Goal: Information Seeking & Learning: Learn about a topic

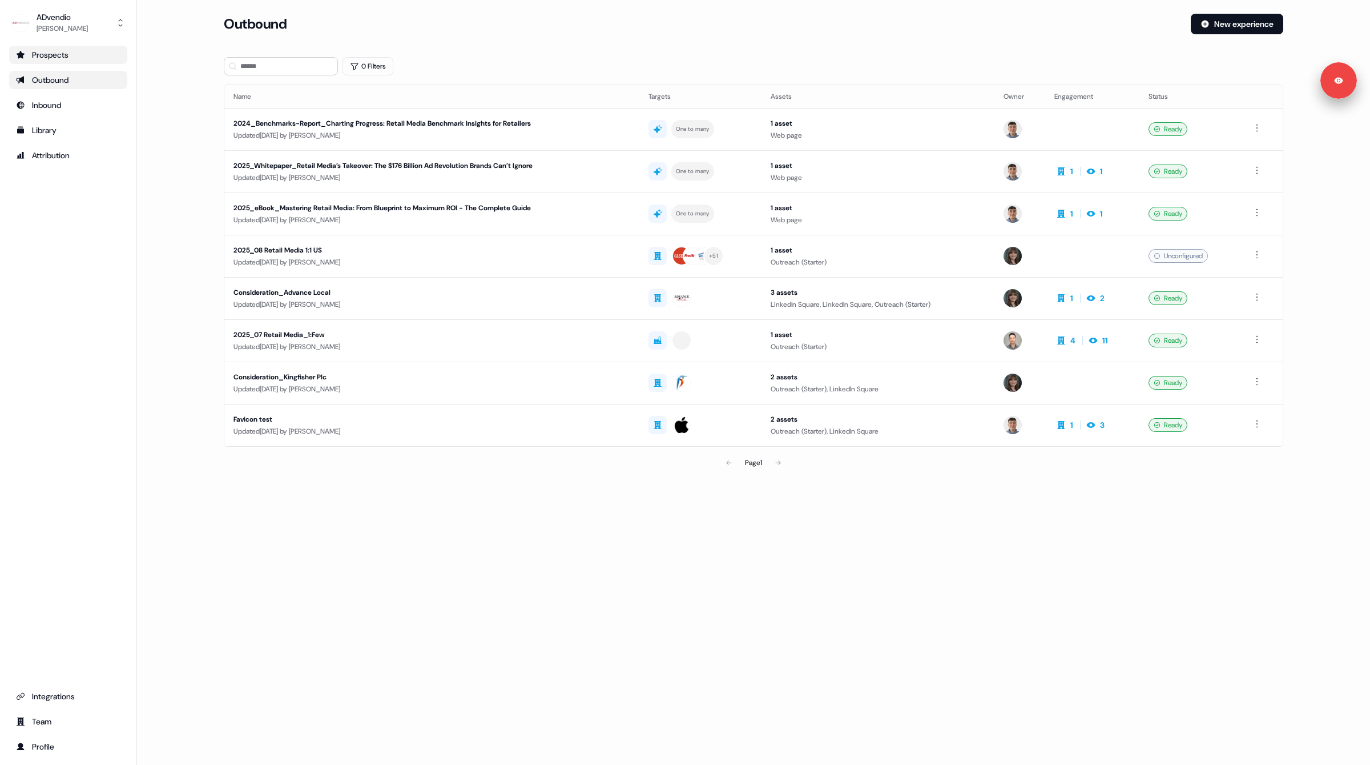
click at [66, 53] on div "Prospects" at bounding box center [68, 54] width 104 height 11
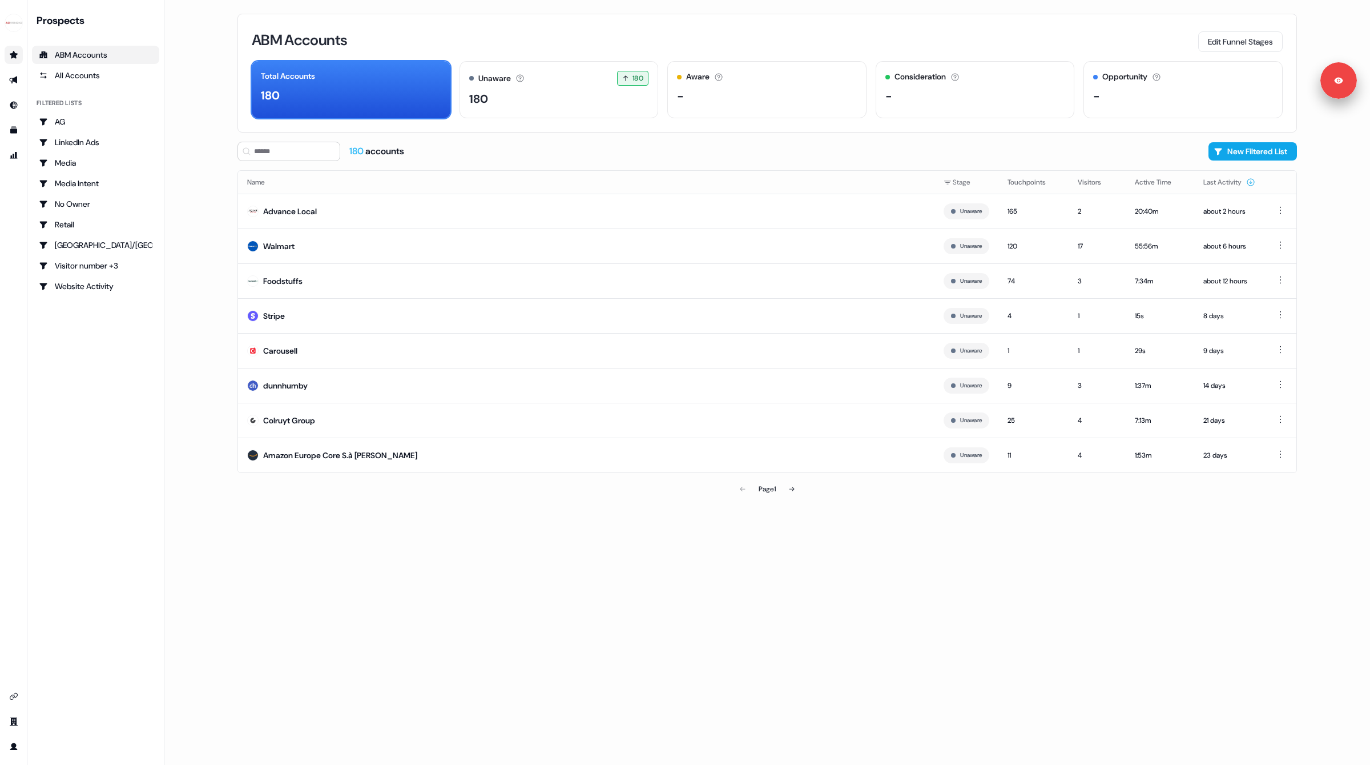
click at [200, 152] on main "Loading... ABM Accounts Edit Funnel Stages Total Accounts 180 Unaware The defau…" at bounding box center [767, 382] width 1206 height 765
click at [196, 166] on main "Loading... ABM Accounts Edit Funnel Stages Total Accounts 180 Unaware The defau…" at bounding box center [767, 382] width 1206 height 765
drag, startPoint x: 78, startPoint y: 122, endPoint x: 88, endPoint y: 76, distance: 47.4
click at [88, 75] on div "Prospects ABM Accounts All Accounts Filtered lists AG LinkedIn Ads Media Media …" at bounding box center [95, 155] width 127 height 282
click at [88, 76] on div "All Accounts" at bounding box center [96, 75] width 114 height 11
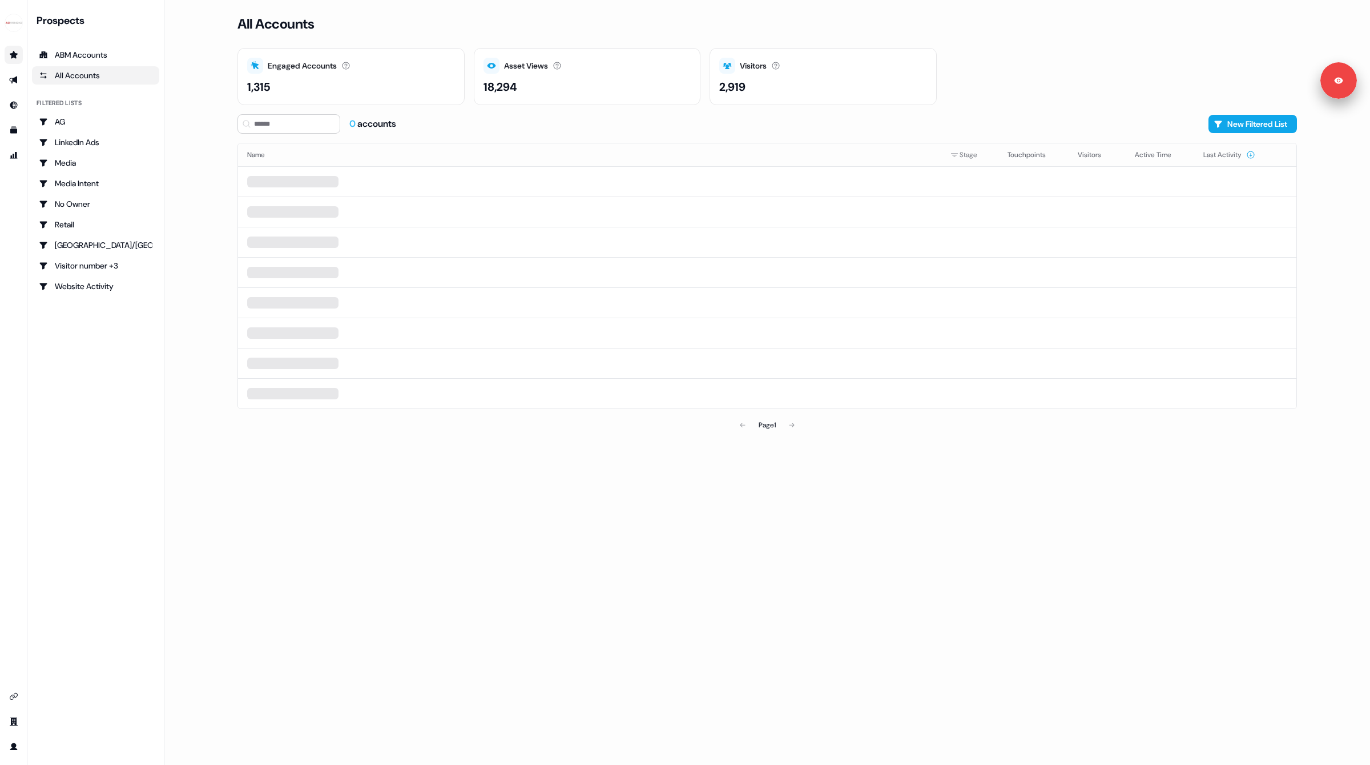
click at [194, 141] on main "Loading... All Accounts Engaged Accounts Accounts that have interacted with an …" at bounding box center [767, 382] width 1206 height 765
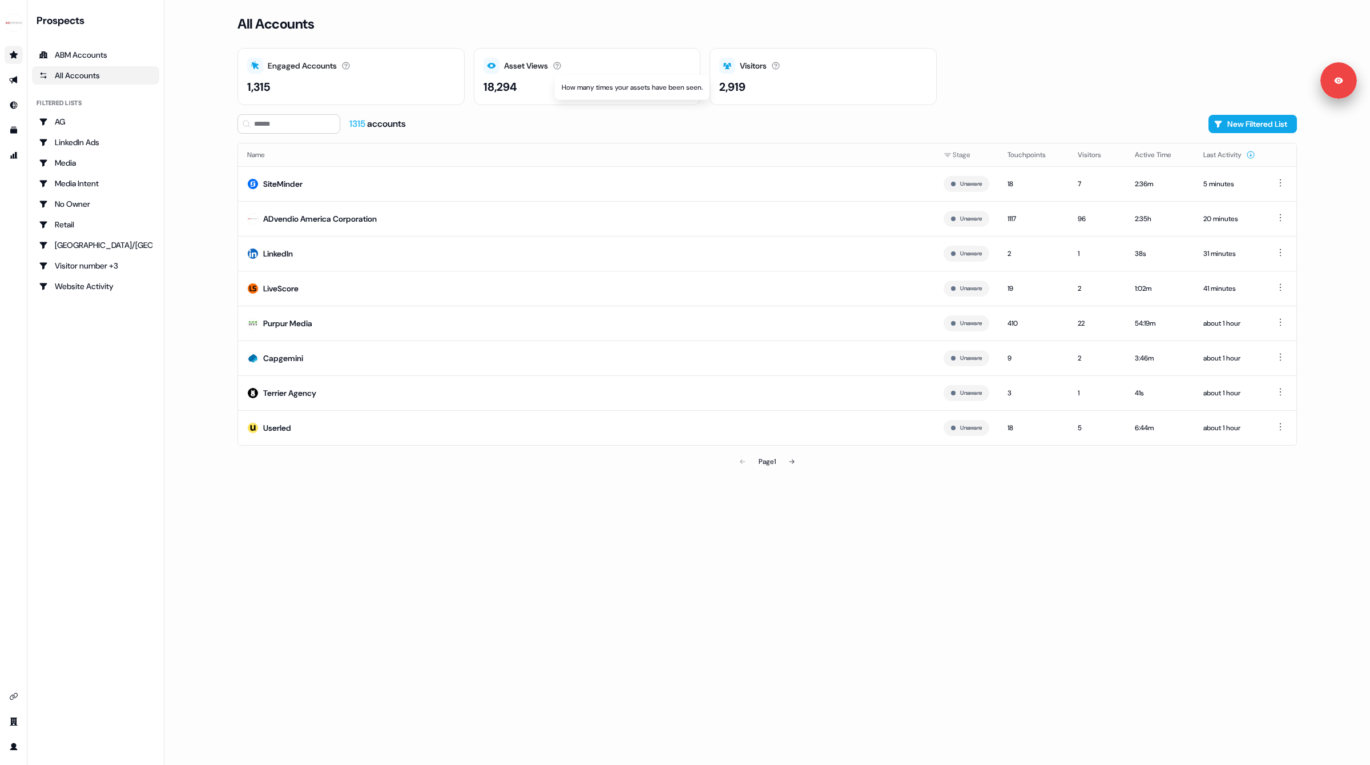
click at [558, 66] on icon at bounding box center [557, 65] width 9 height 9
click at [562, 65] on icon at bounding box center [557, 65] width 9 height 9
click at [628, 477] on div "All Accounts Engaged Accounts Accounts that have interacted with an asset. 1,31…" at bounding box center [767, 382] width 1096 height 765
click at [705, 452] on div "Page 1" at bounding box center [767, 461] width 347 height 23
click at [703, 452] on div "Page 1" at bounding box center [767, 461] width 347 height 23
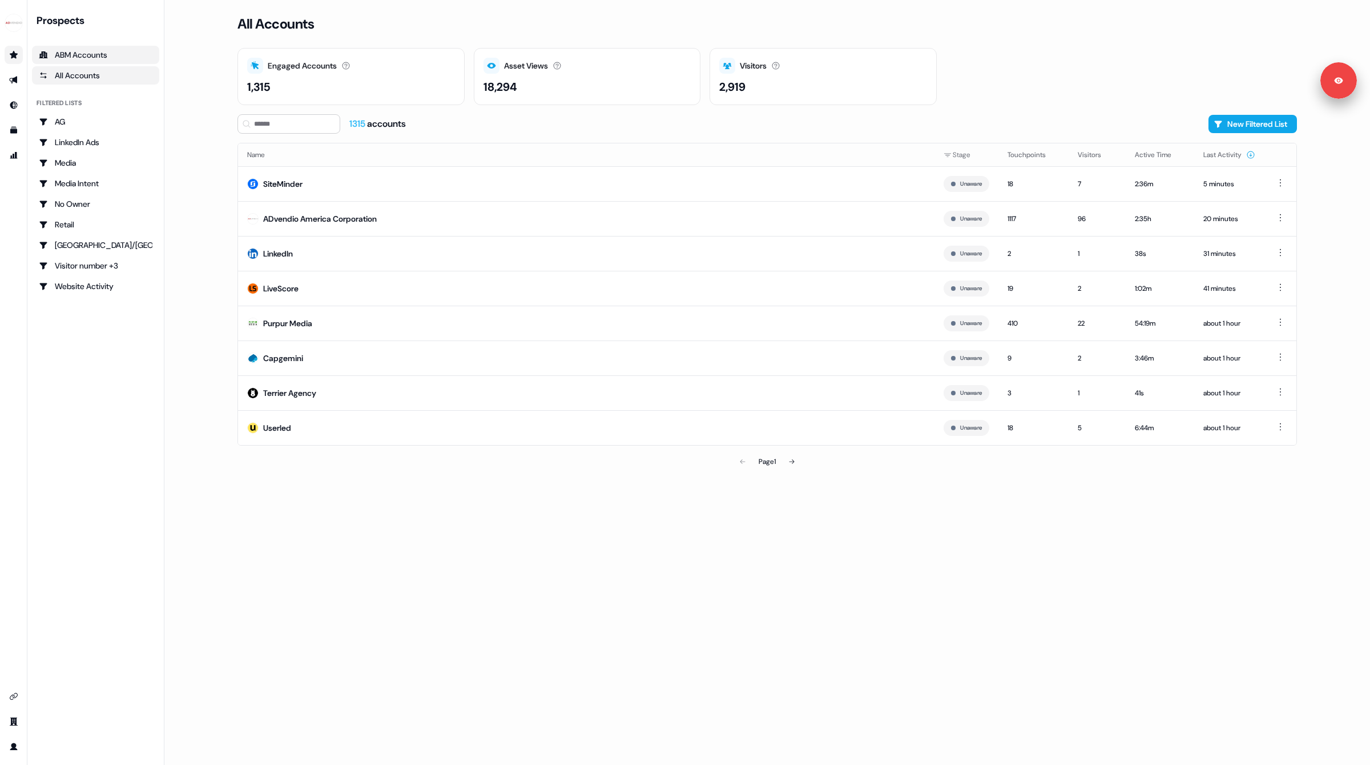
click at [76, 59] on div "ABM Accounts" at bounding box center [96, 54] width 114 height 11
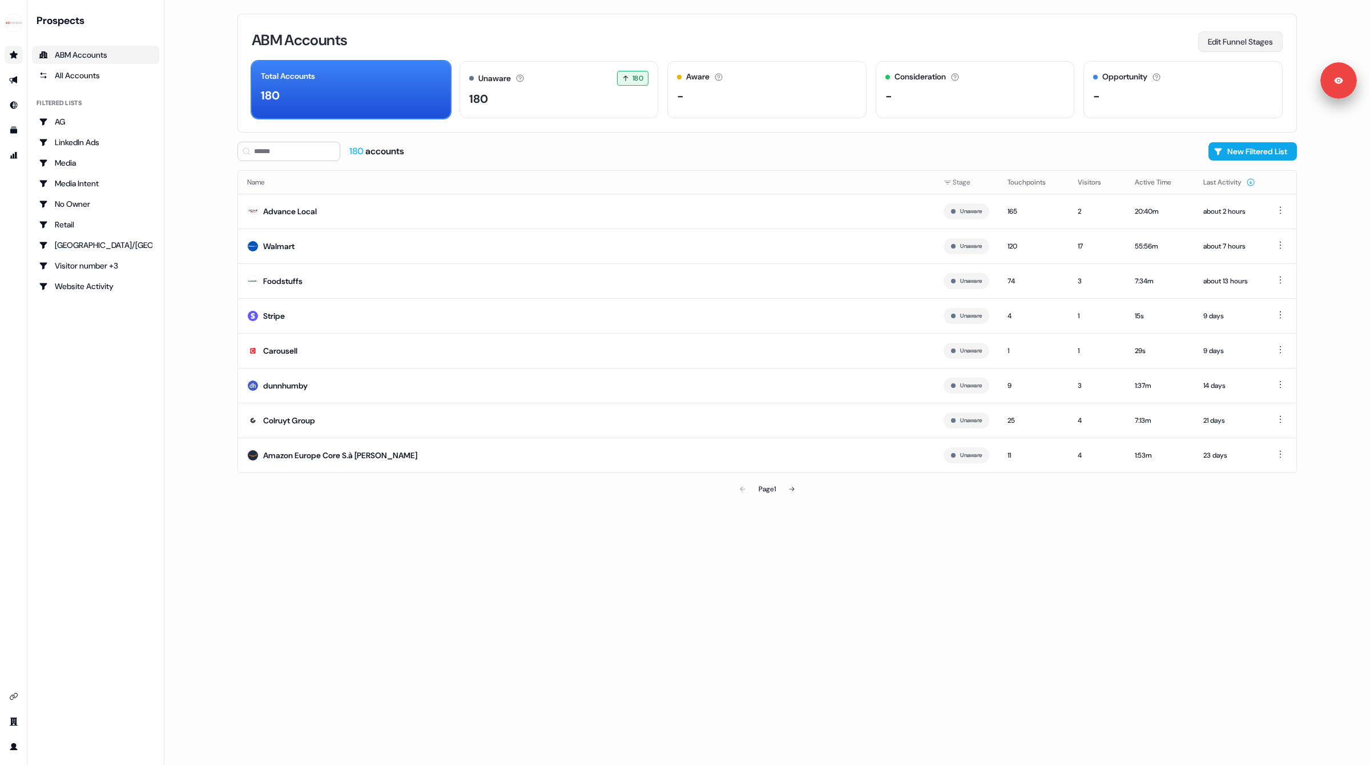
click at [1237, 41] on button "Edit Funnel Stages" at bounding box center [1241, 41] width 85 height 21
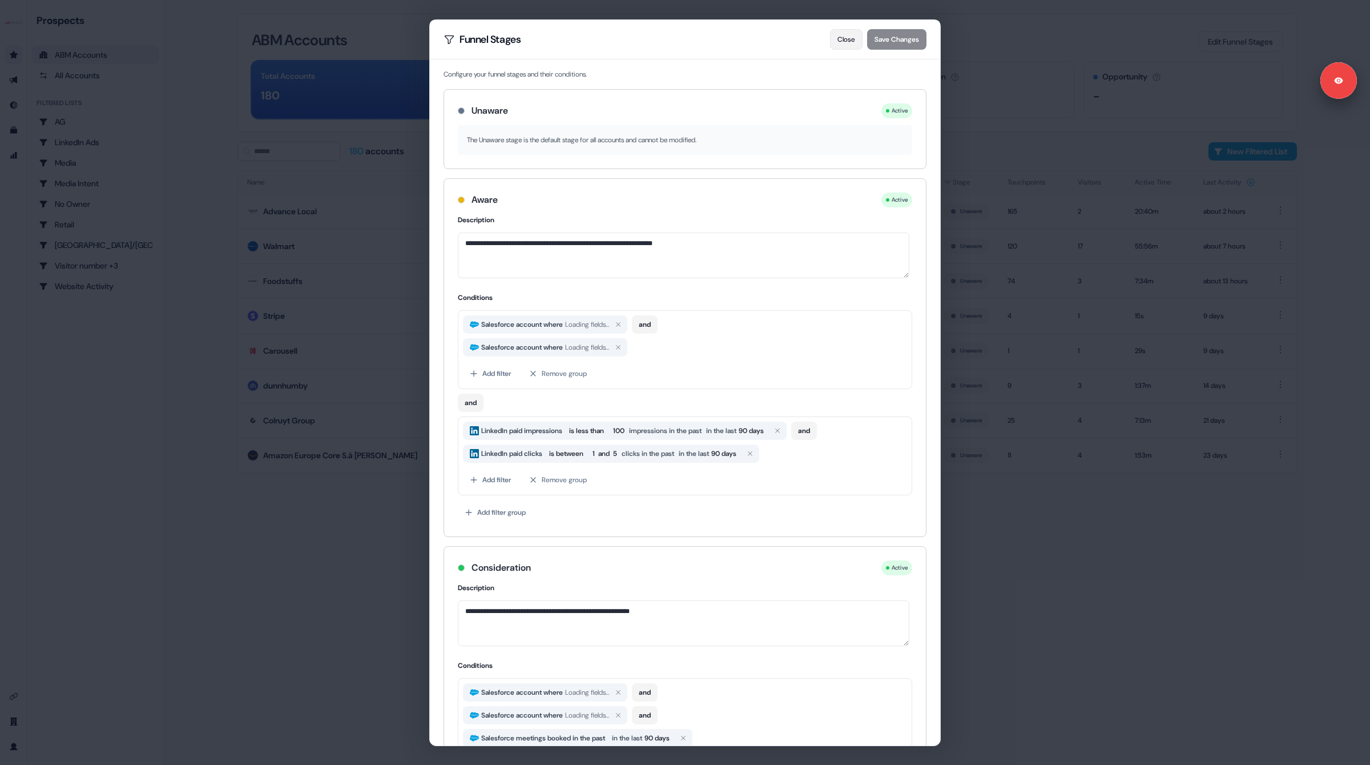
click at [847, 41] on button "Close" at bounding box center [846, 39] width 33 height 21
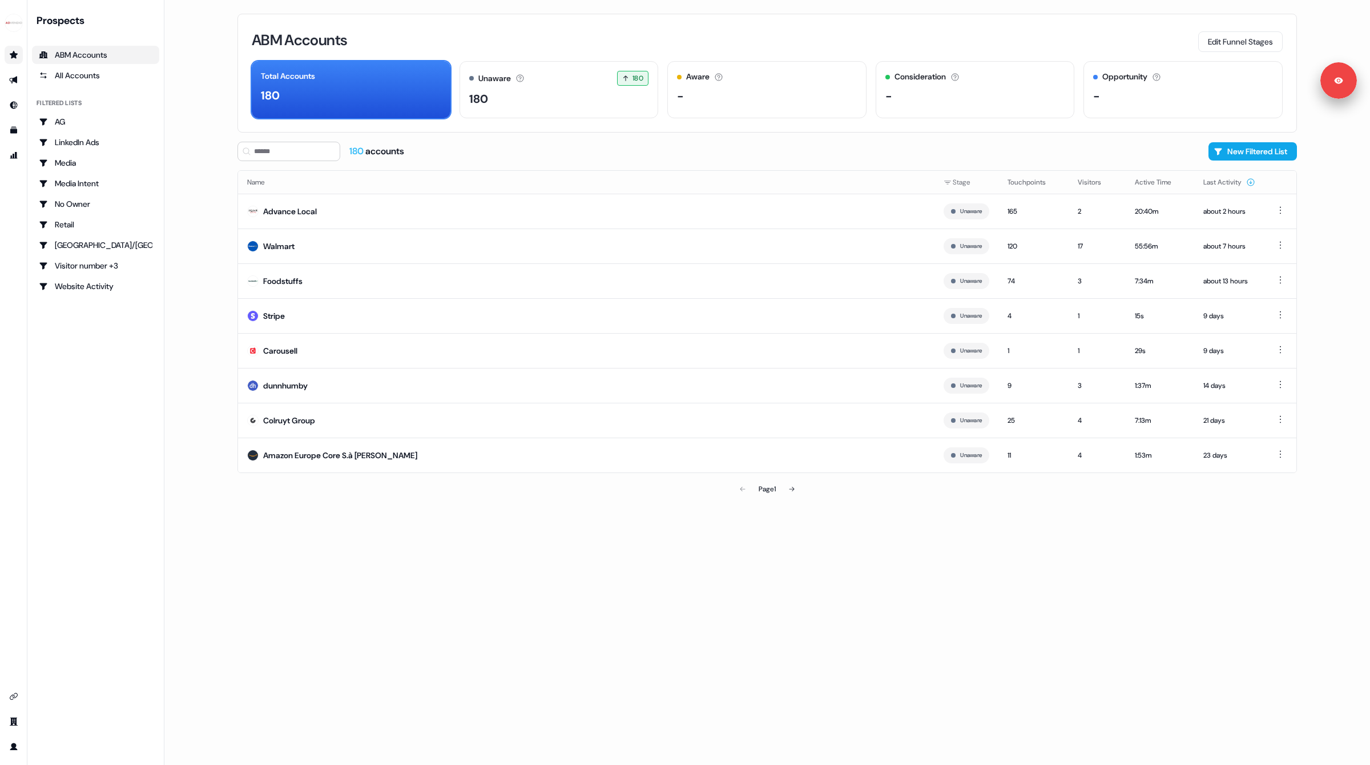
click at [192, 203] on main "Loading... ABM Accounts Edit Funnel Stages Total Accounts 180 Unaware The defau…" at bounding box center [767, 382] width 1206 height 765
click at [204, 210] on main "Loading... ABM Accounts Edit Funnel Stages Total Accounts 180 Unaware The defau…" at bounding box center [767, 382] width 1206 height 765
click at [282, 152] on input at bounding box center [289, 151] width 103 height 19
click at [285, 154] on input at bounding box center [289, 151] width 103 height 19
click at [300, 311] on td "Stripe" at bounding box center [586, 315] width 697 height 35
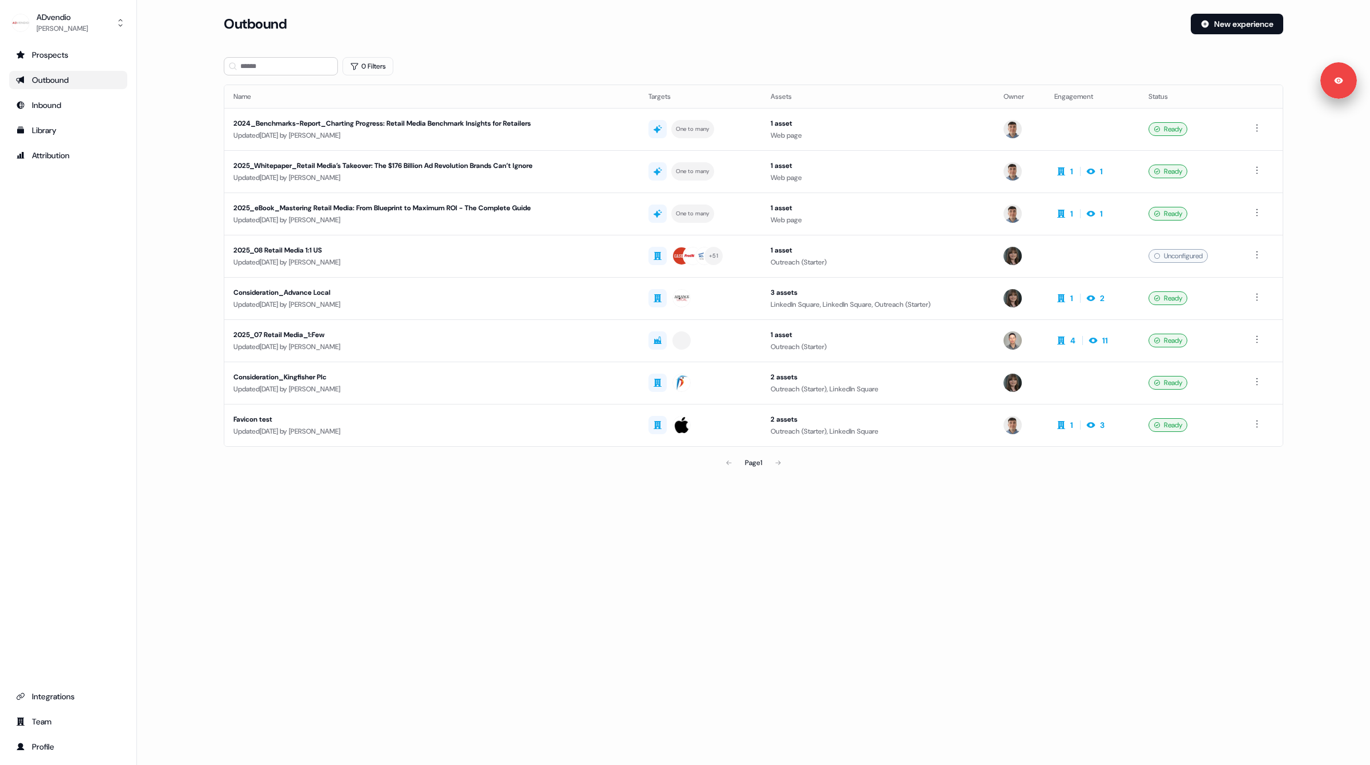
click at [176, 101] on main "Loading... Outbound New experience 0 Filters Name Targets Assets Owner Engageme…" at bounding box center [753, 260] width 1233 height 492
click at [292, 175] on div "Updated 12 days ago by Denis Fleming" at bounding box center [432, 177] width 397 height 11
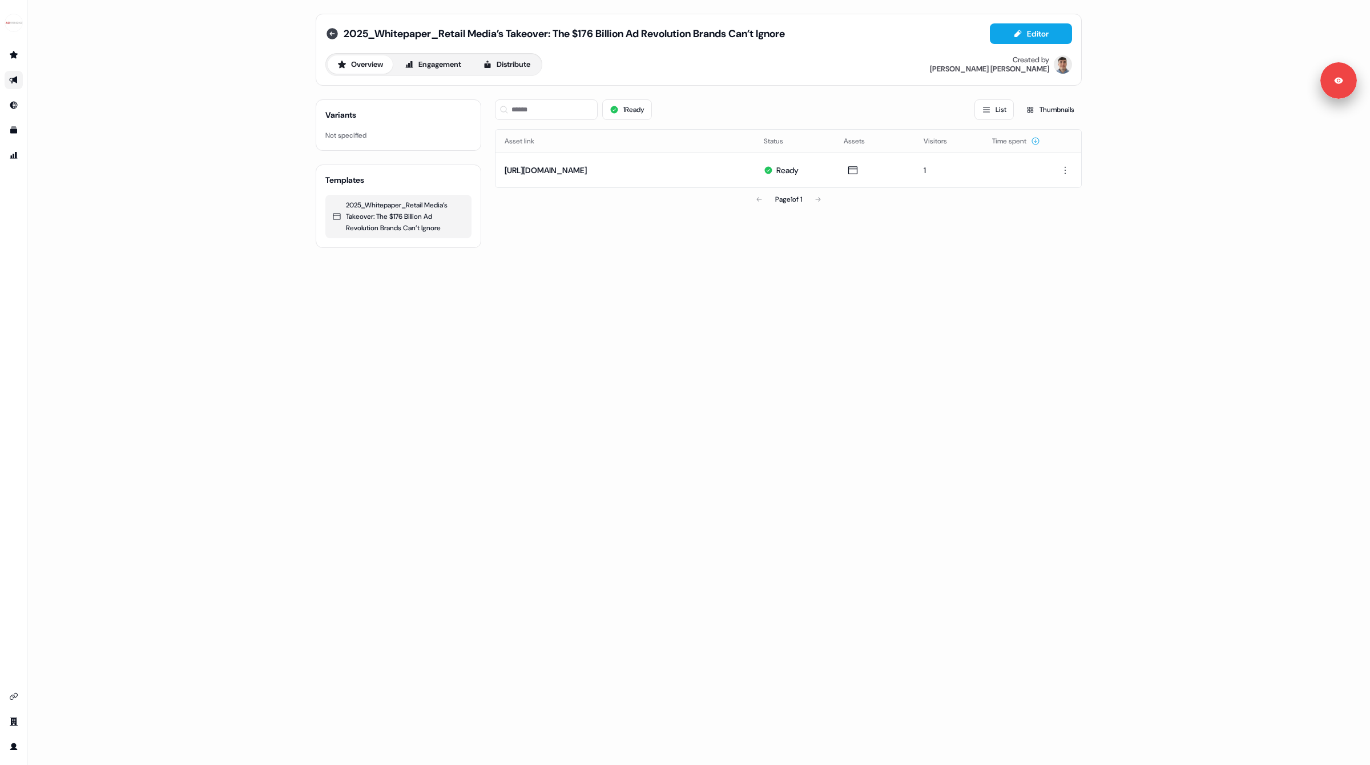
click at [332, 35] on icon at bounding box center [332, 33] width 11 height 11
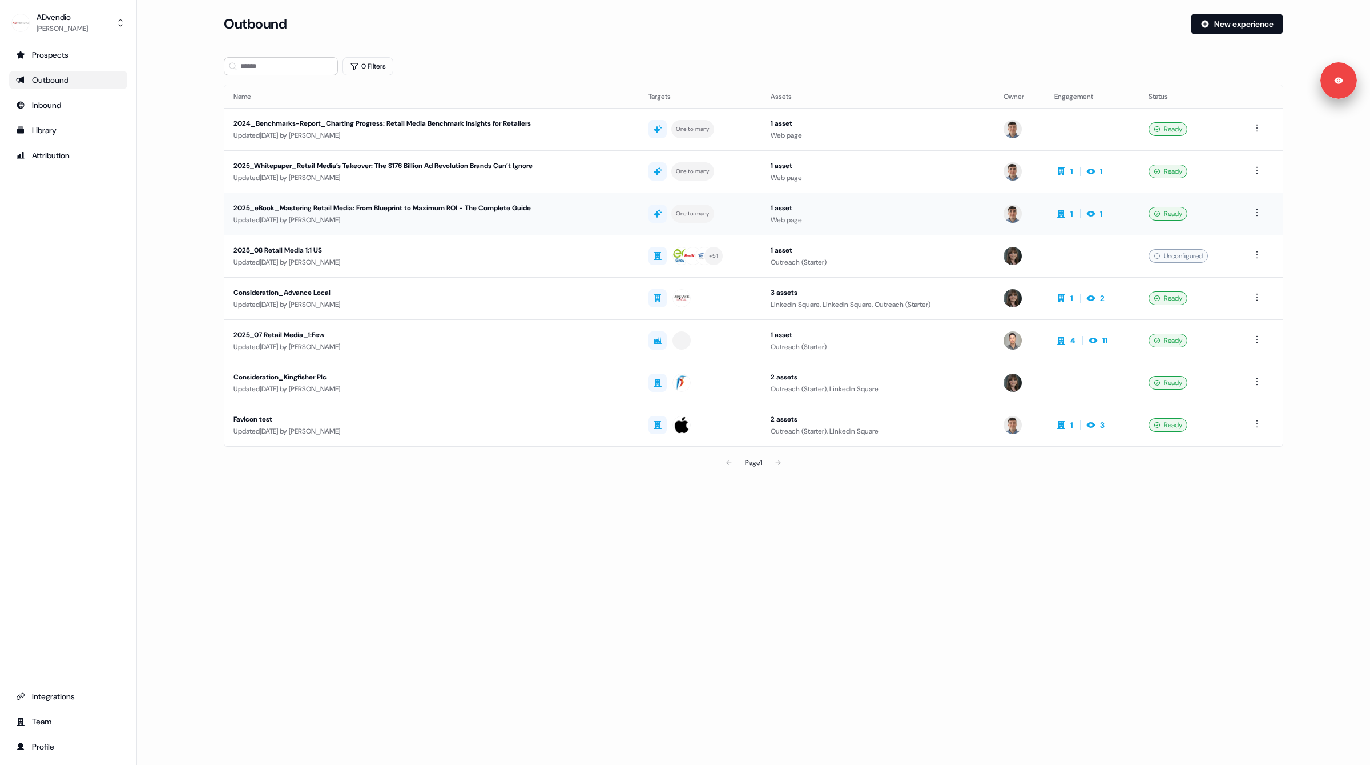
click at [354, 211] on div "2025_eBook_Mastering Retail Media: From Blueprint to Maximum ROI - The Complete…" at bounding box center [405, 207] width 343 height 11
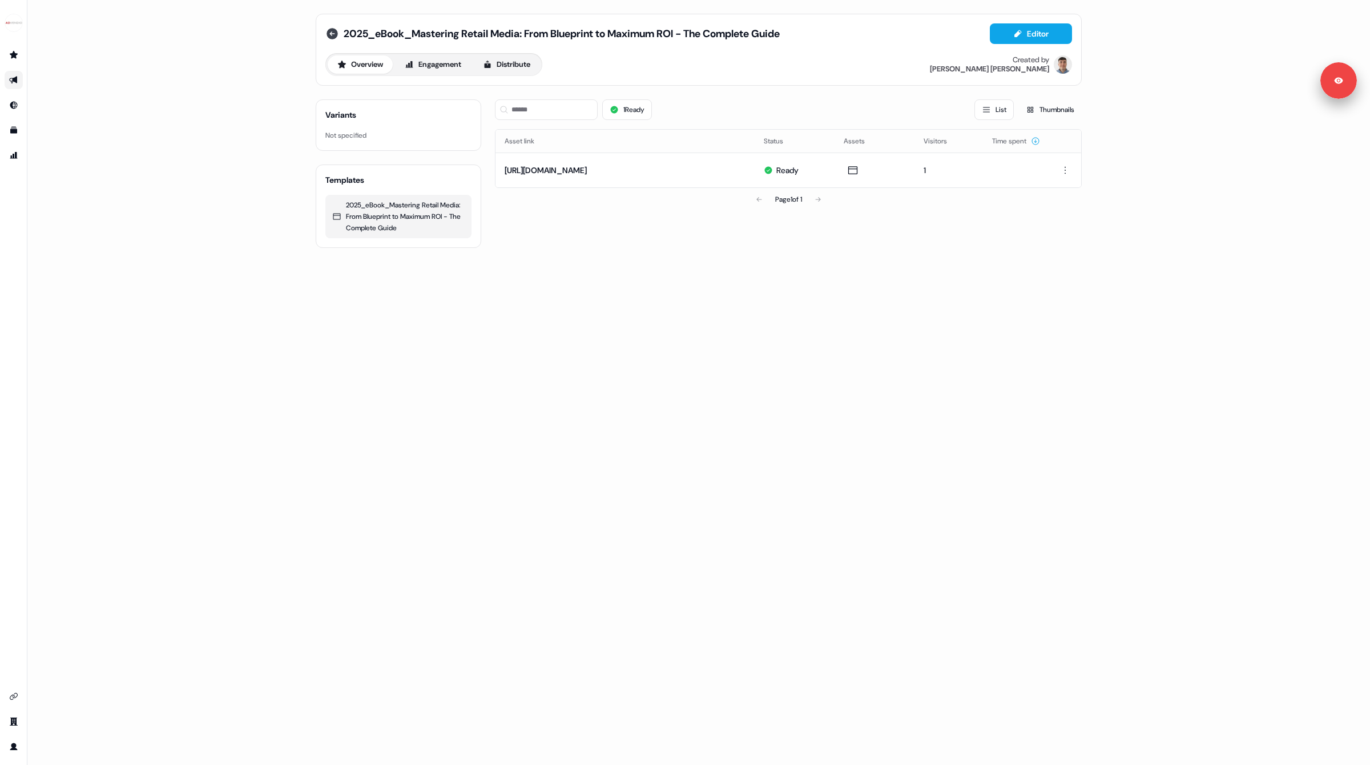
click at [329, 34] on icon at bounding box center [332, 33] width 11 height 11
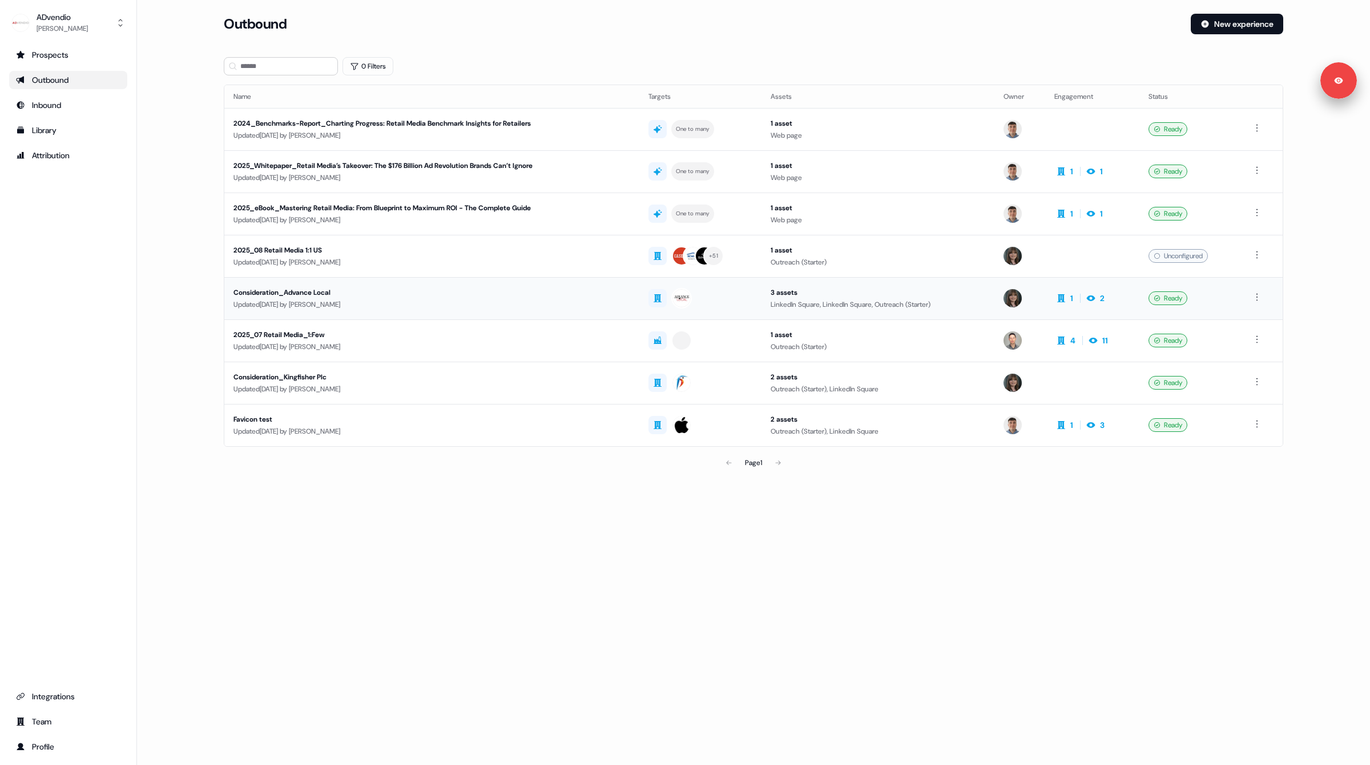
click at [387, 301] on div "Updated 14 days ago by Michaela Walsh" at bounding box center [432, 304] width 397 height 11
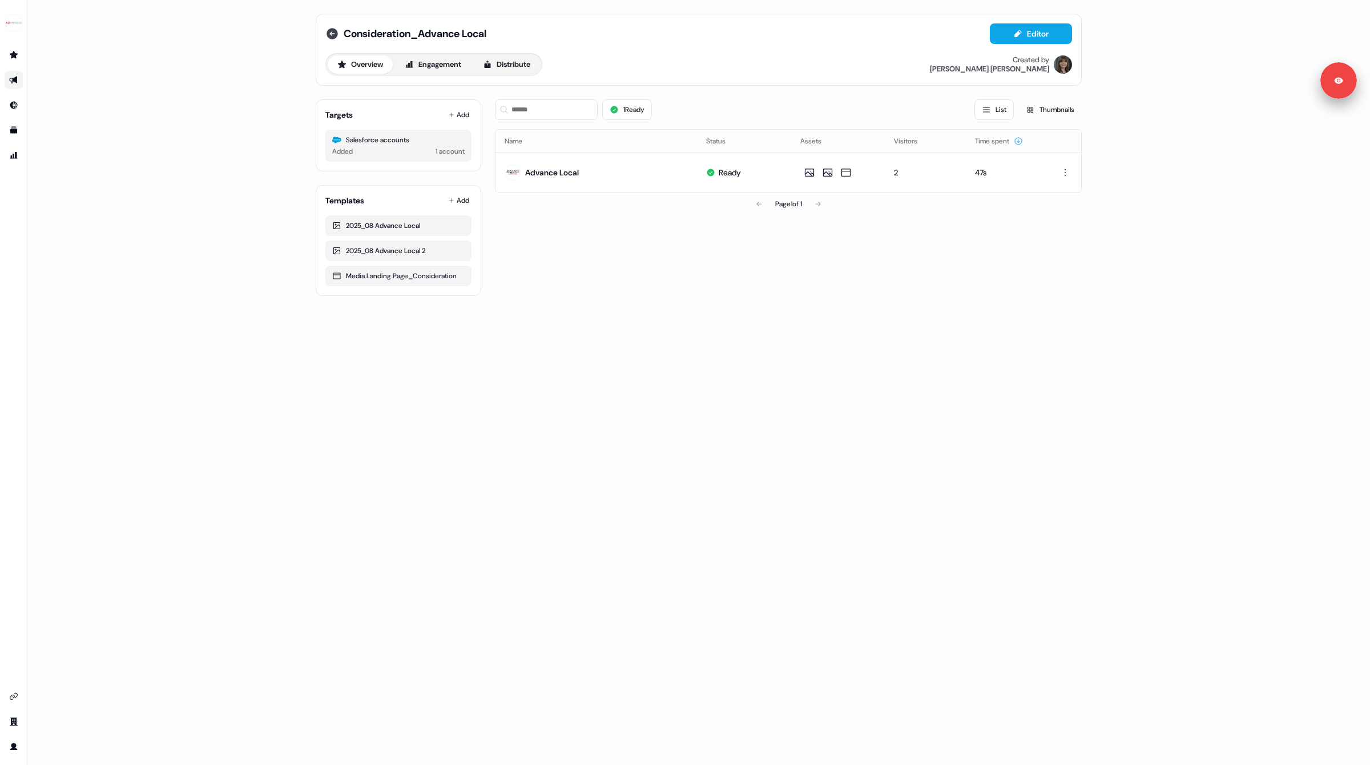
click at [331, 34] on icon at bounding box center [332, 33] width 11 height 11
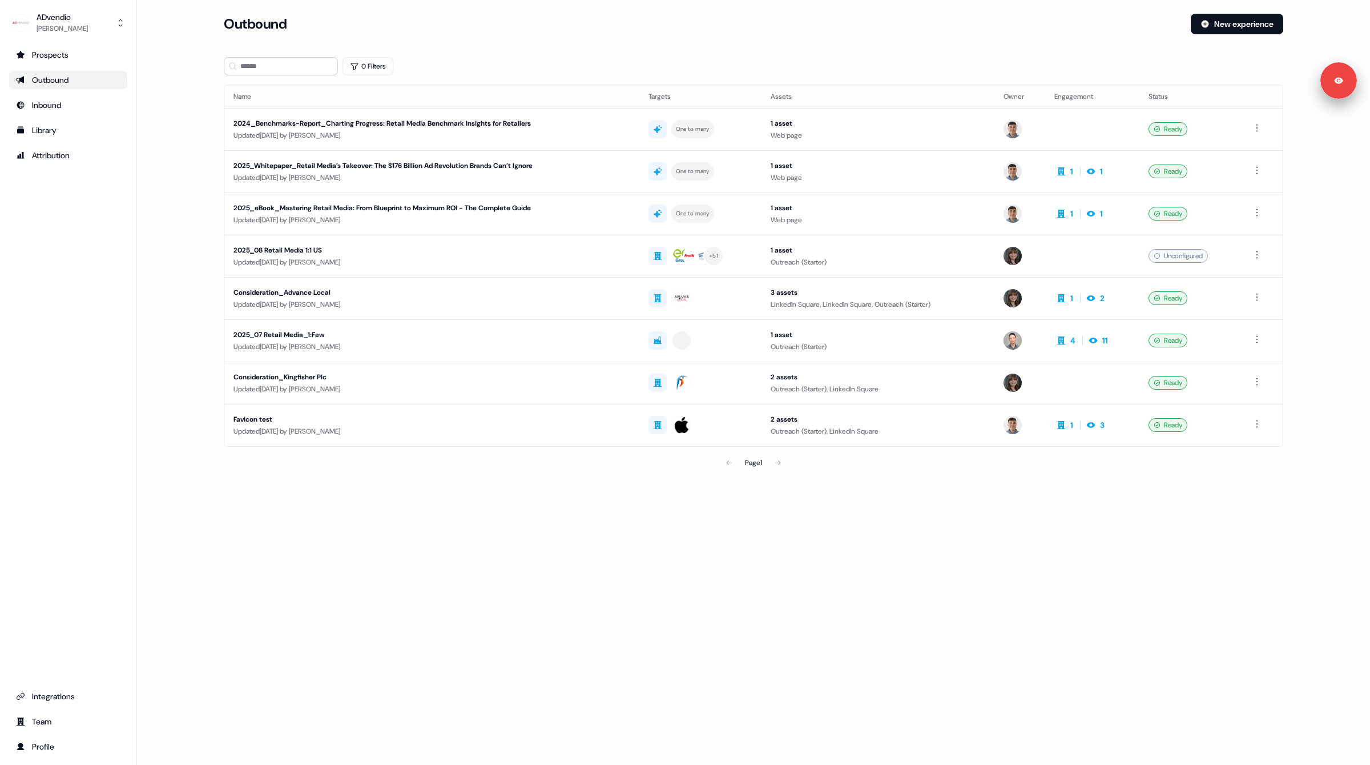
click at [175, 112] on main "Loading... Outbound New experience 0 Filters Name Targets Assets Owner Engageme…" at bounding box center [753, 260] width 1233 height 492
click at [180, 114] on main "Loading... Outbound New experience 0 Filters Name Targets Assets Owner Engageme…" at bounding box center [753, 260] width 1233 height 492
click at [593, 49] on section "Loading... Outbound New experience 0 Filters Name Targets Assets Owner Engageme…" at bounding box center [754, 260] width 1096 height 492
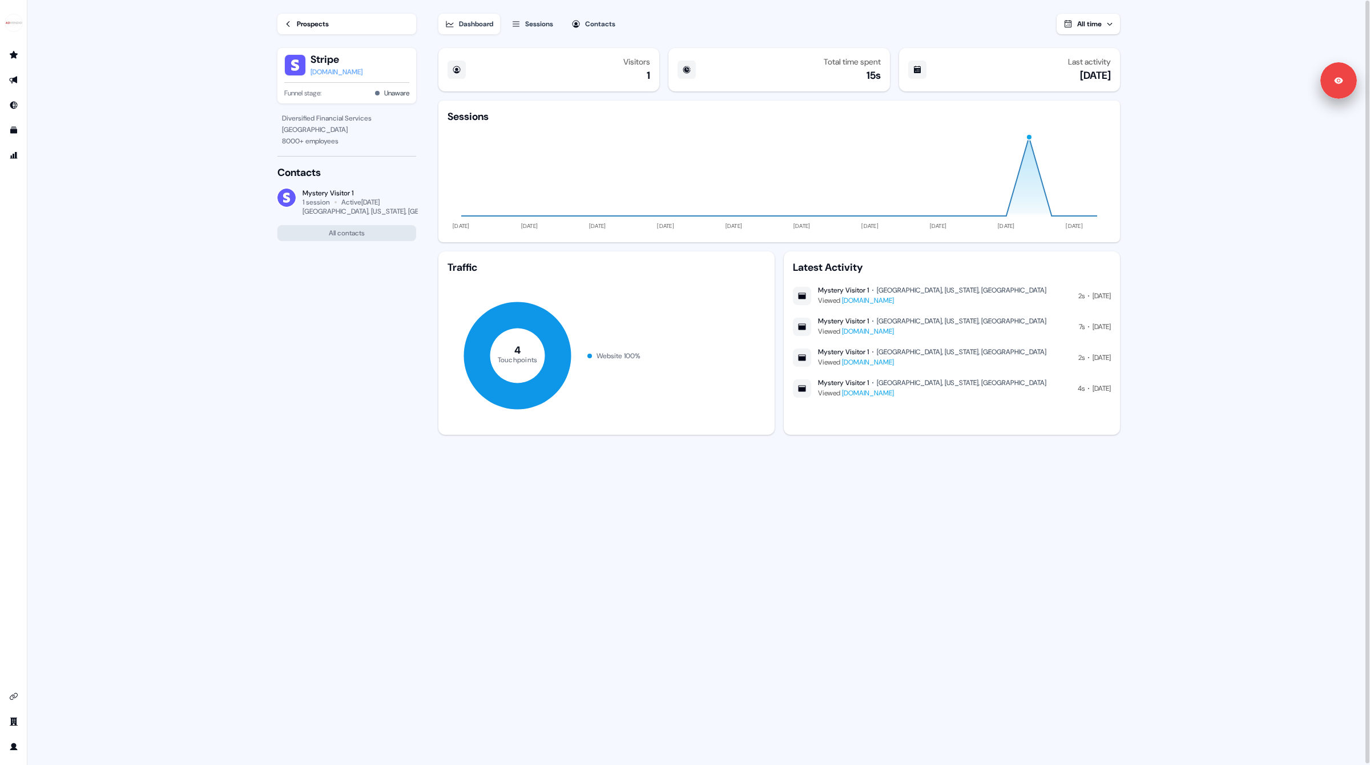
click at [597, 28] on div "Contacts" at bounding box center [600, 23] width 30 height 11
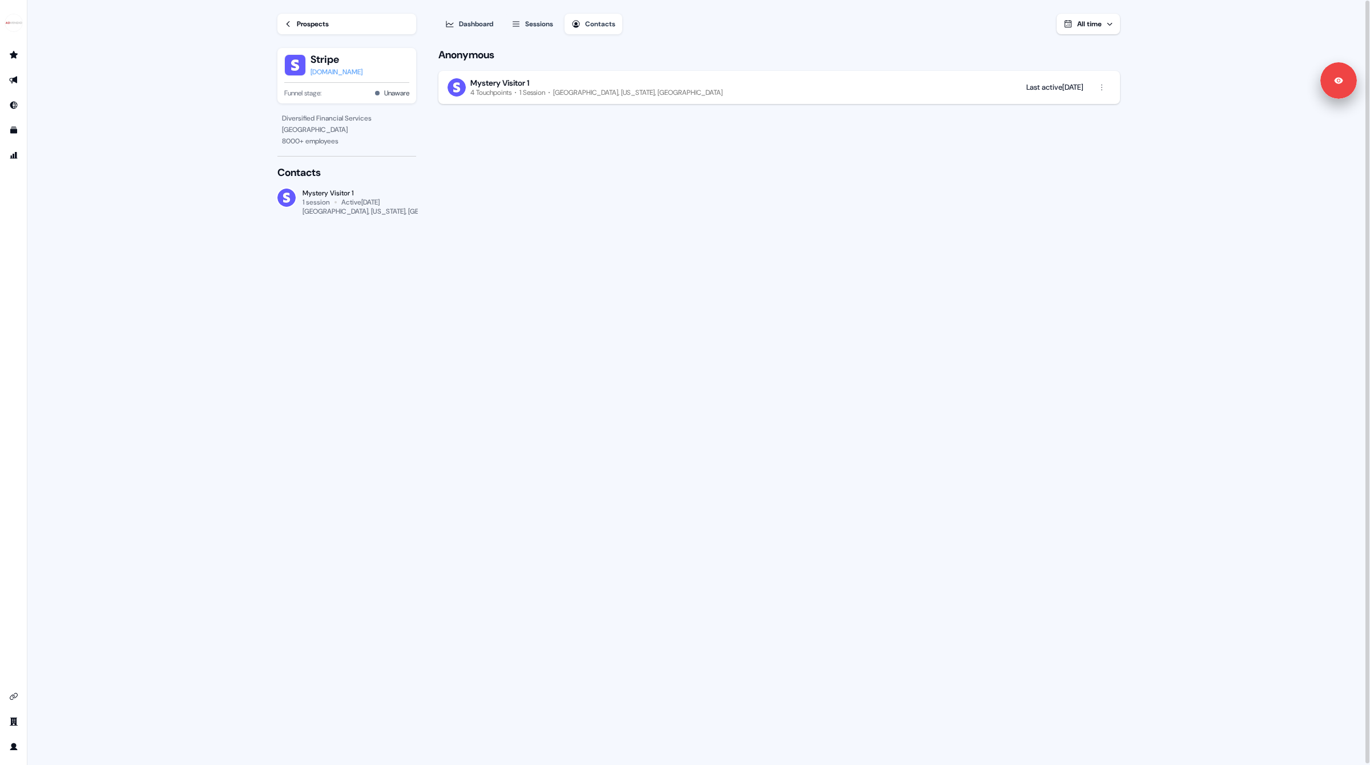
click at [303, 25] on div "Prospects" at bounding box center [313, 23] width 32 height 11
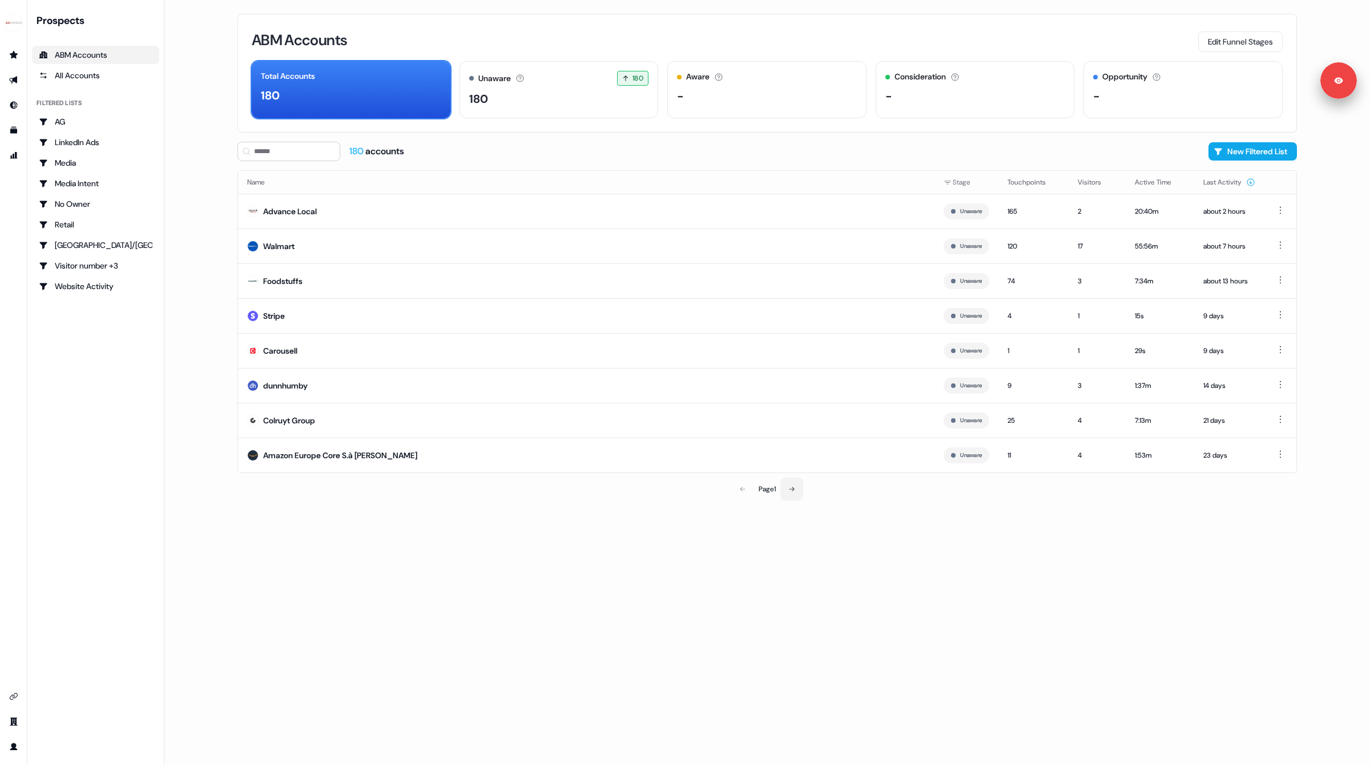
click at [794, 492] on button at bounding box center [792, 488] width 23 height 23
click at [70, 75] on div "All Accounts" at bounding box center [96, 75] width 114 height 11
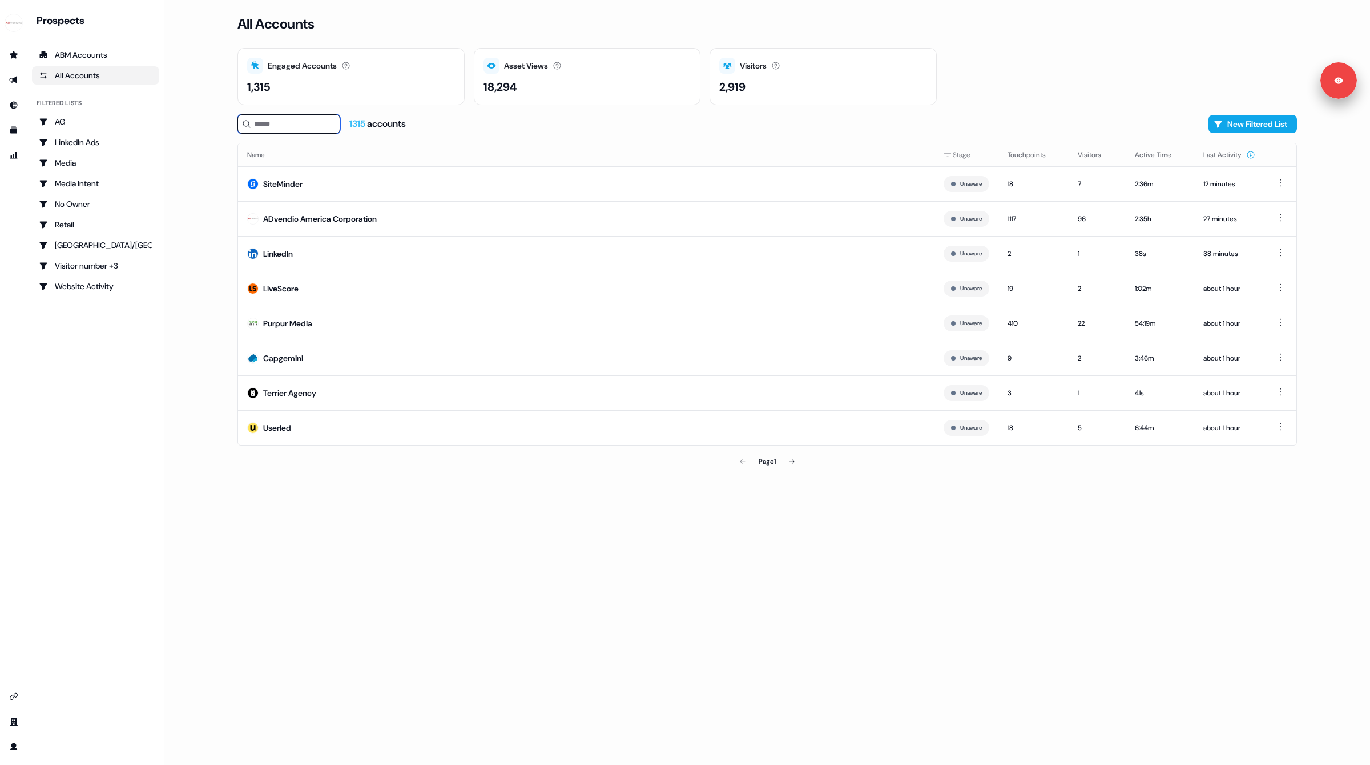
click at [287, 120] on input at bounding box center [289, 123] width 103 height 19
click at [288, 124] on input at bounding box center [289, 123] width 103 height 19
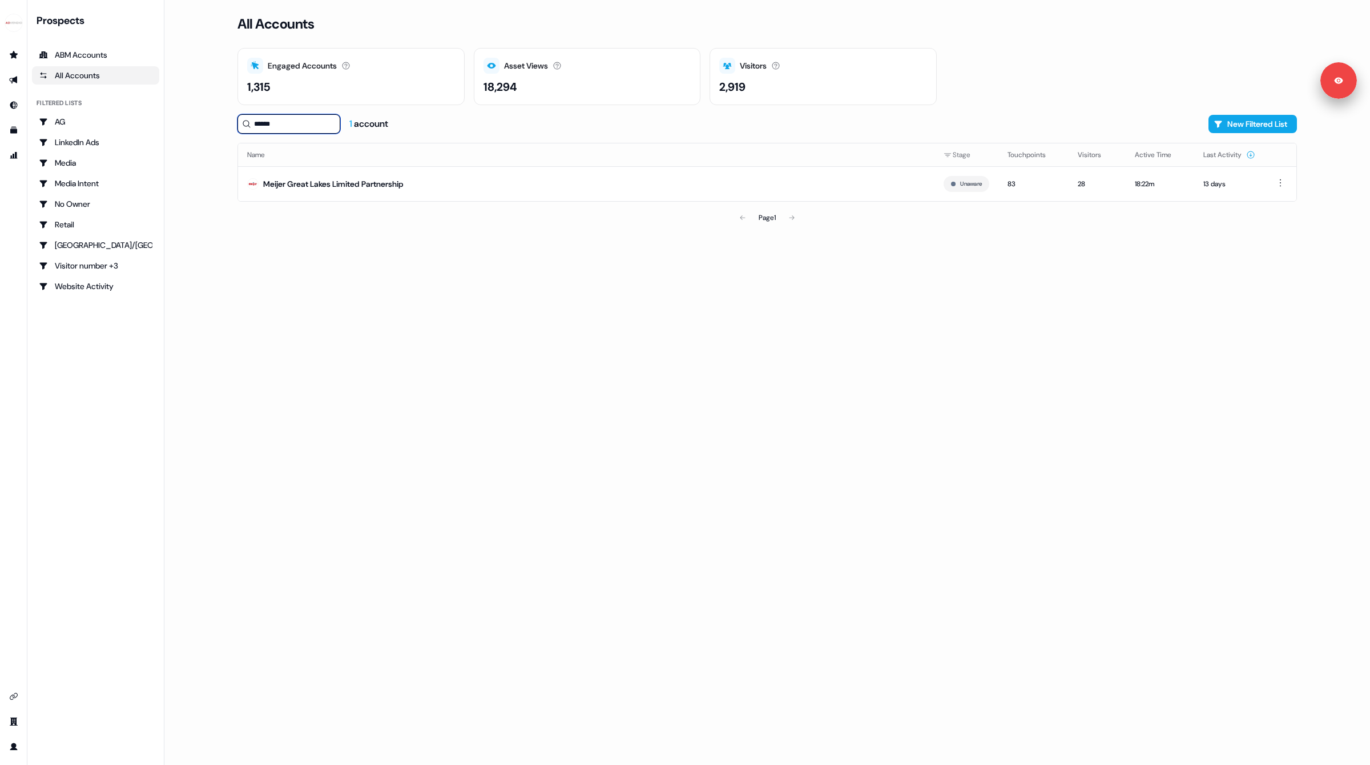
type input "*******"
type input "*****"
click at [332, 195] on td "Shopify" at bounding box center [586, 183] width 697 height 35
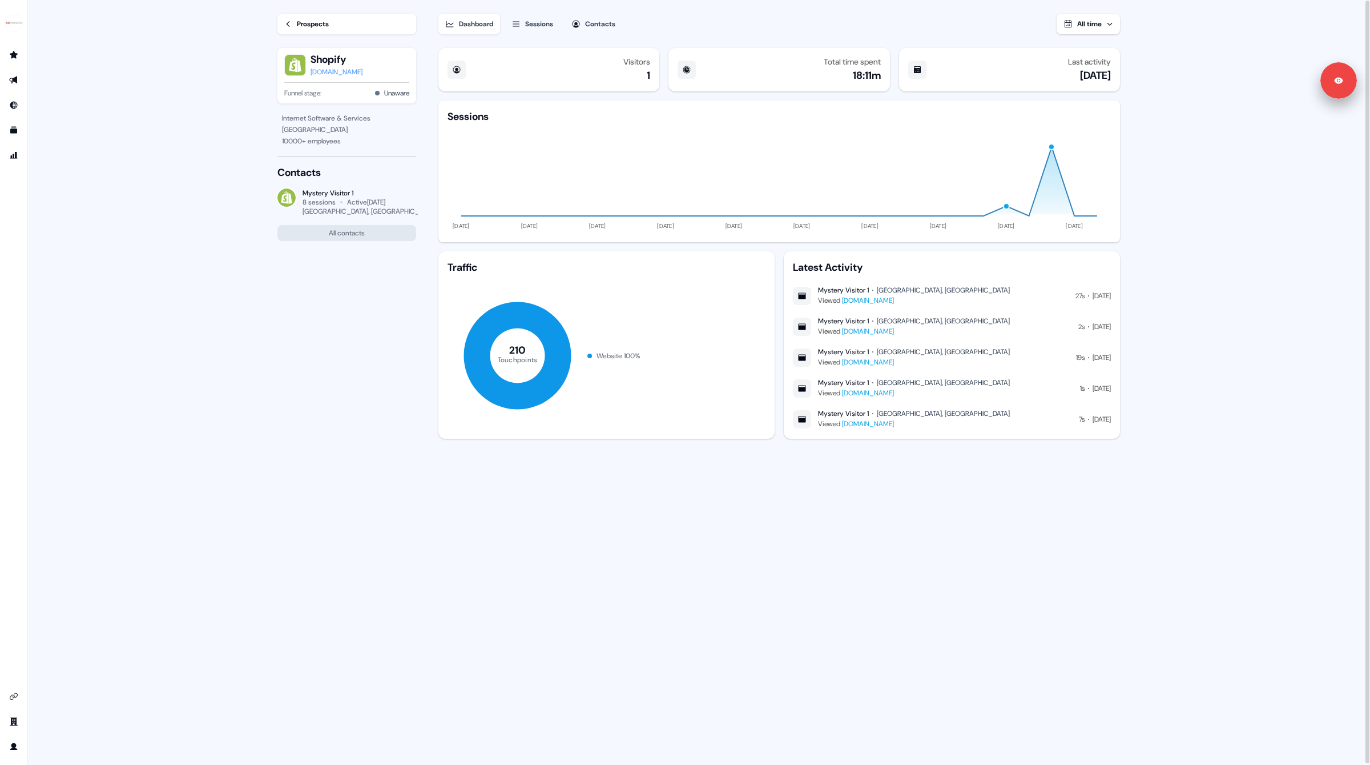
click at [526, 24] on button "Sessions" at bounding box center [532, 24] width 55 height 21
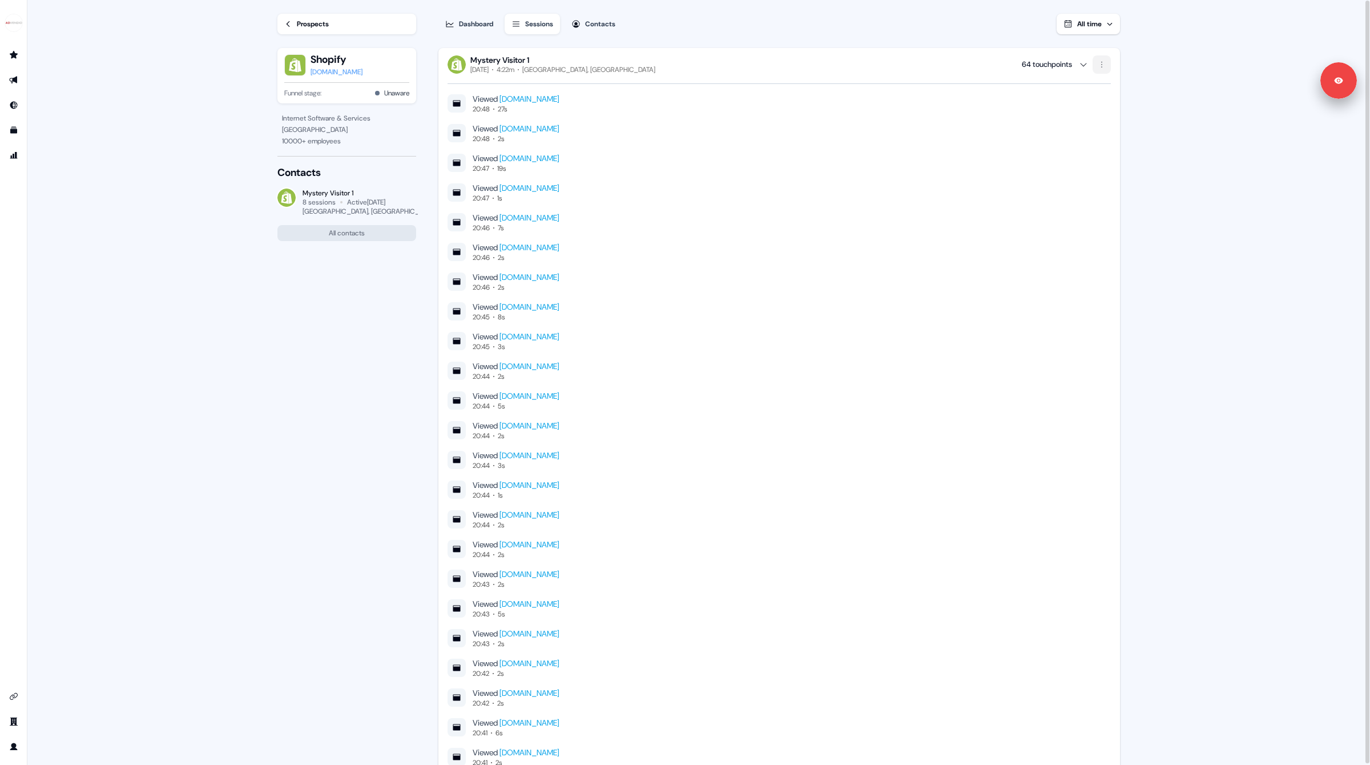
click at [1104, 67] on html "For the best experience switch devices to a bigger screen. Go to [DOMAIN_NAME] …" at bounding box center [685, 382] width 1370 height 765
click at [1151, 194] on html "For the best experience switch devices to a bigger screen. Go to [DOMAIN_NAME] …" at bounding box center [685, 382] width 1370 height 765
click at [316, 403] on div "Prospects Shopify [DOMAIN_NAME] Funnel stage: Unaware Internet Software & Servi…" at bounding box center [338, 382] width 159 height 765
click at [315, 401] on div "Prospects Shopify [DOMAIN_NAME] Funnel stage: Unaware Internet Software & Servi…" at bounding box center [338, 382] width 159 height 765
click at [13, 697] on icon "Go to integrations" at bounding box center [13, 696] width 9 height 9
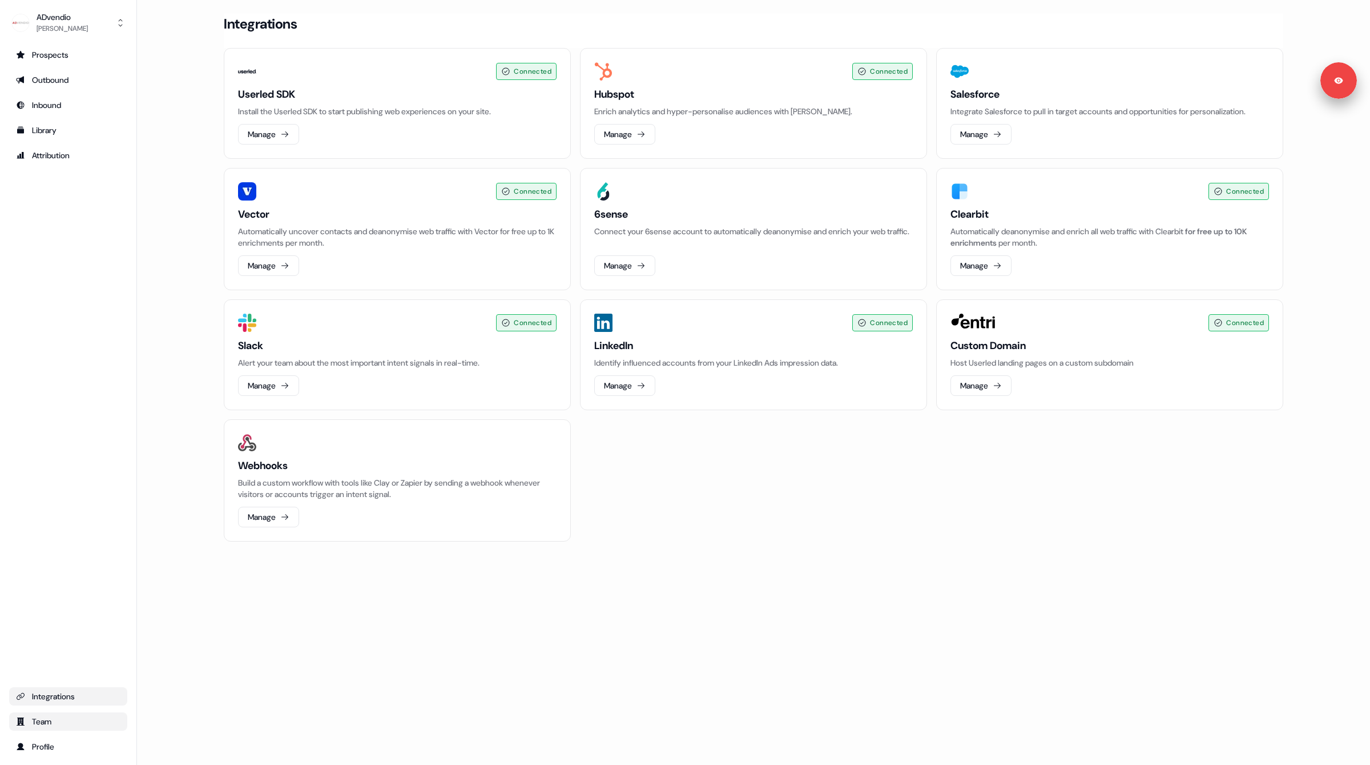
click at [24, 713] on link "Team" at bounding box center [68, 721] width 118 height 18
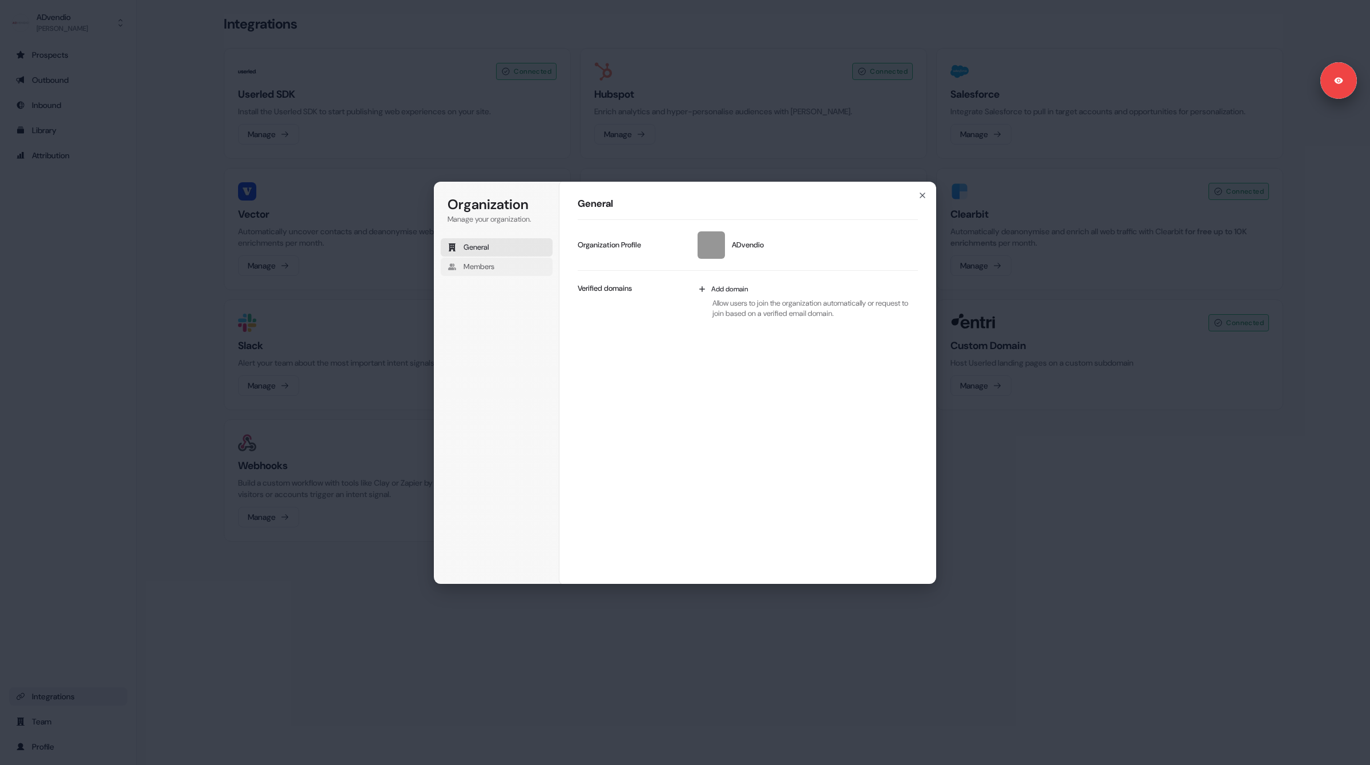
click at [494, 262] on span "Members" at bounding box center [479, 267] width 31 height 10
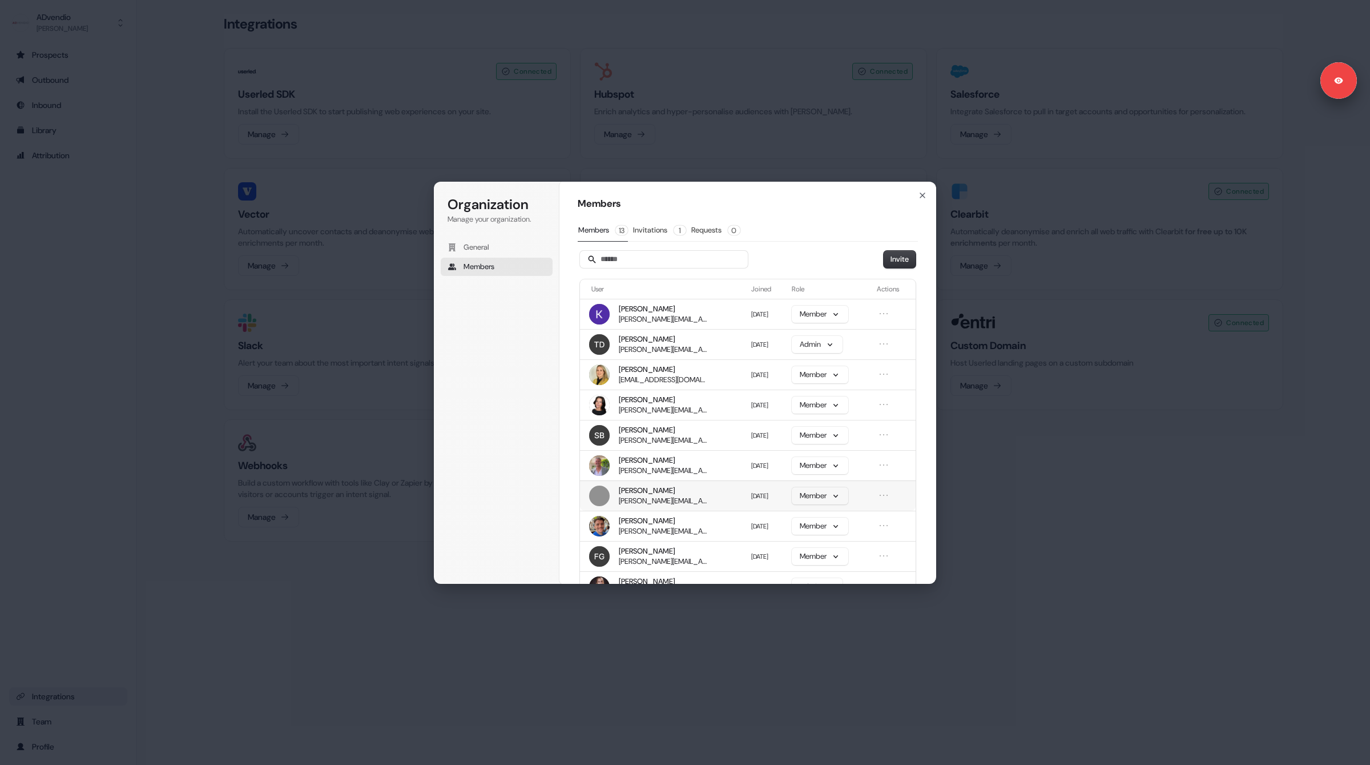
scroll to position [57, 0]
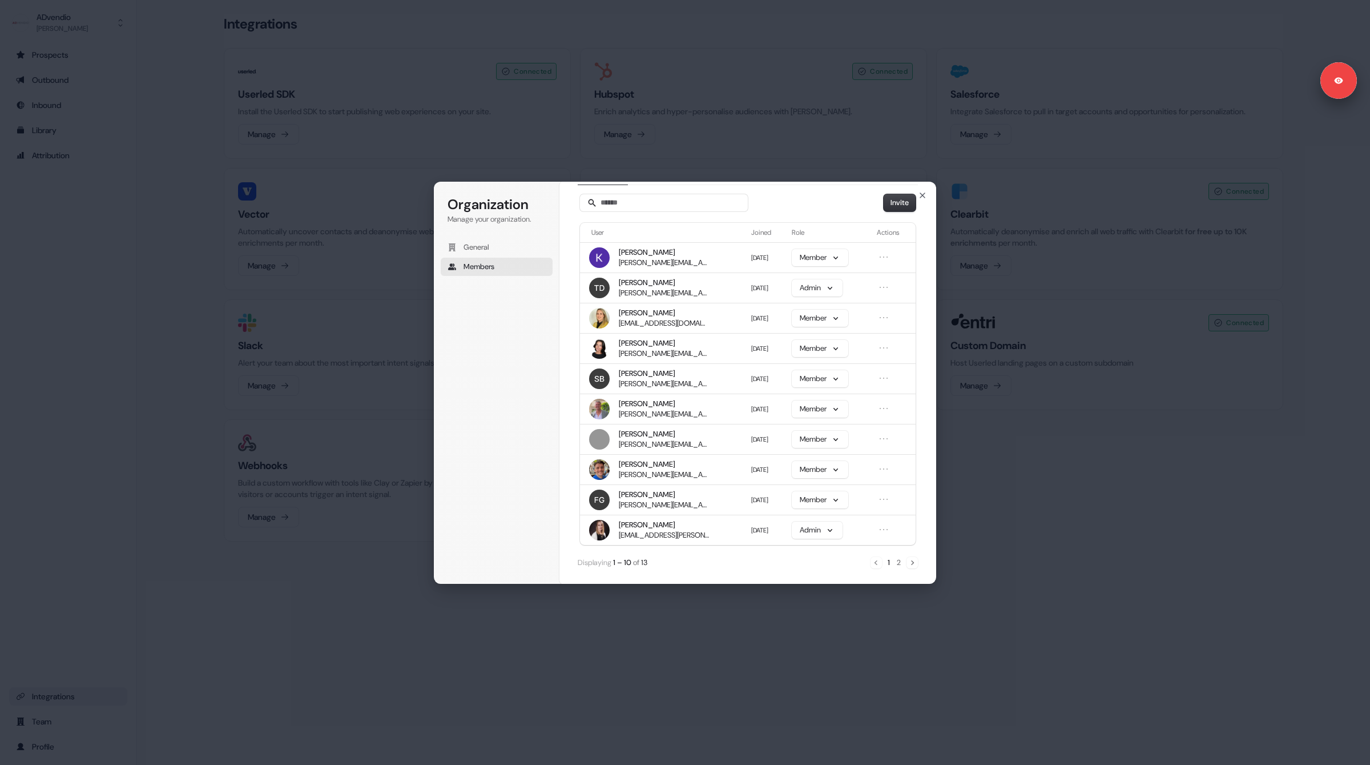
click at [668, 165] on div "Organization Manage your organization. General Members Organization Members Mem…" at bounding box center [685, 382] width 1370 height 765
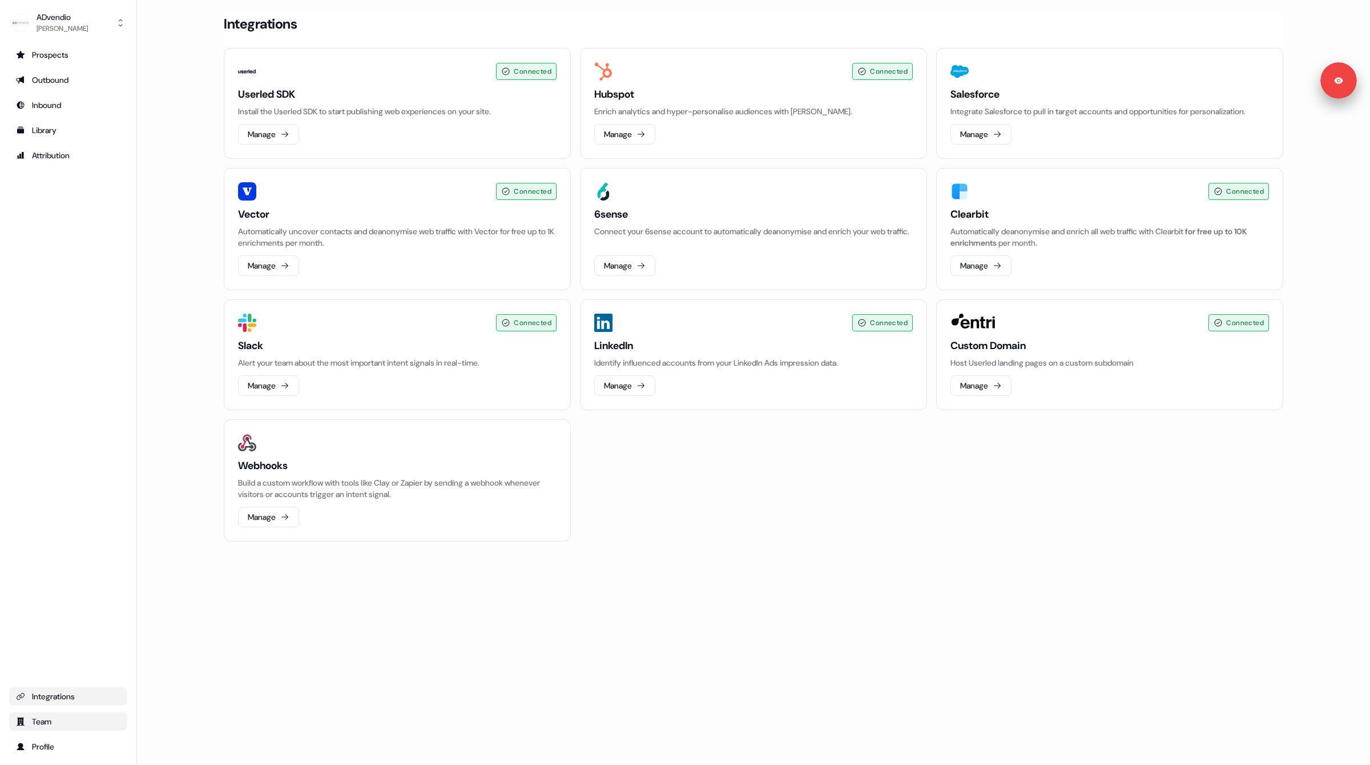
click at [70, 717] on div "Team" at bounding box center [68, 720] width 104 height 11
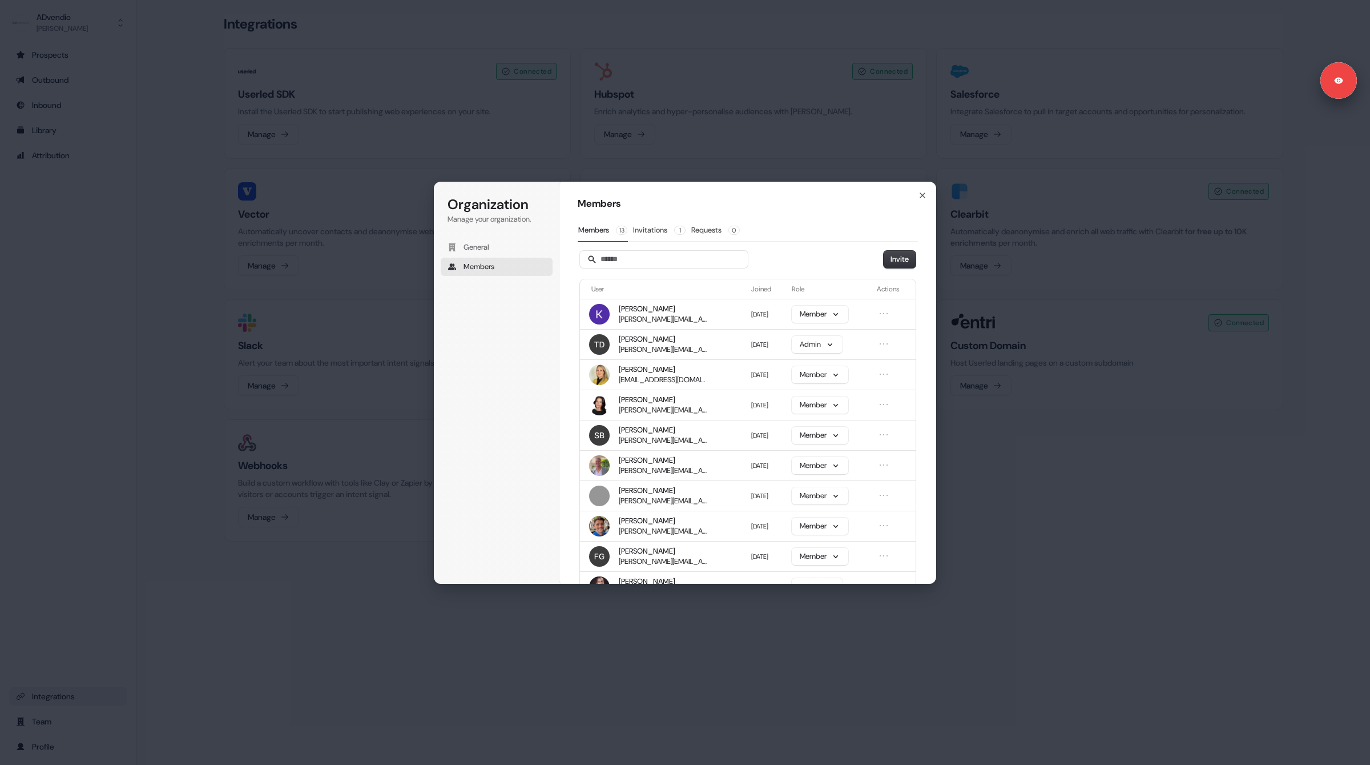
click at [145, 463] on div "Organization Manage your organization. General Members Organization Members Mem…" at bounding box center [685, 382] width 1370 height 765
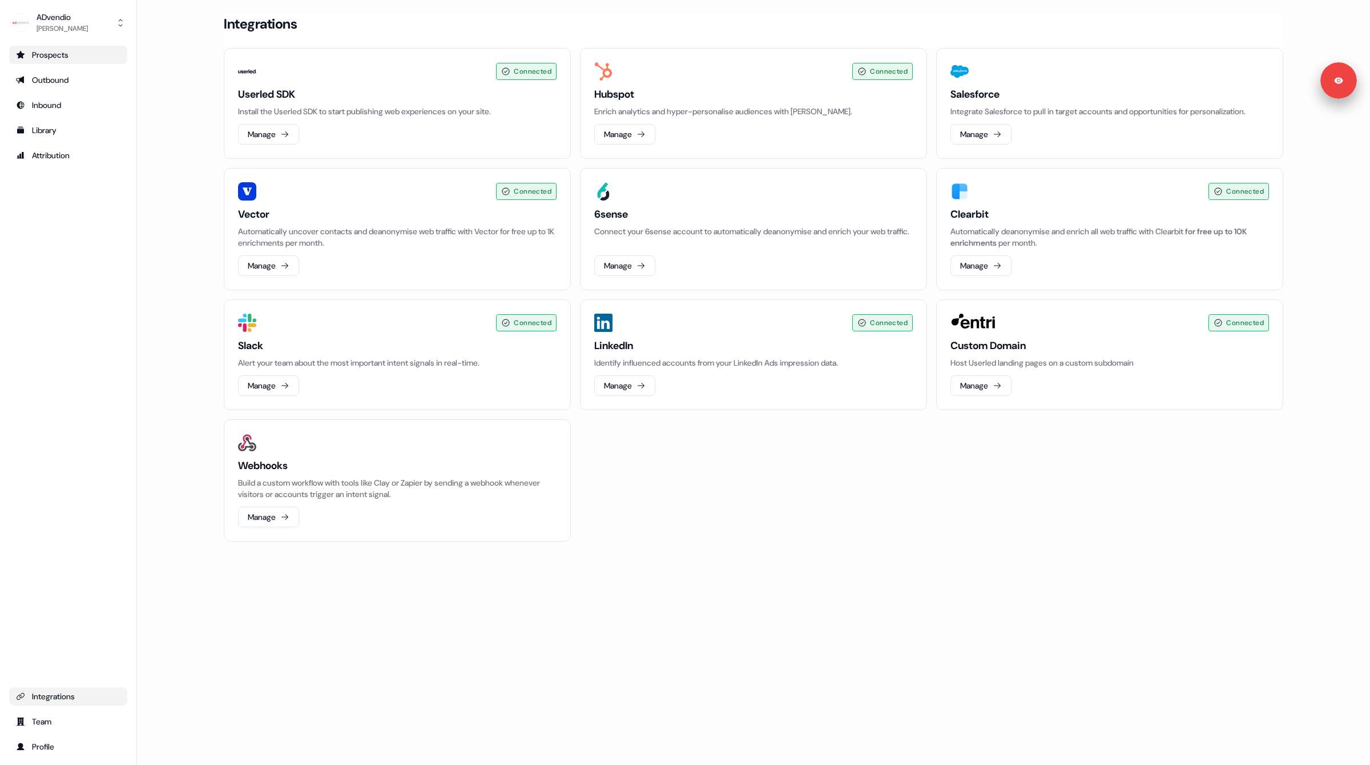
click at [81, 49] on div "Prospects" at bounding box center [68, 54] width 104 height 11
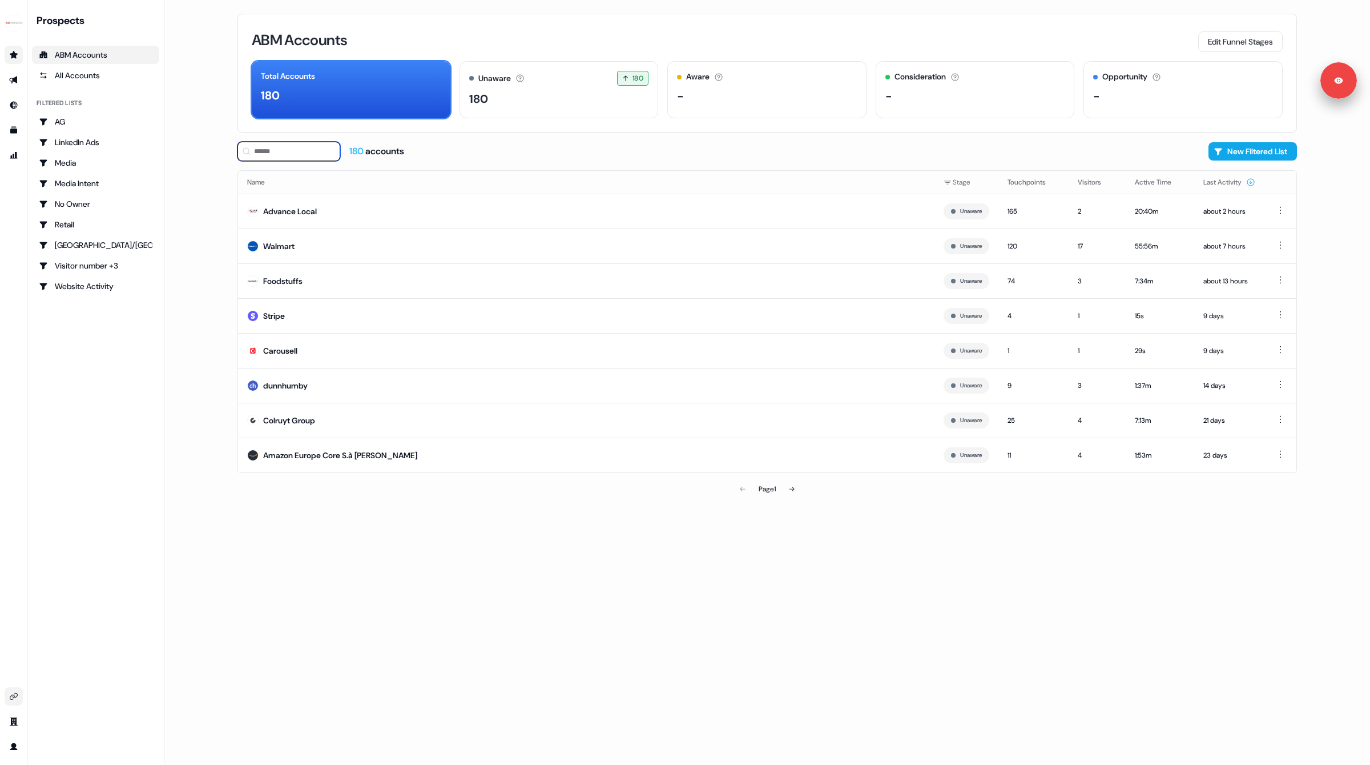
click at [272, 152] on input at bounding box center [289, 151] width 103 height 19
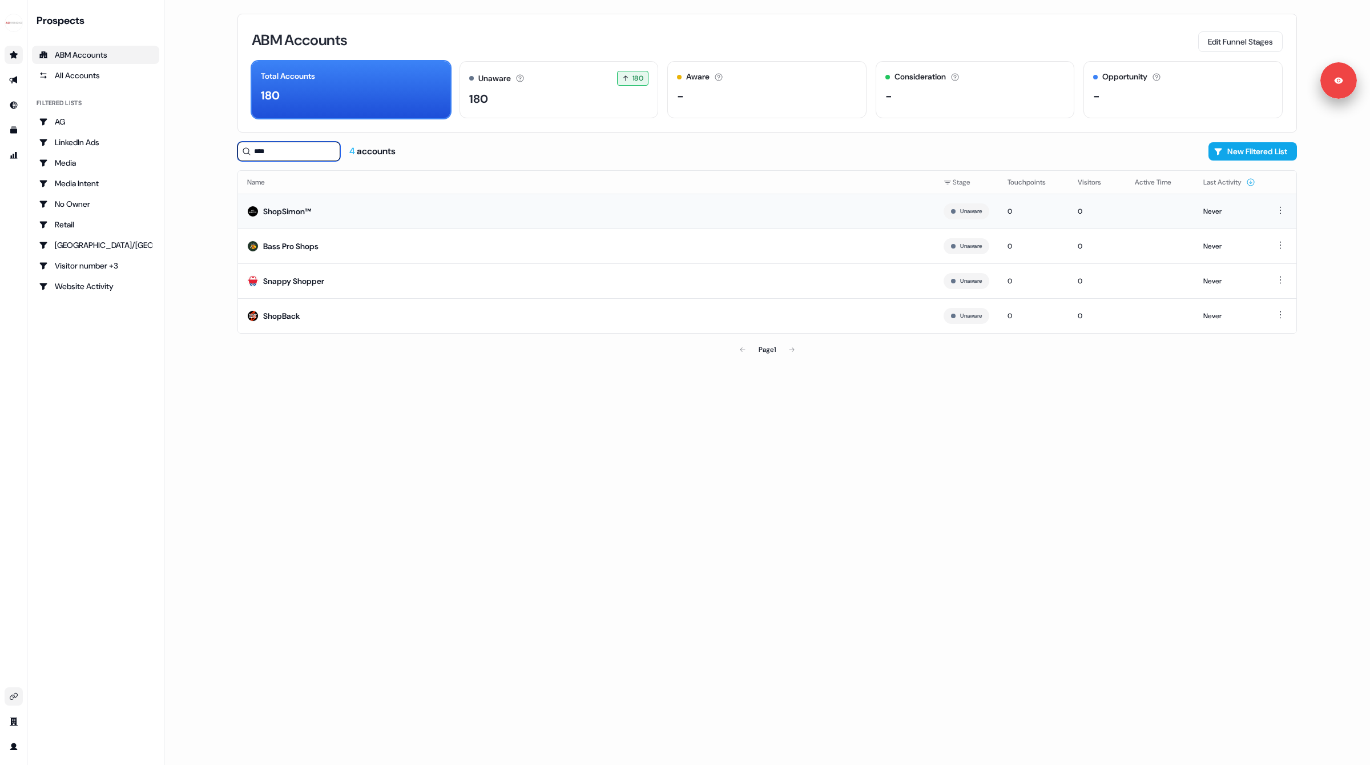
type input "*****"
type input "******"
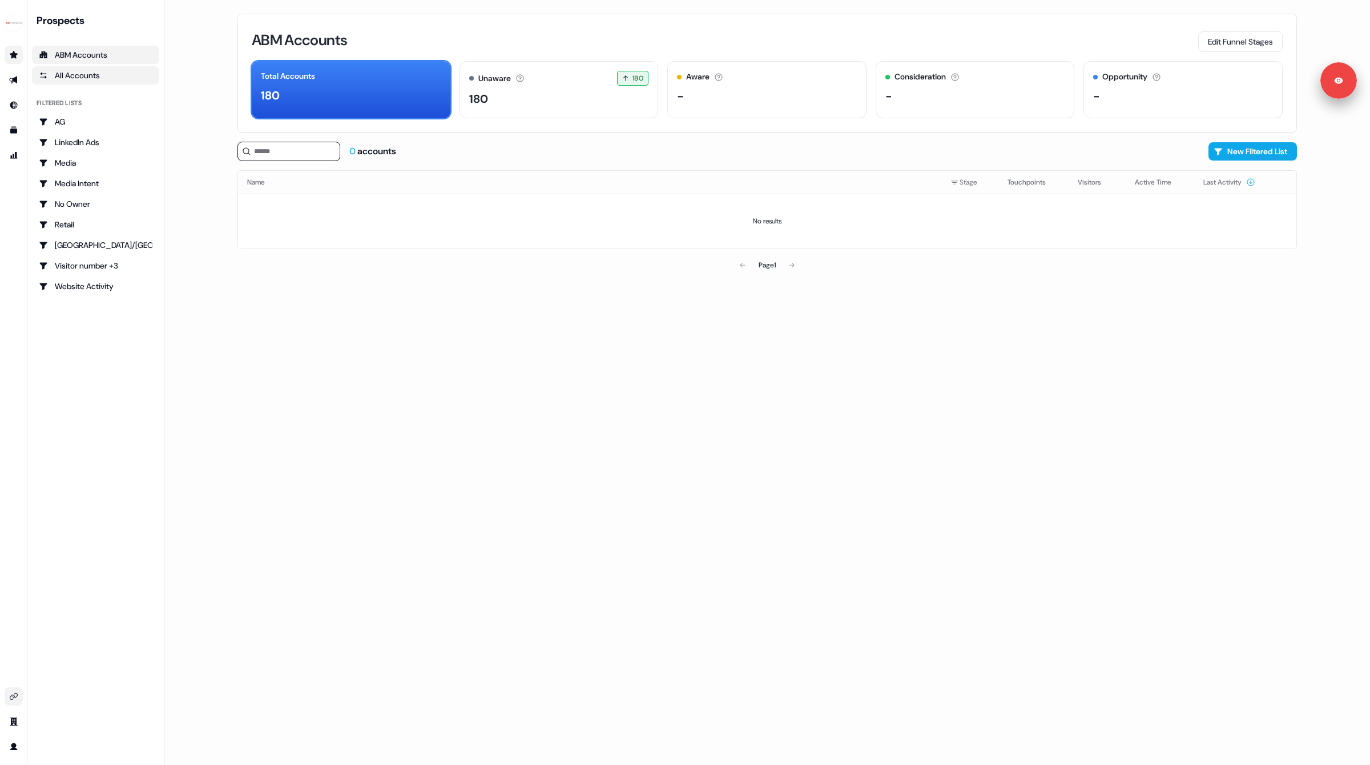
click at [78, 77] on div "All Accounts" at bounding box center [96, 75] width 114 height 11
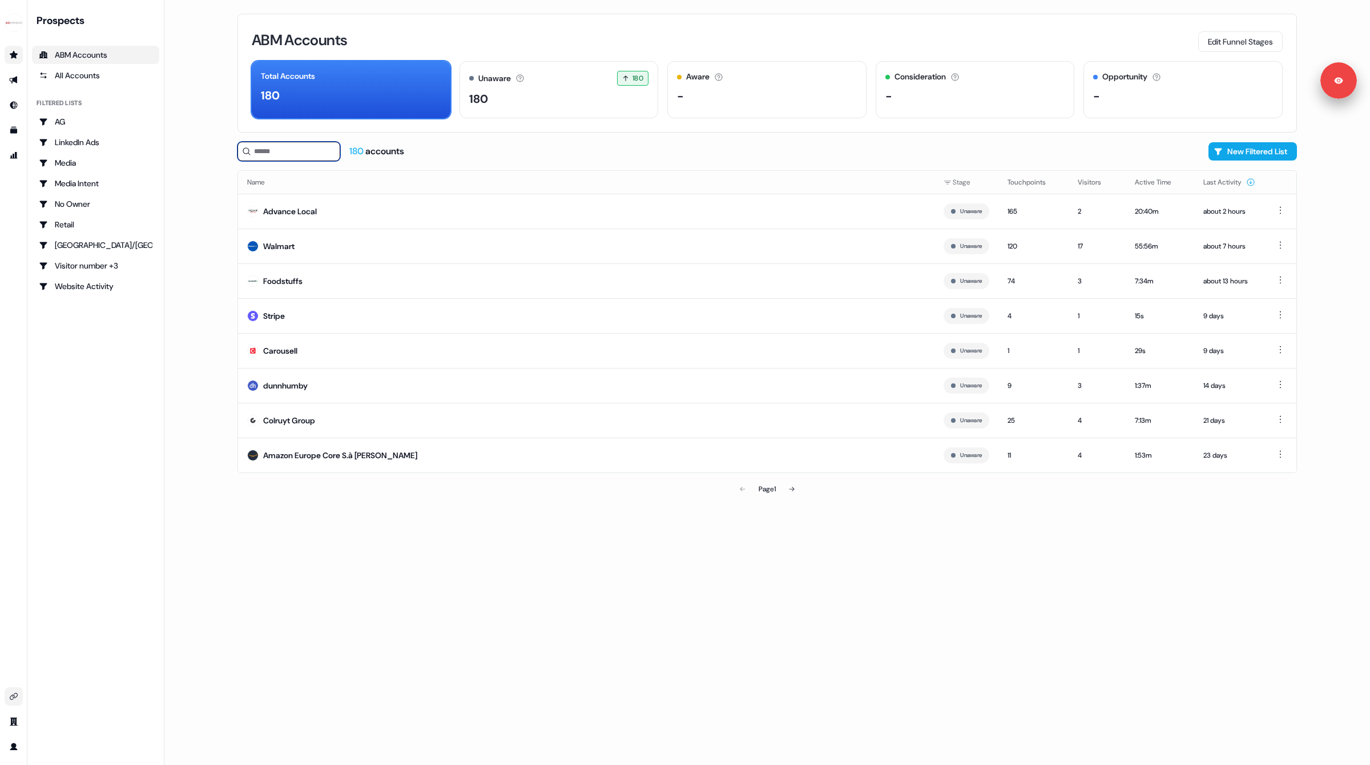
click at [316, 151] on input at bounding box center [289, 151] width 103 height 19
type input "****"
click at [82, 77] on div "All Accounts" at bounding box center [96, 75] width 114 height 11
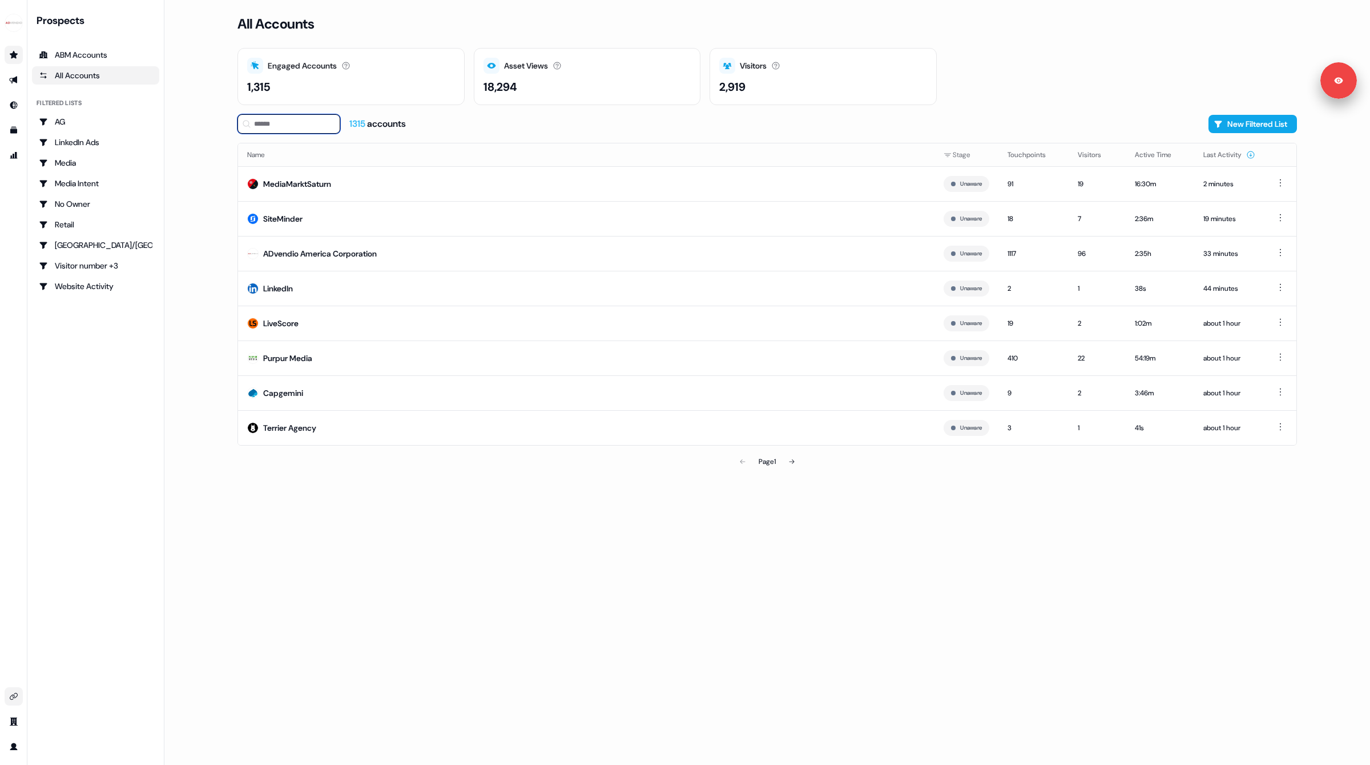
click at [321, 126] on input at bounding box center [289, 123] width 103 height 19
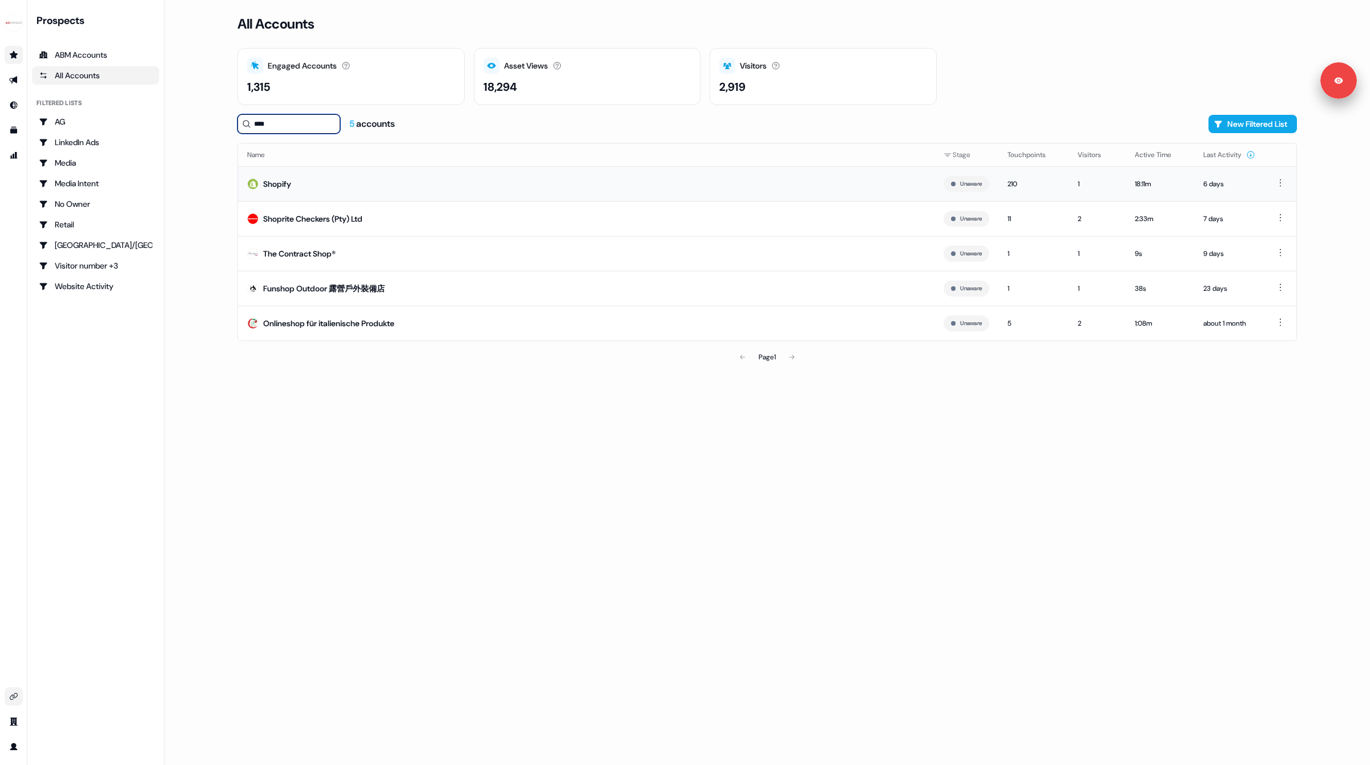
type input "****"
click at [316, 188] on td "Shopify" at bounding box center [586, 183] width 697 height 35
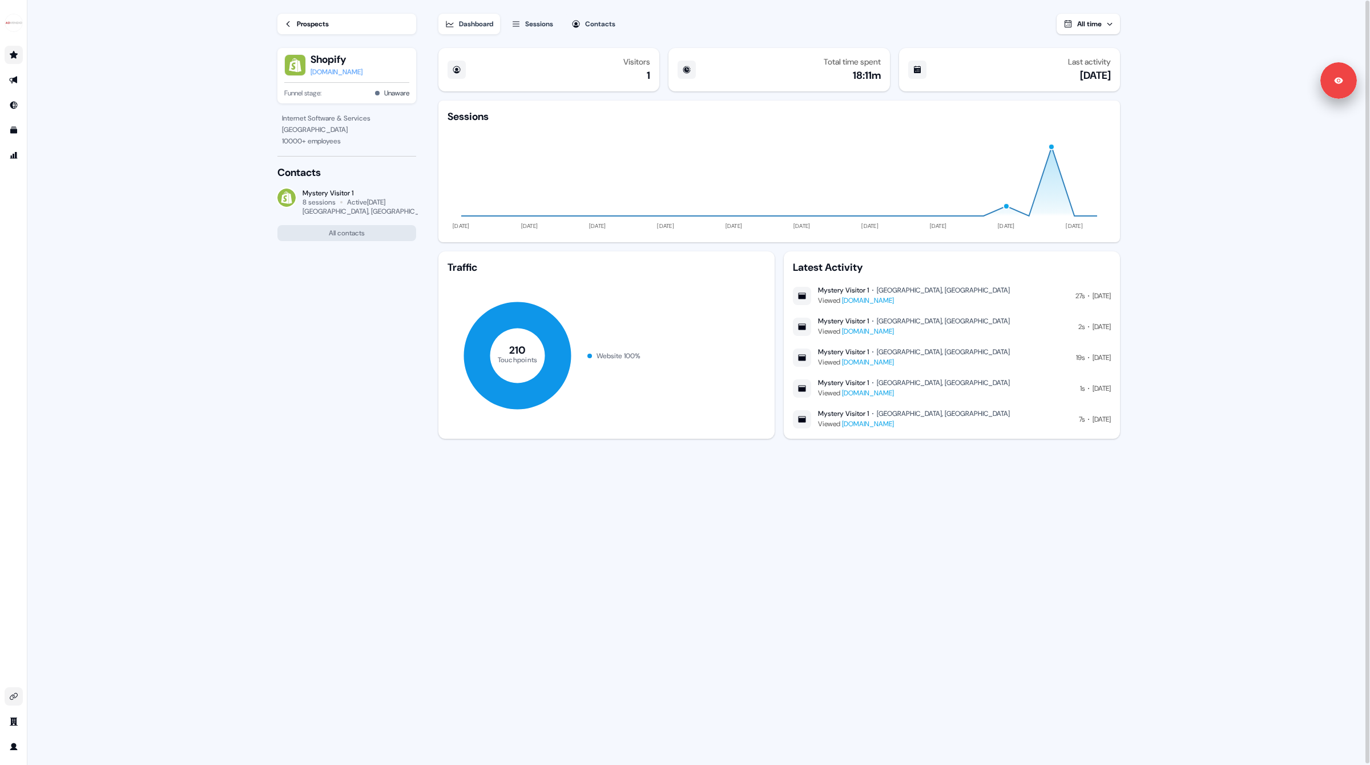
click at [262, 363] on div "Prospects Shopify [DOMAIN_NAME] Funnel stage: Unaware Internet Software & Servi…" at bounding box center [338, 382] width 159 height 765
click at [9, 746] on icon "Go to profile" at bounding box center [13, 746] width 9 height 9
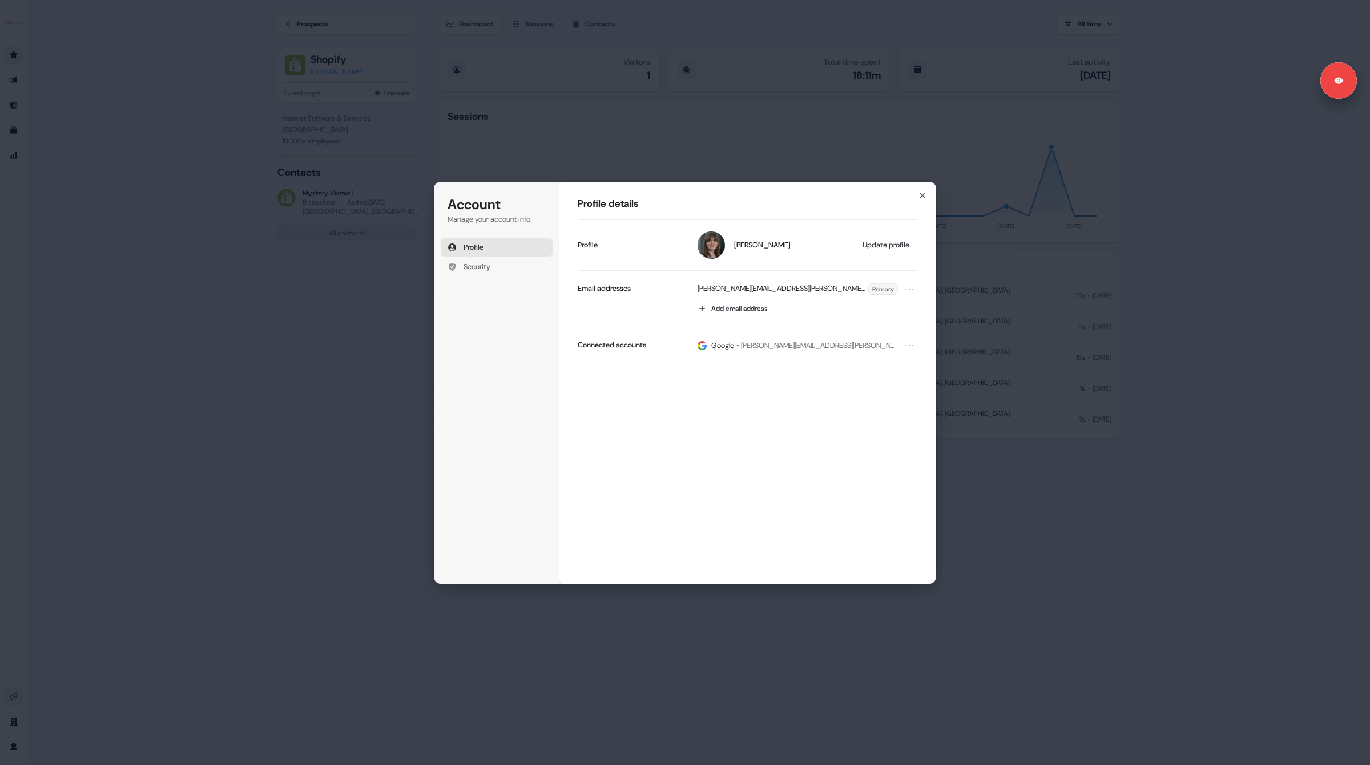
click at [43, 529] on div "Account Manage your account info. Profile Security Account Profile details [PER…" at bounding box center [685, 382] width 1370 height 765
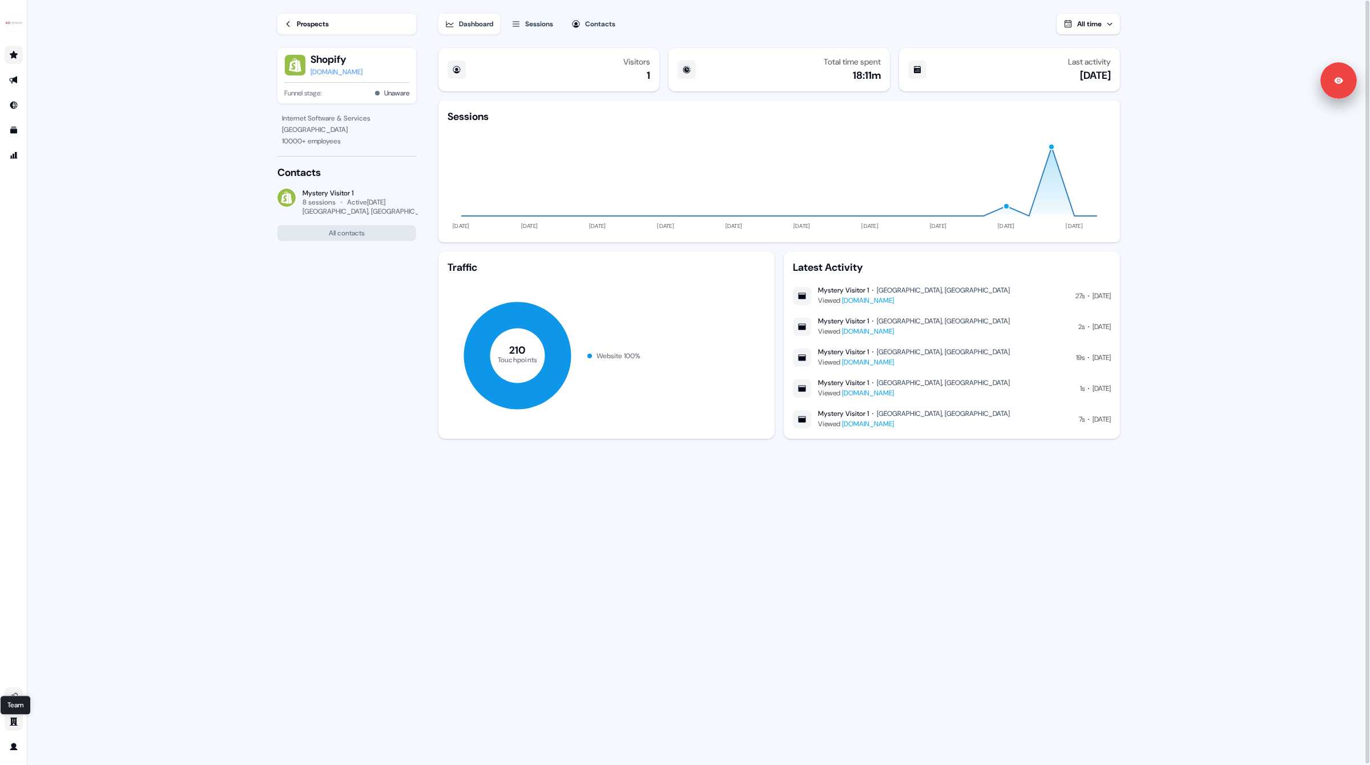
click at [12, 723] on icon "Go to team" at bounding box center [14, 721] width 8 height 8
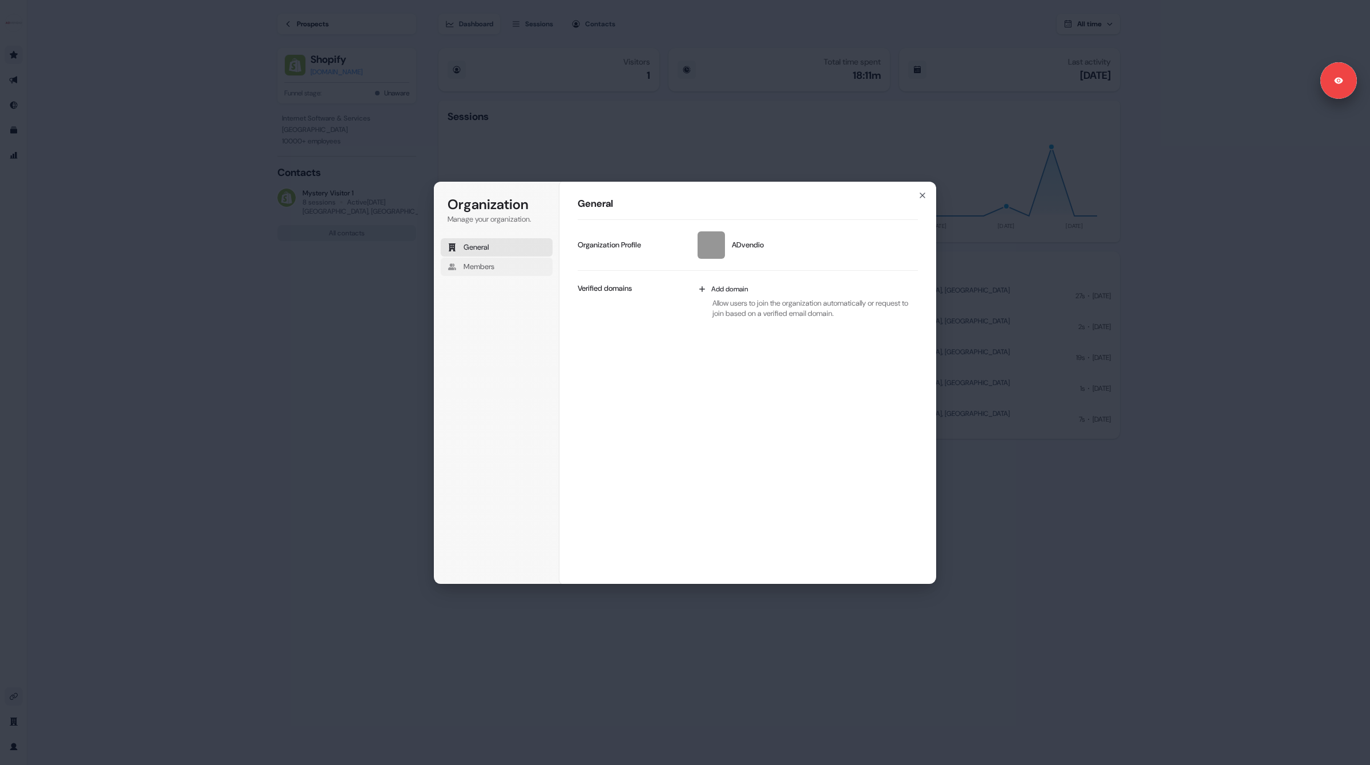
click at [502, 268] on button "Members" at bounding box center [497, 267] width 112 height 18
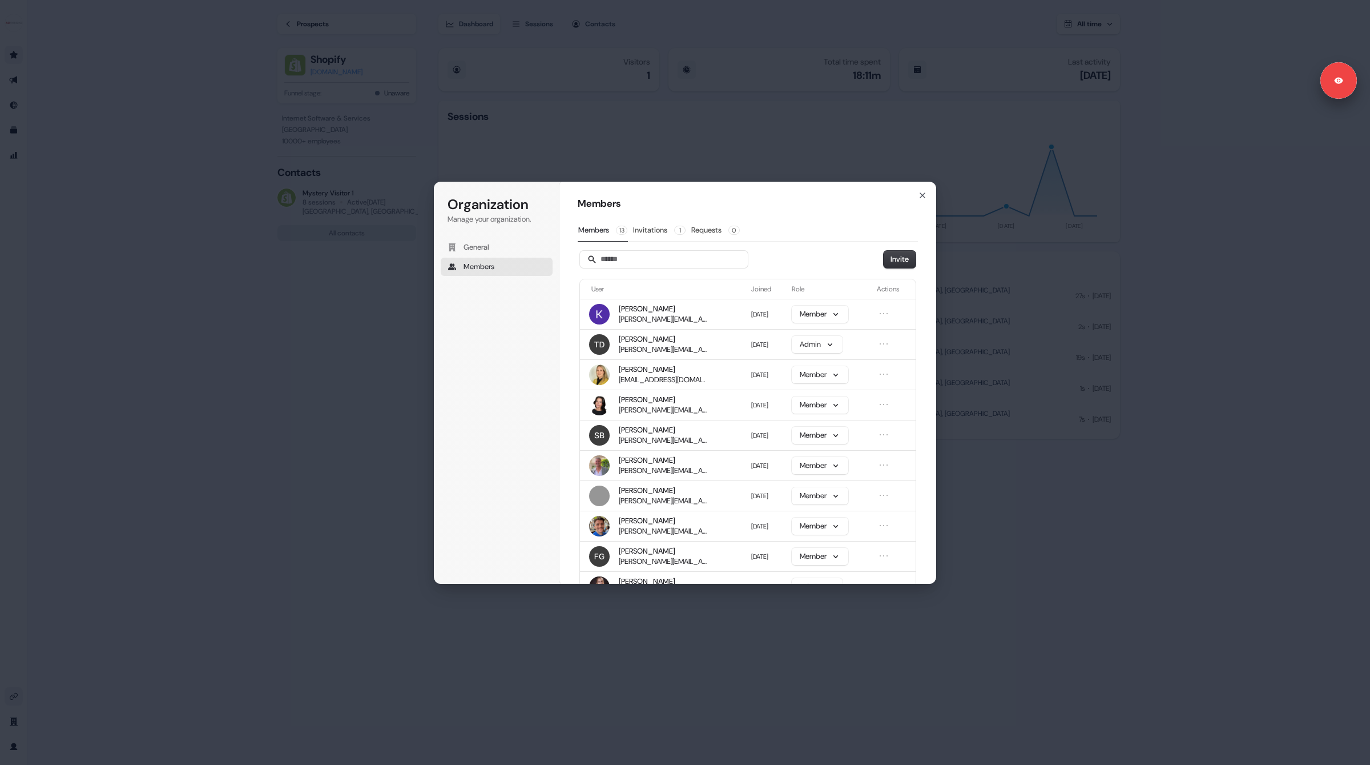
click at [500, 331] on div "Organization Manage your organization. General Members" at bounding box center [497, 263] width 112 height 137
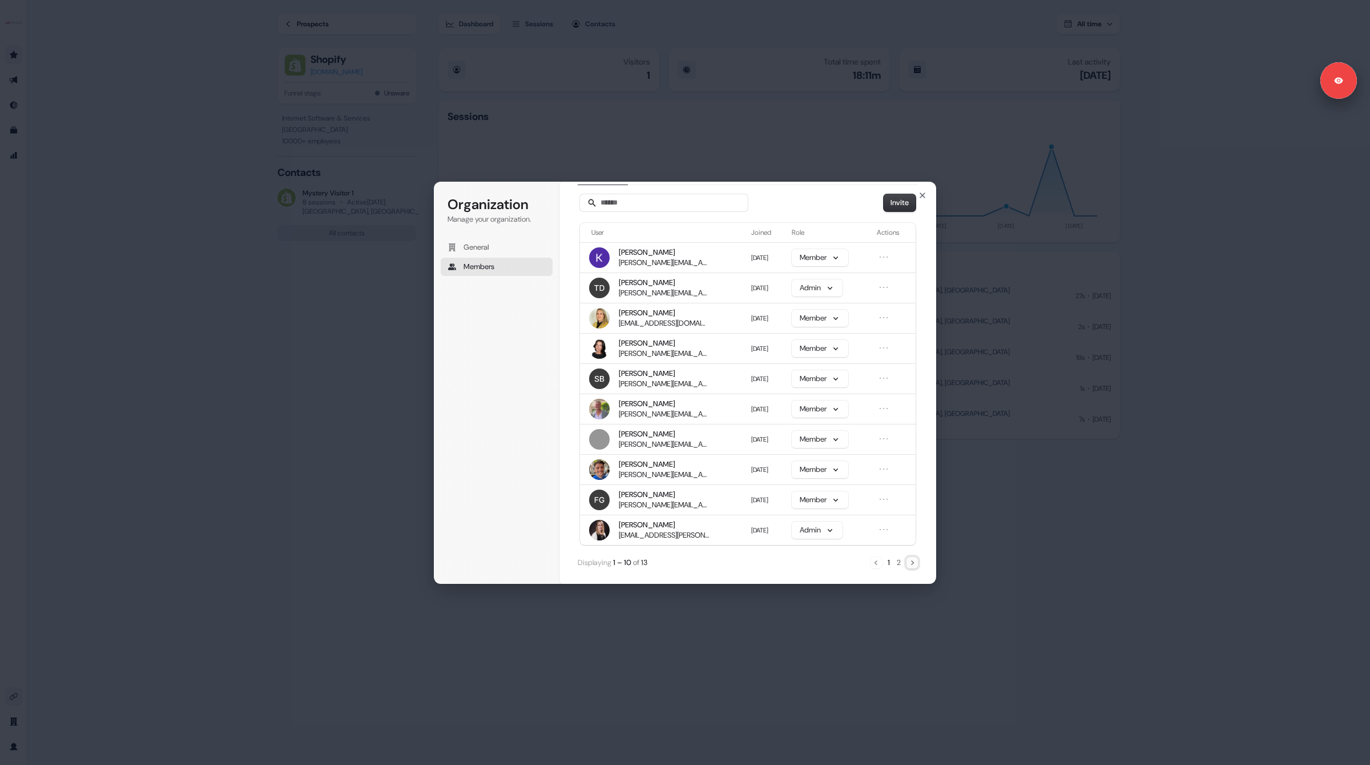
click at [911, 562] on icon "Next" at bounding box center [912, 562] width 9 height 9
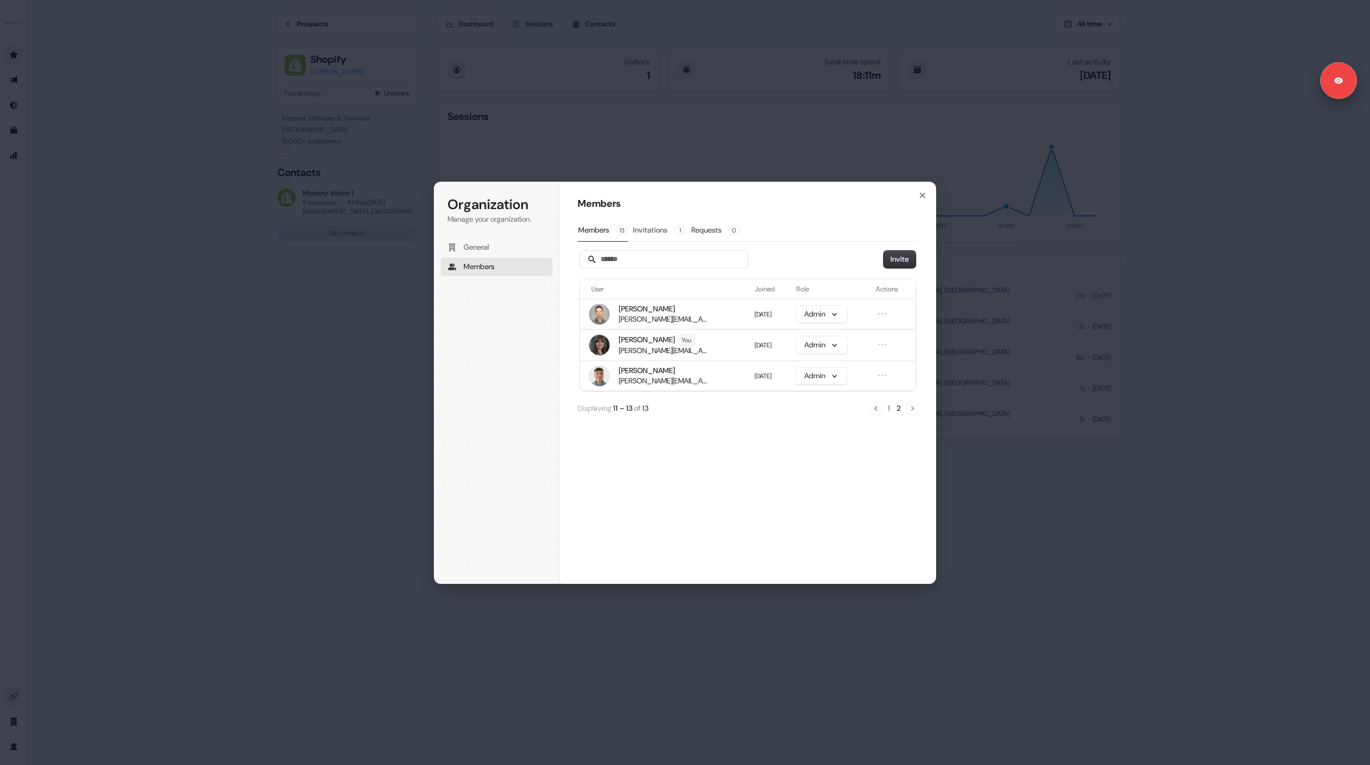
click at [649, 230] on button "Invitations 1" at bounding box center [660, 230] width 54 height 22
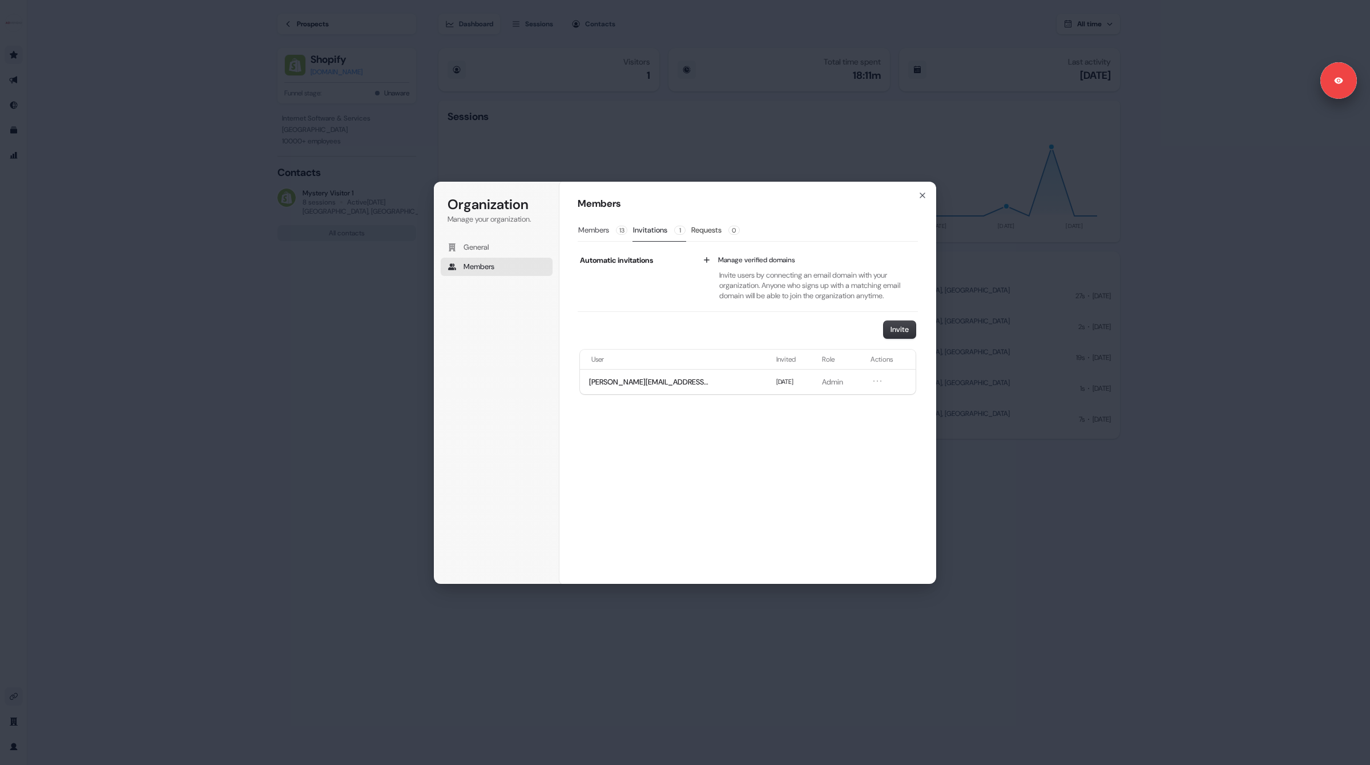
click at [598, 232] on button "Members 13" at bounding box center [603, 230] width 50 height 22
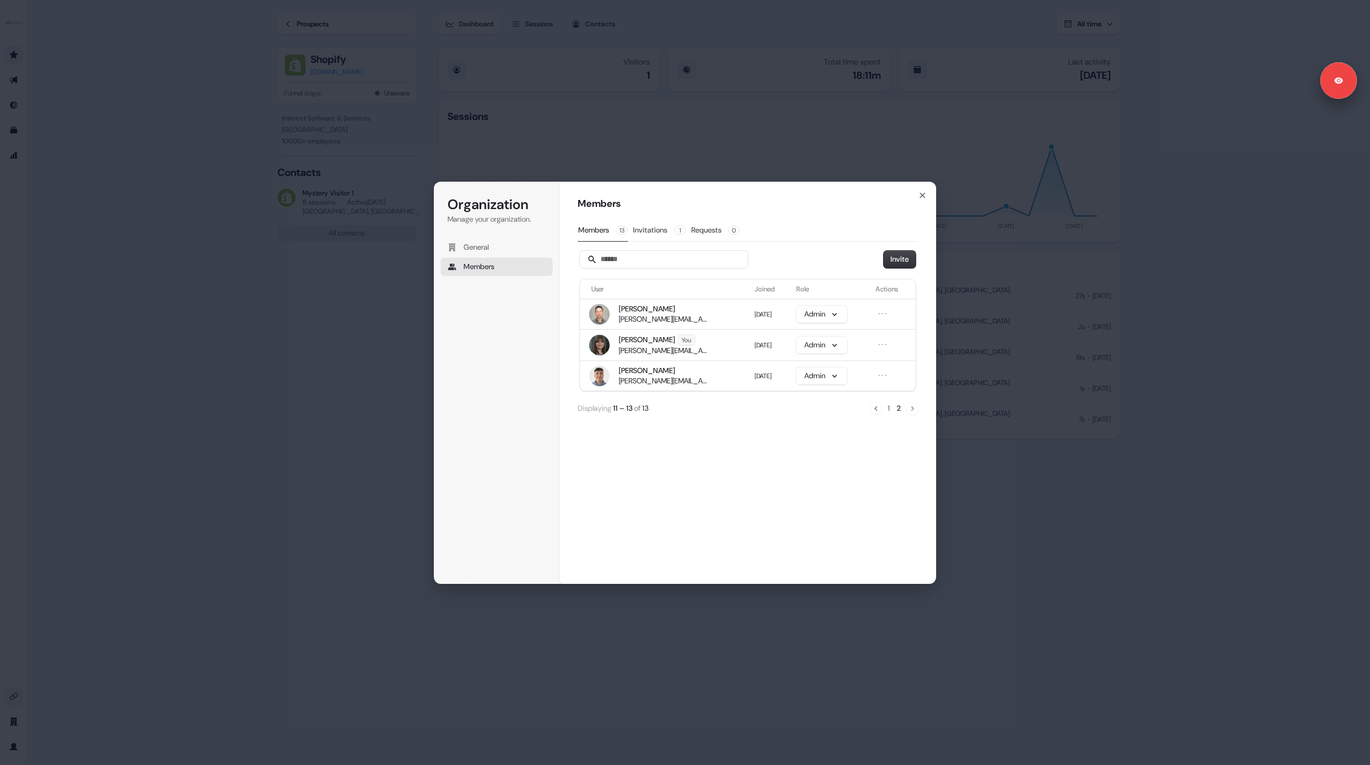
click at [333, 439] on div "Organization Manage your organization. General Members Organization Members Mem…" at bounding box center [685, 382] width 1370 height 765
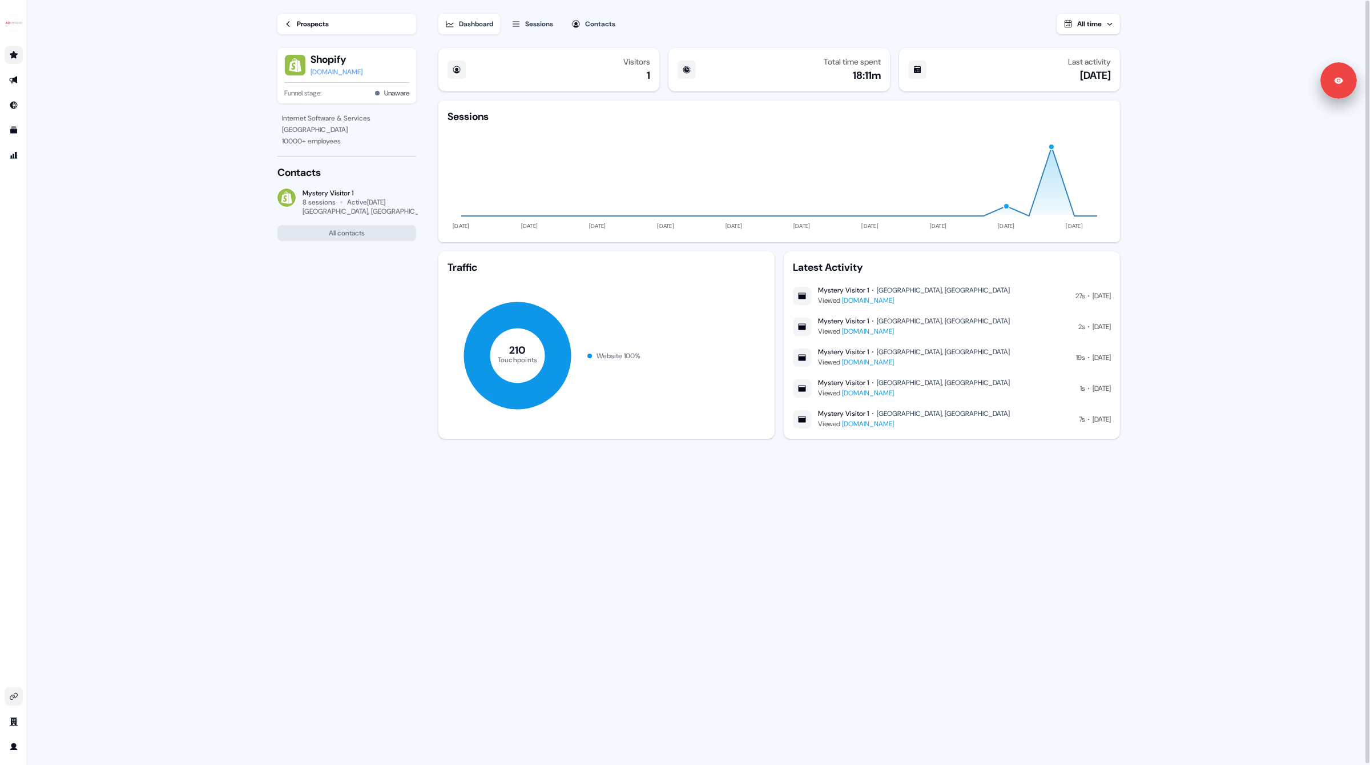
click at [537, 21] on div "Sessions" at bounding box center [539, 23] width 28 height 11
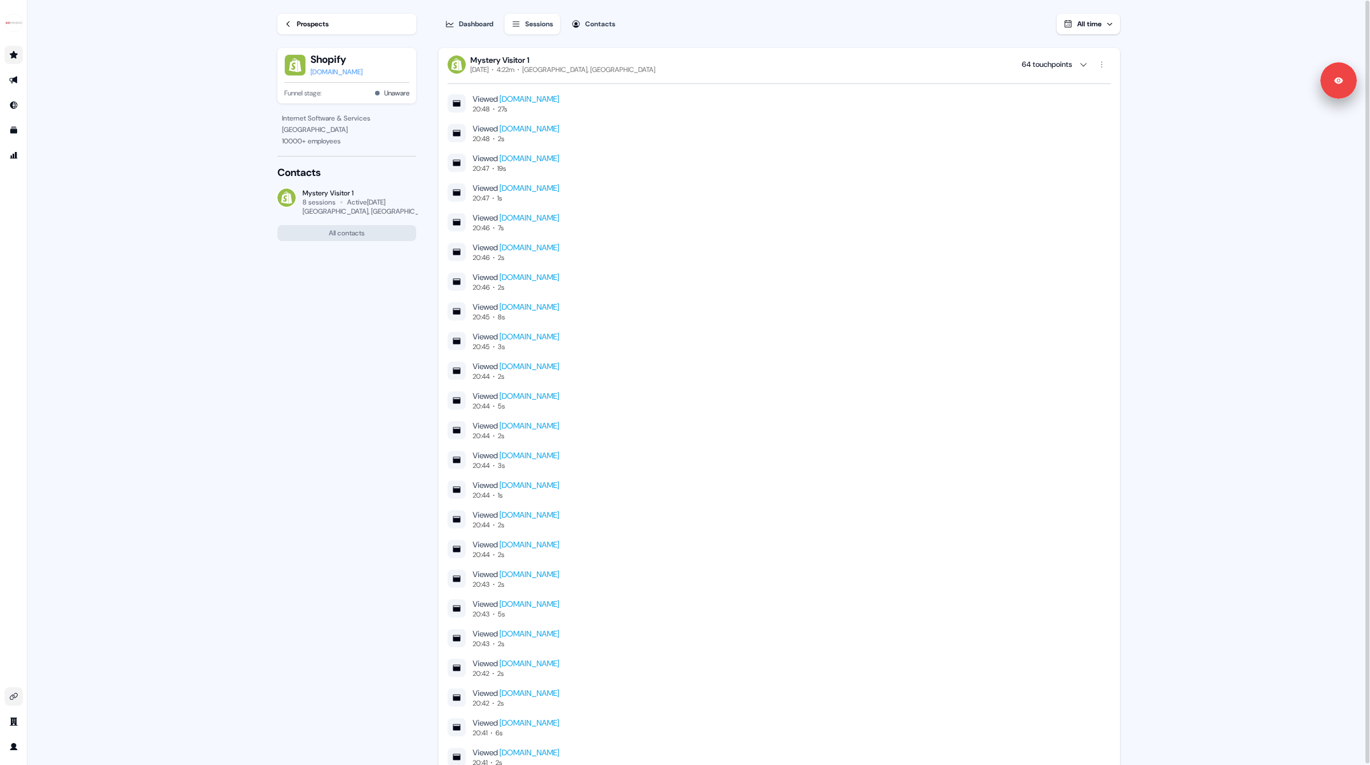
click at [317, 348] on div "Prospects Shopify [DOMAIN_NAME] Funnel stage: Unaware Internet Software & Servi…" at bounding box center [338, 382] width 159 height 765
click at [305, 15] on link "Prospects" at bounding box center [347, 24] width 139 height 21
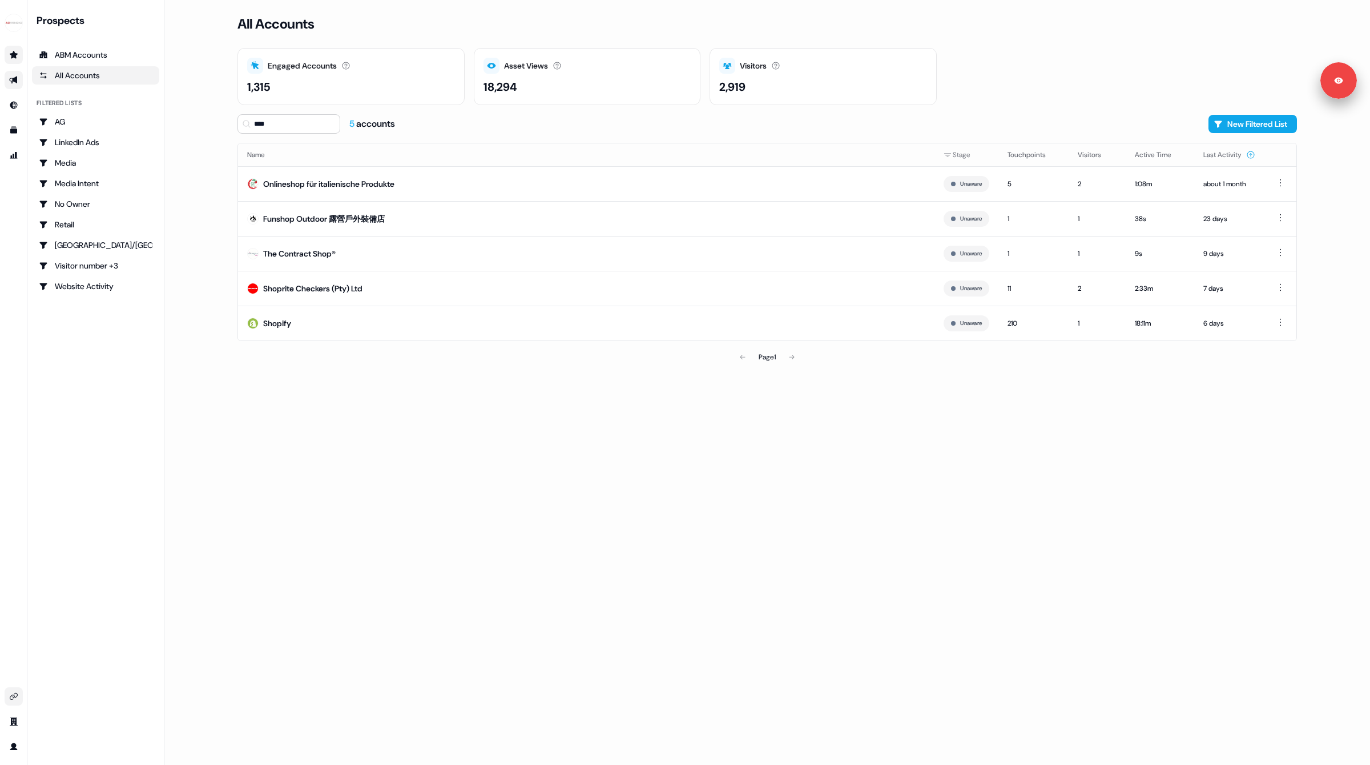
click at [13, 81] on icon "Go to outbound experience" at bounding box center [13, 80] width 8 height 7
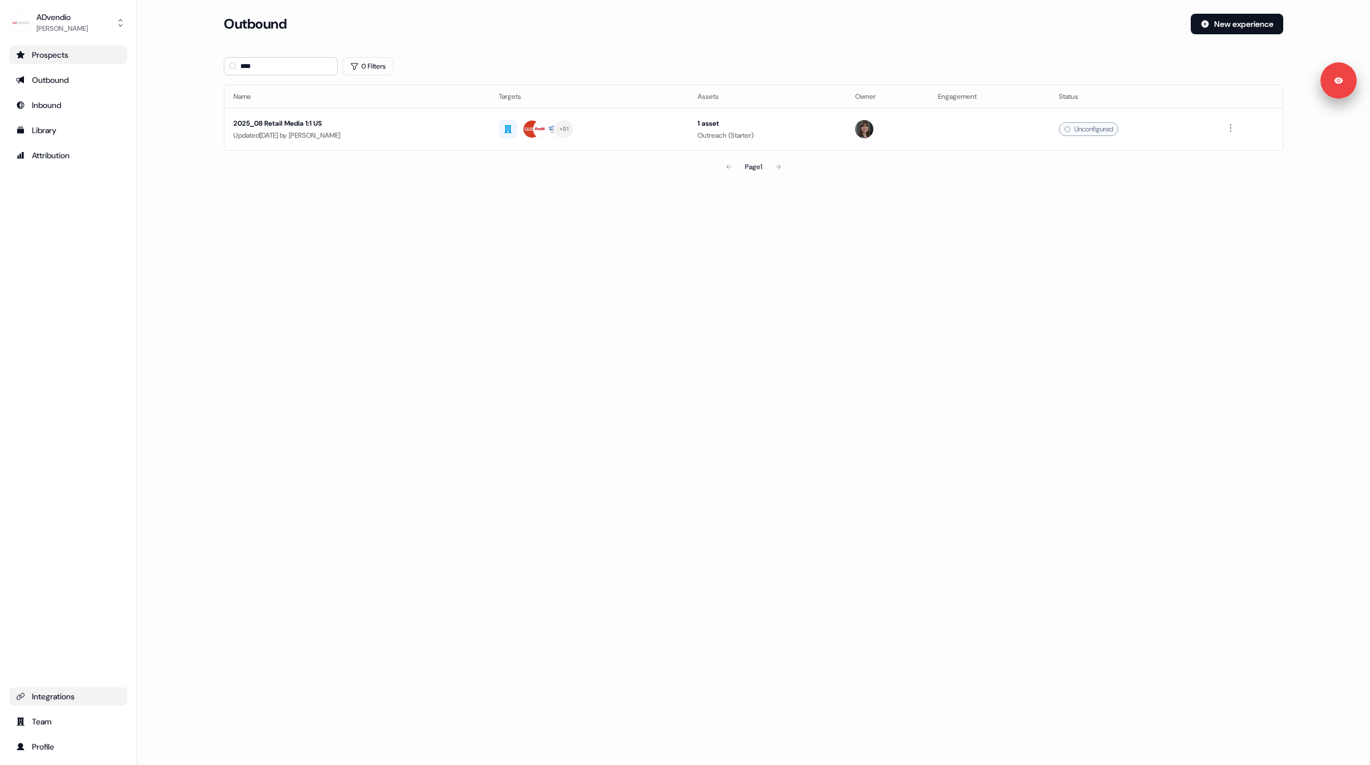
click at [56, 49] on link "Prospects" at bounding box center [68, 55] width 118 height 18
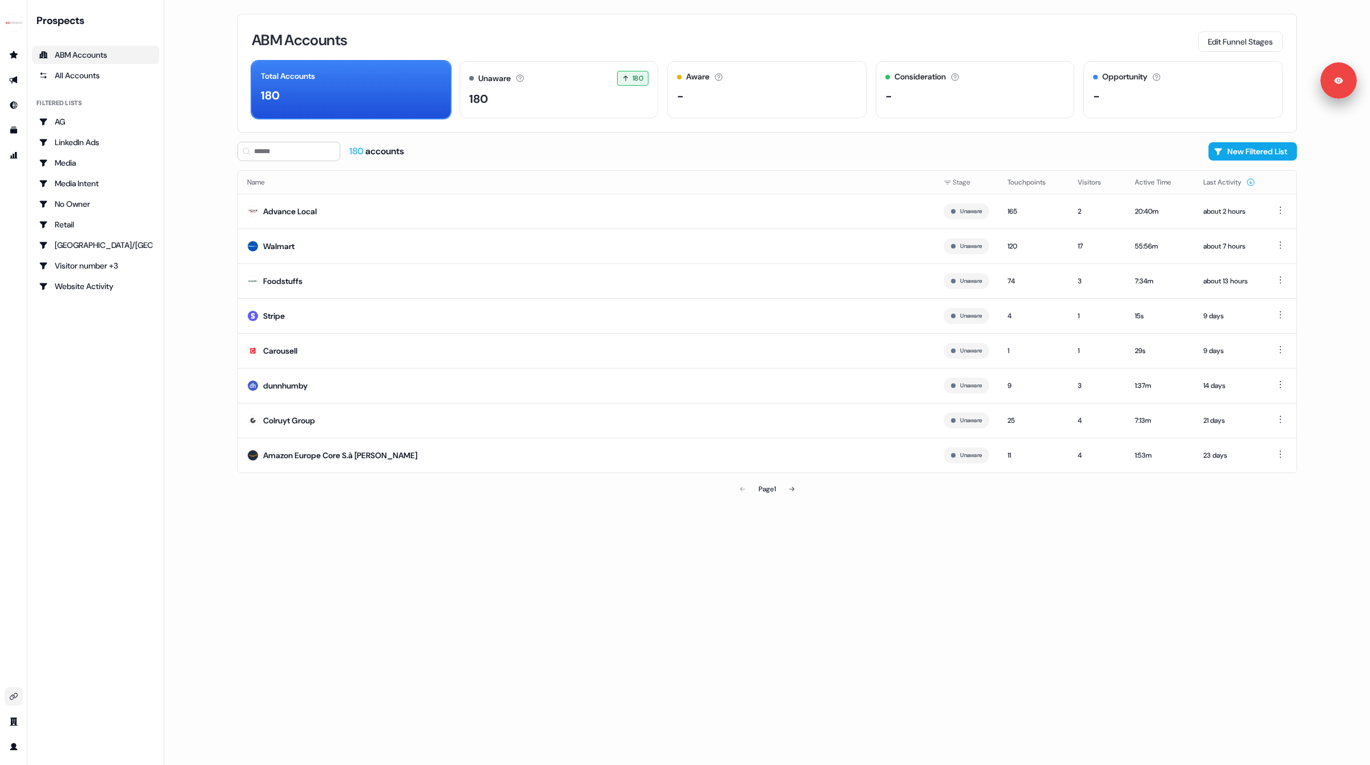
click at [200, 150] on main "Loading... ABM Accounts Edit Funnel Stages Total Accounts 180 Unaware The defau…" at bounding box center [767, 382] width 1206 height 765
click at [59, 70] on div "All Accounts" at bounding box center [96, 75] width 114 height 11
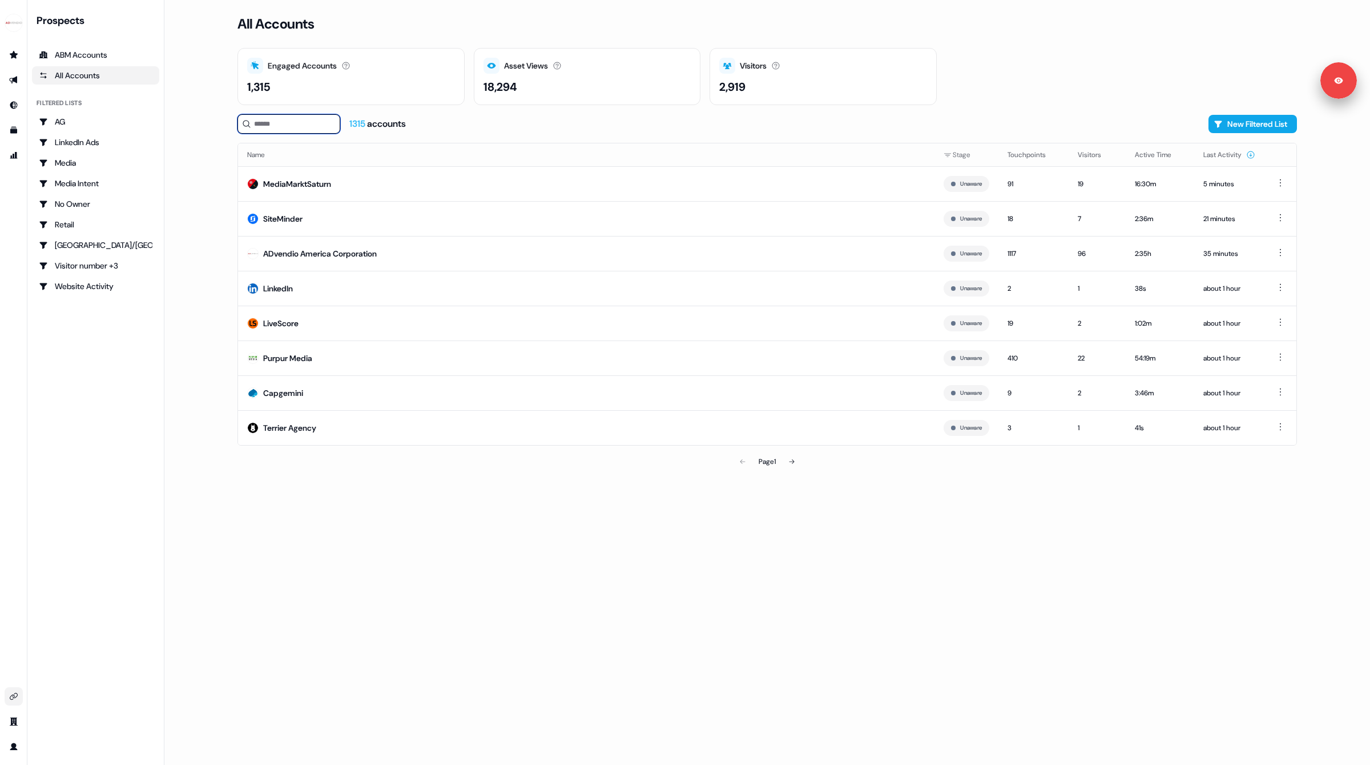
click at [304, 124] on input at bounding box center [289, 123] width 103 height 19
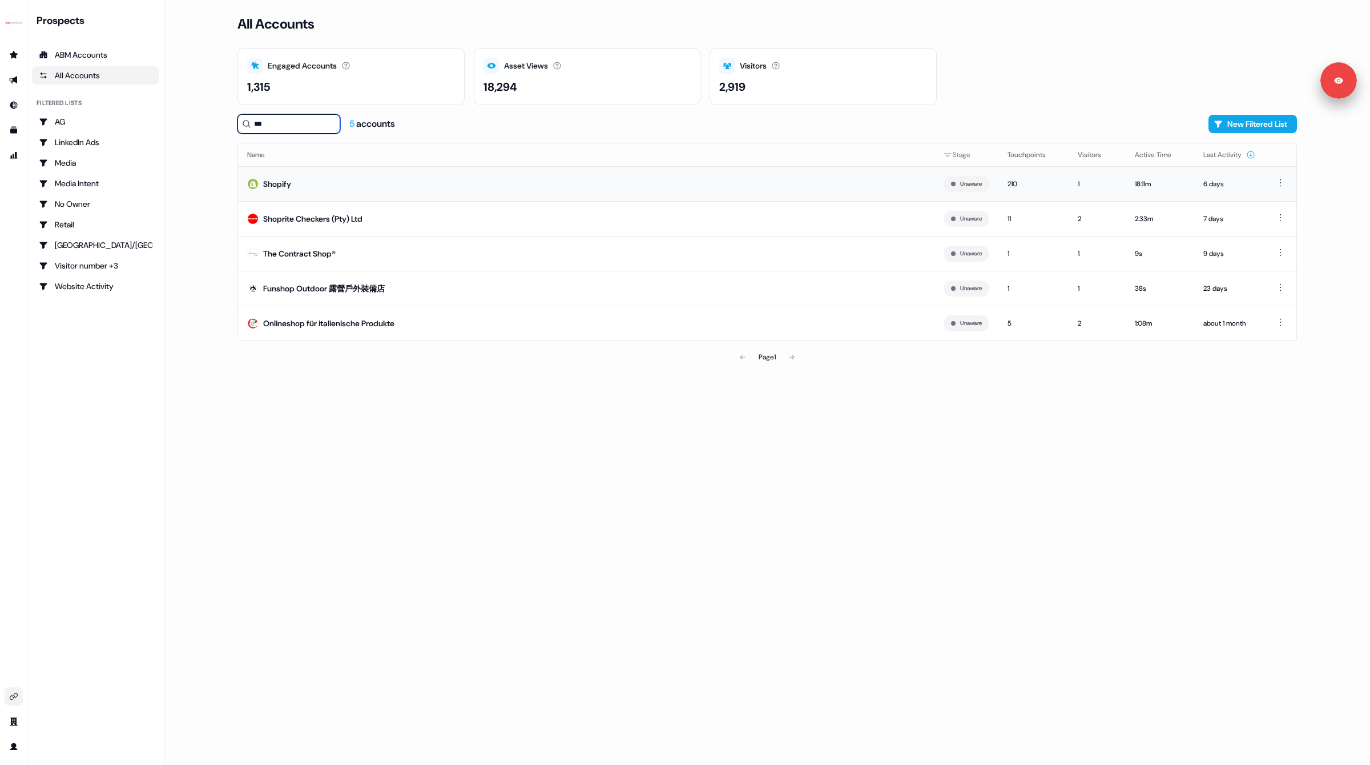
type input "***"
click at [359, 179] on td "Shopify" at bounding box center [586, 183] width 697 height 35
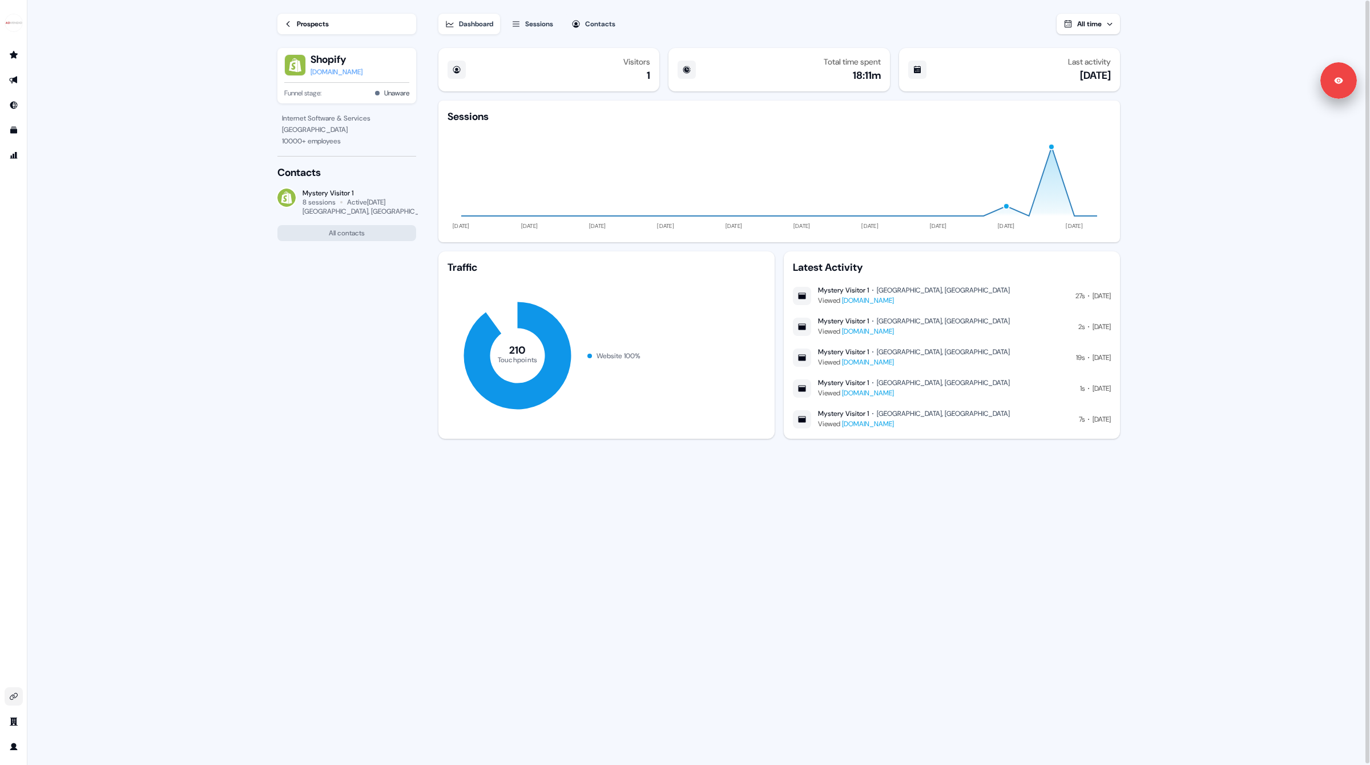
click at [518, 26] on icon "button" at bounding box center [516, 23] width 9 height 9
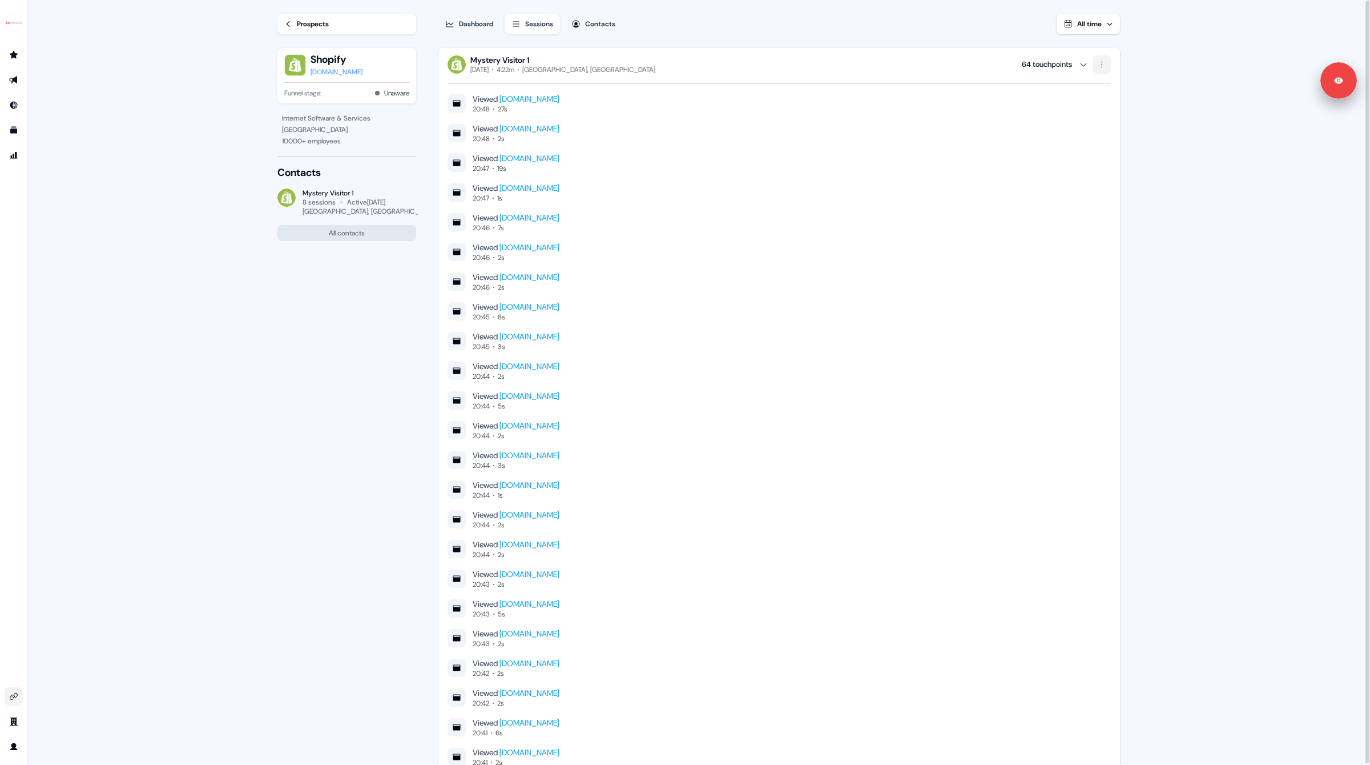
click at [1106, 60] on html "For the best experience switch devices to a bigger screen. Go to [DOMAIN_NAME] …" at bounding box center [685, 382] width 1370 height 765
click at [1106, 87] on span "Remove visitor" at bounding box center [1122, 87] width 46 height 9
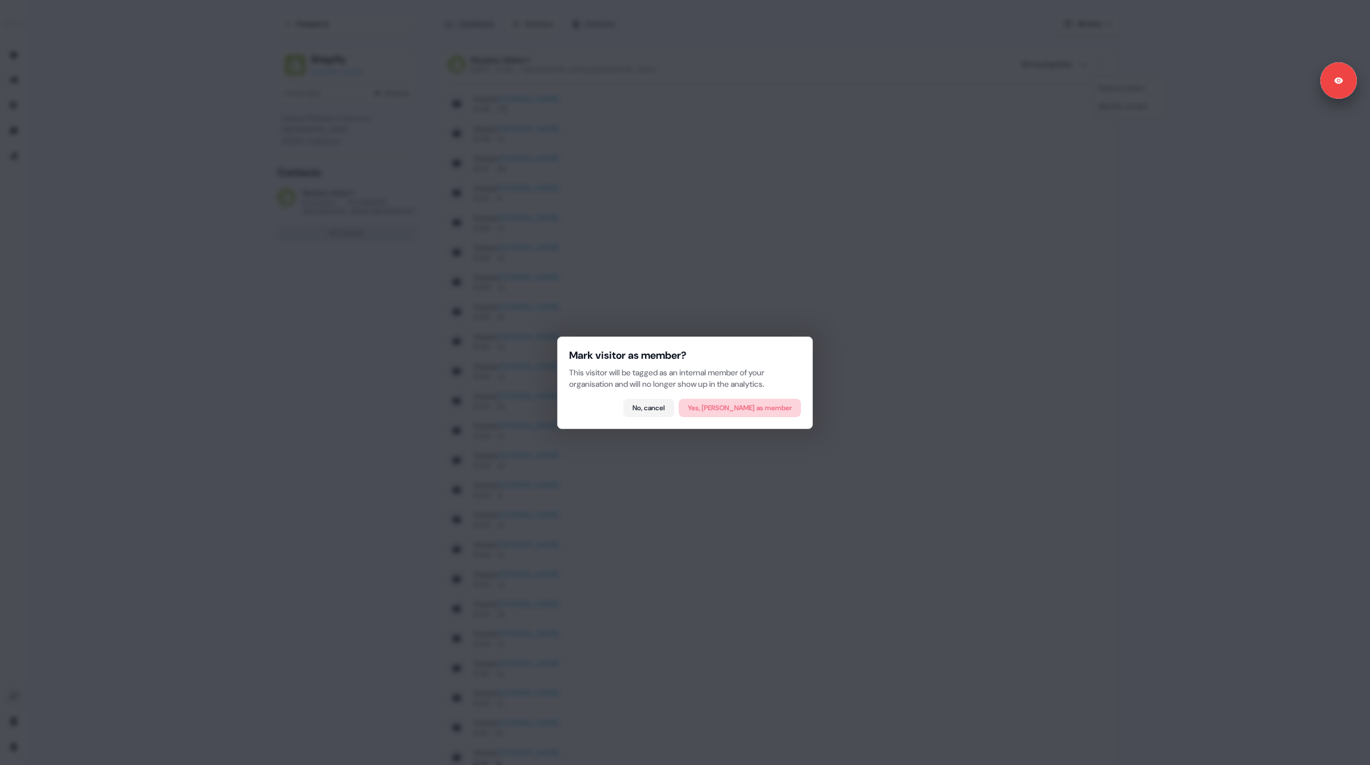
click at [766, 408] on button "Yes, [PERSON_NAME] as member" at bounding box center [740, 408] width 122 height 18
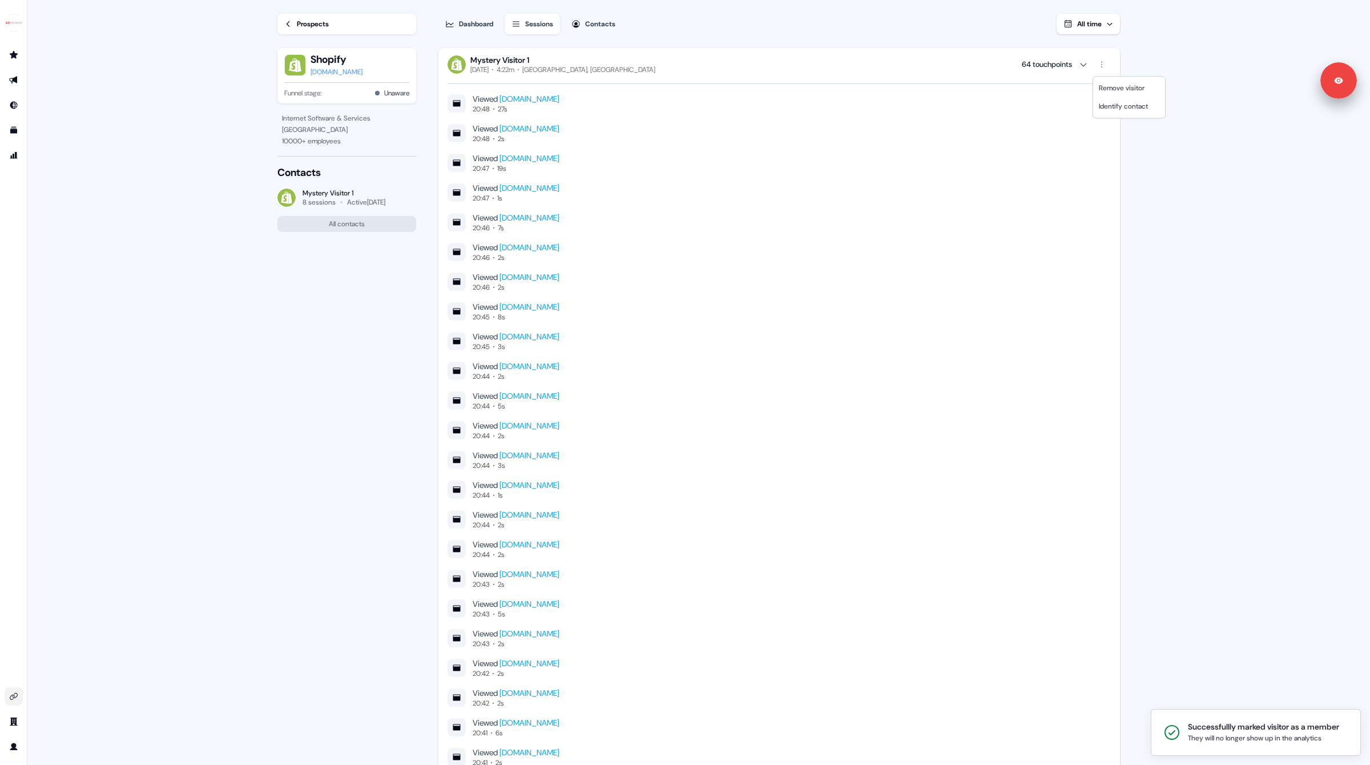
click at [331, 349] on html "Successfullly marked visitor as a member They will no longer show up in the ana…" at bounding box center [685, 382] width 1370 height 765
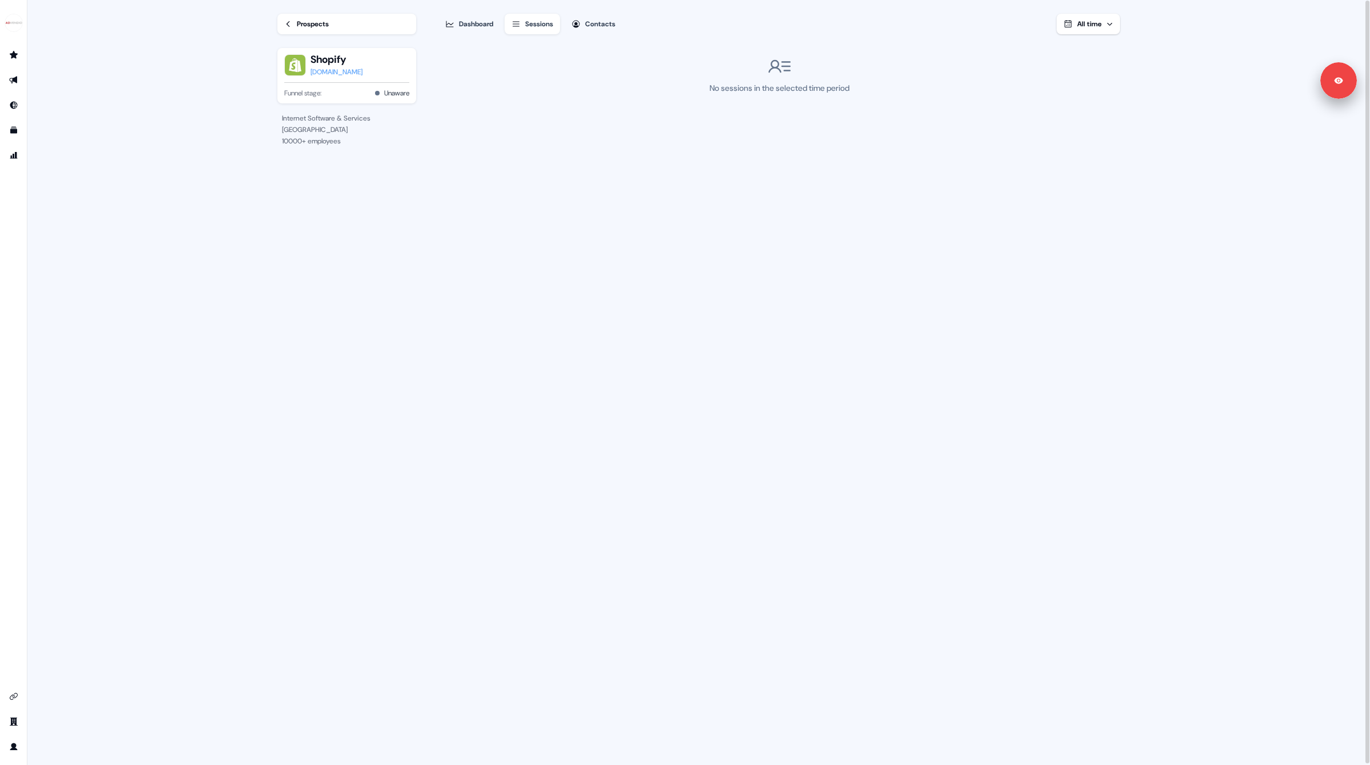
click at [472, 27] on div "Dashboard" at bounding box center [476, 23] width 34 height 11
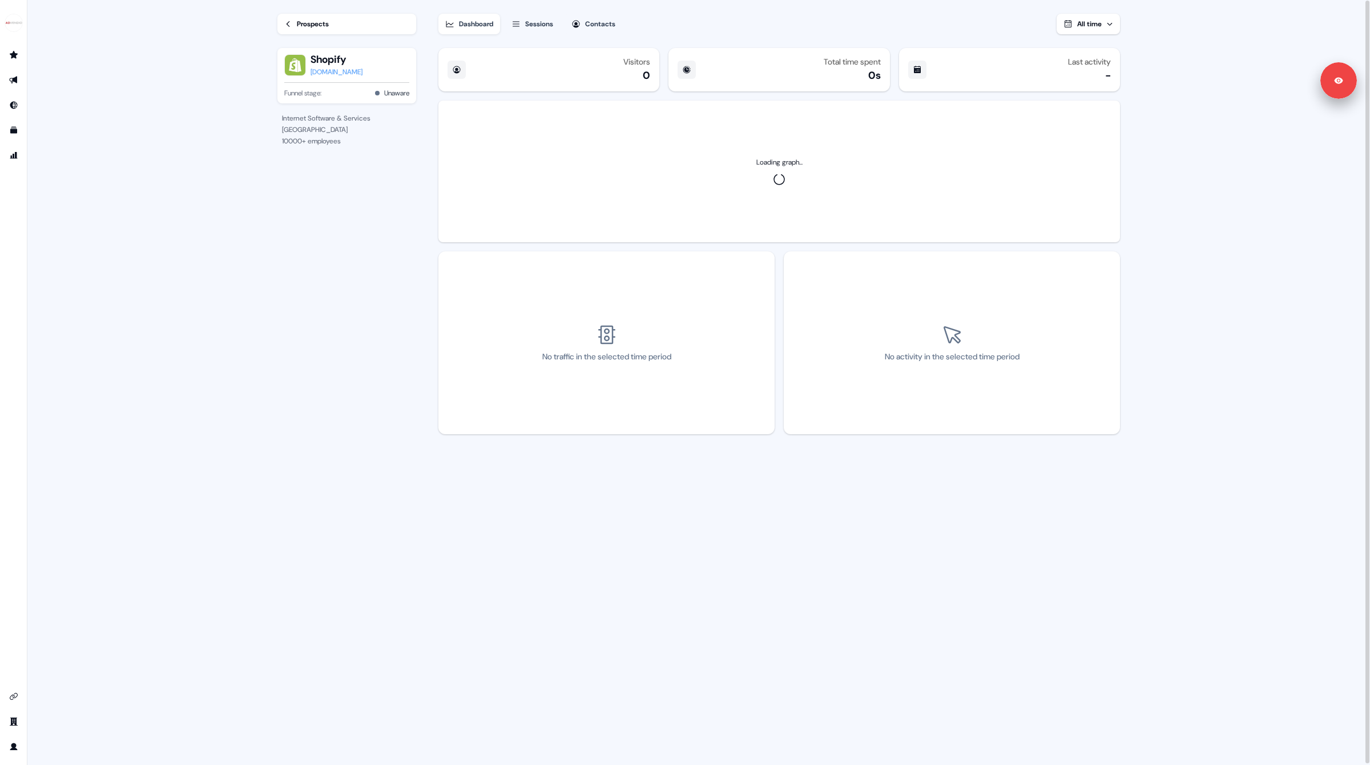
click at [299, 26] on div "Prospects" at bounding box center [313, 23] width 32 height 11
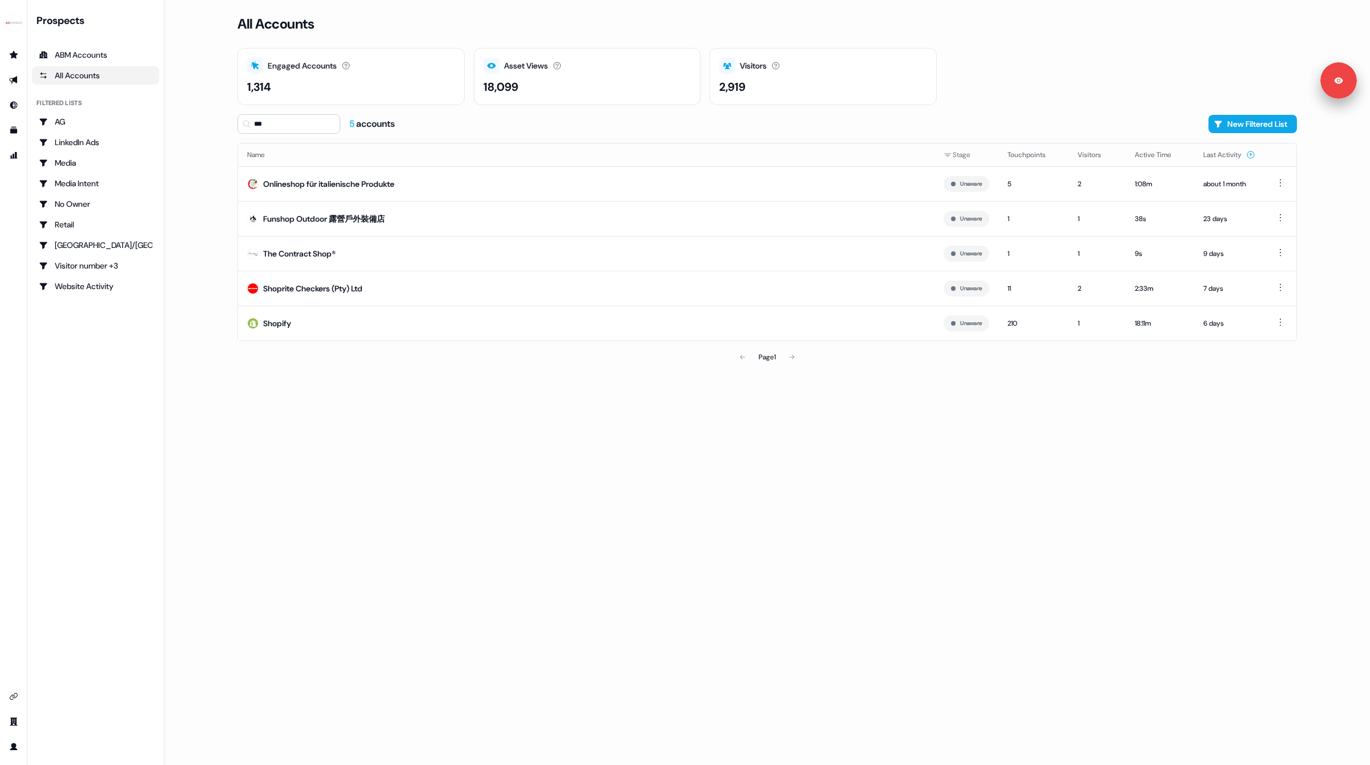
click at [200, 172] on main "Loading... All Accounts Engaged Accounts Accounts that have interacted with an …" at bounding box center [767, 382] width 1206 height 765
click at [688, 130] on div "*** 5 accounts New Filtered List" at bounding box center [768, 123] width 1060 height 19
click at [1264, 119] on button "New Filtered List" at bounding box center [1253, 124] width 89 height 18
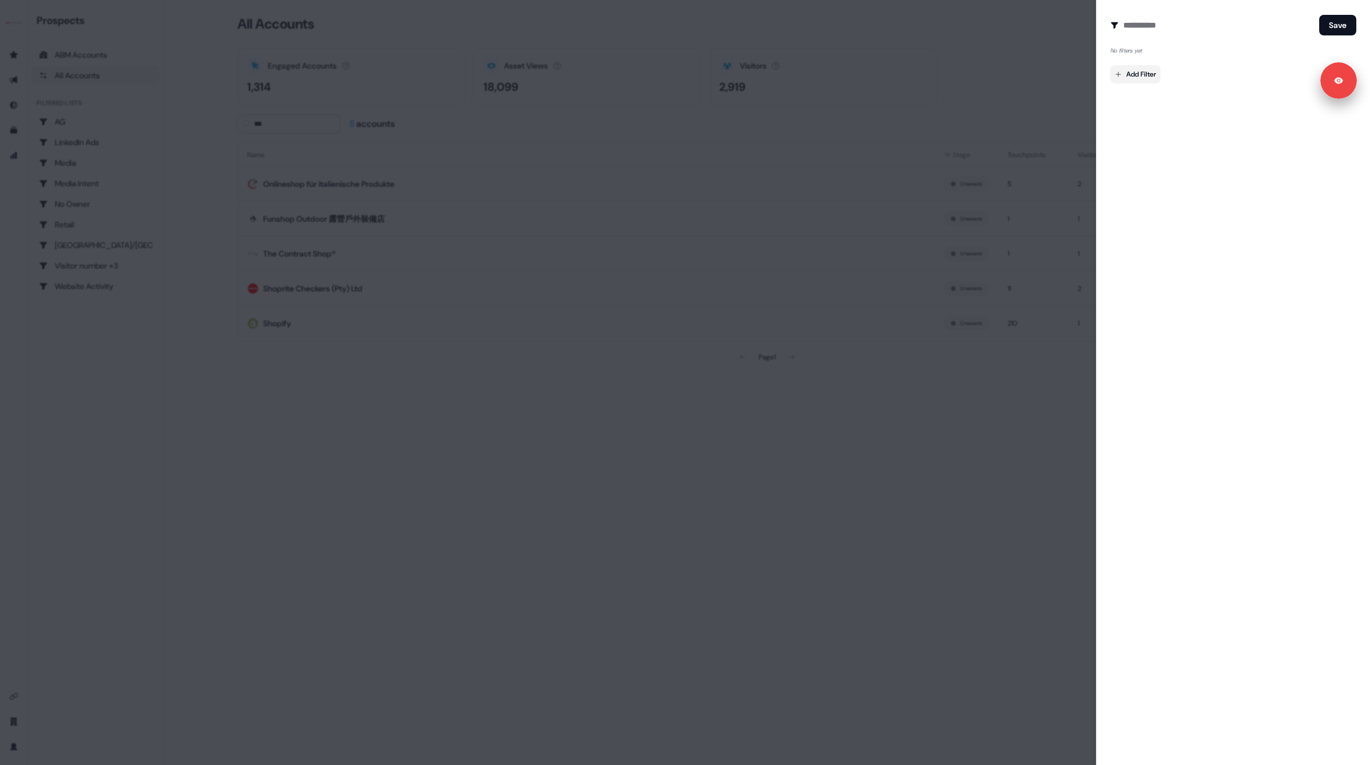
click at [1137, 73] on body "For the best experience switch devices to a bigger screen. Go to Userled.io Pro…" at bounding box center [685, 382] width 1370 height 765
click at [1185, 433] on div at bounding box center [685, 382] width 1370 height 765
click at [979, 35] on div at bounding box center [685, 382] width 1370 height 765
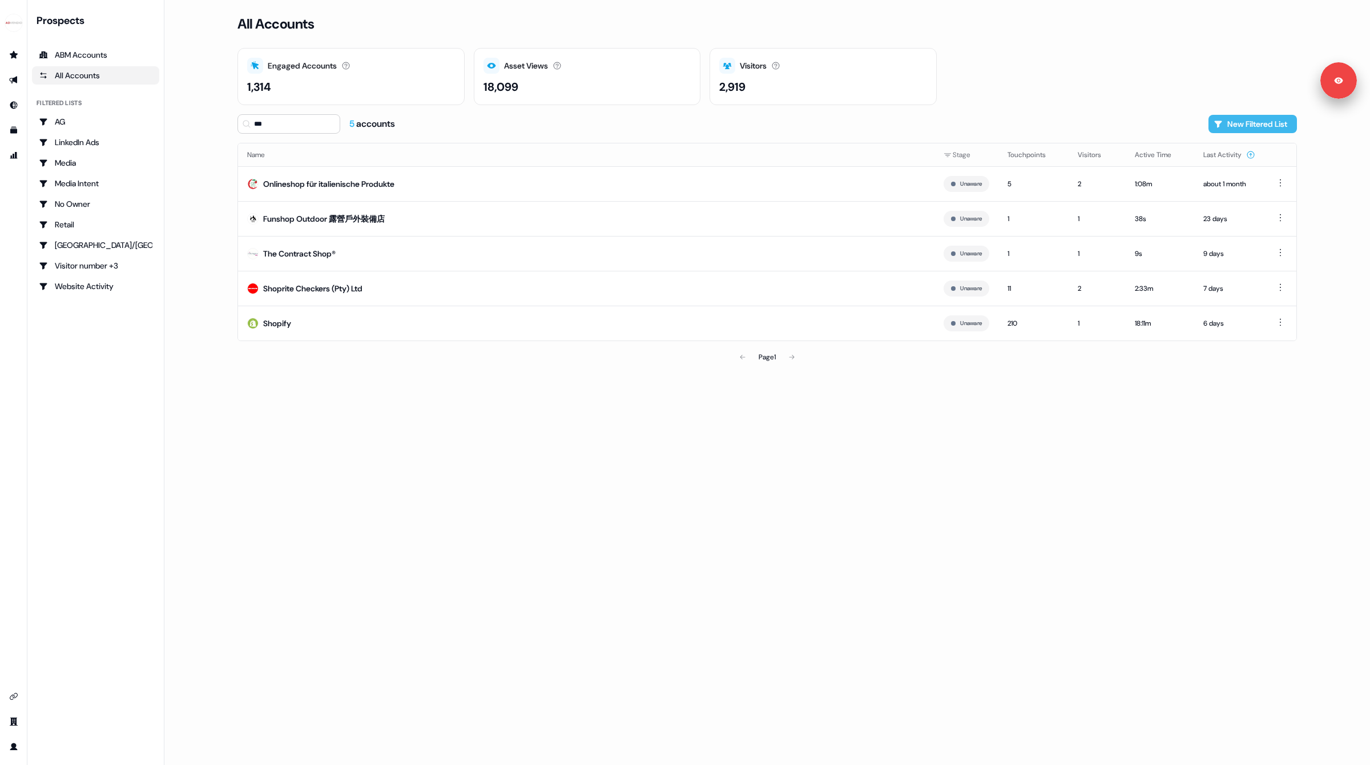
click at [1248, 124] on button "New Filtered List" at bounding box center [1253, 124] width 89 height 18
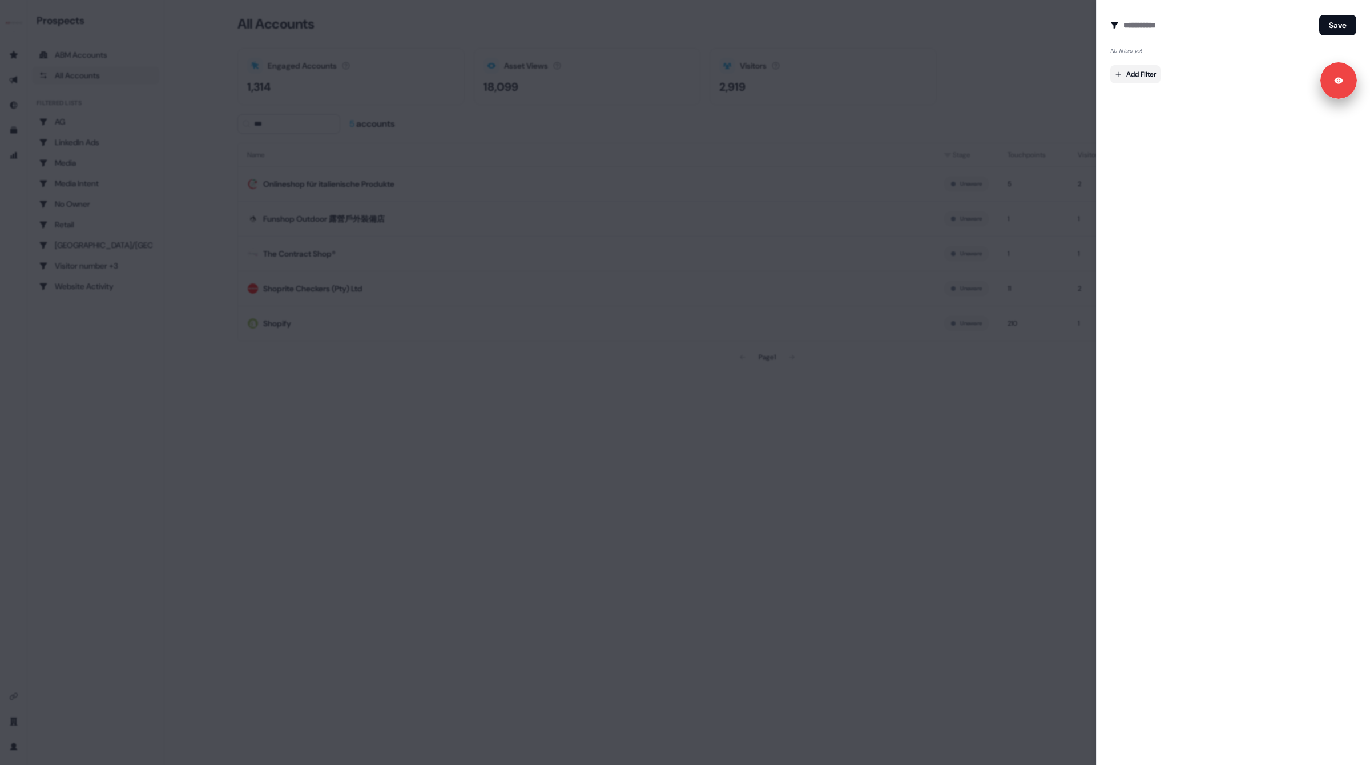
click at [1143, 78] on body "For the best experience switch devices to a bigger screen. Go to Userled.io Pro…" at bounding box center [685, 382] width 1370 height 765
click at [1219, 468] on div at bounding box center [685, 382] width 1370 height 765
click at [1030, 530] on div at bounding box center [685, 382] width 1370 height 765
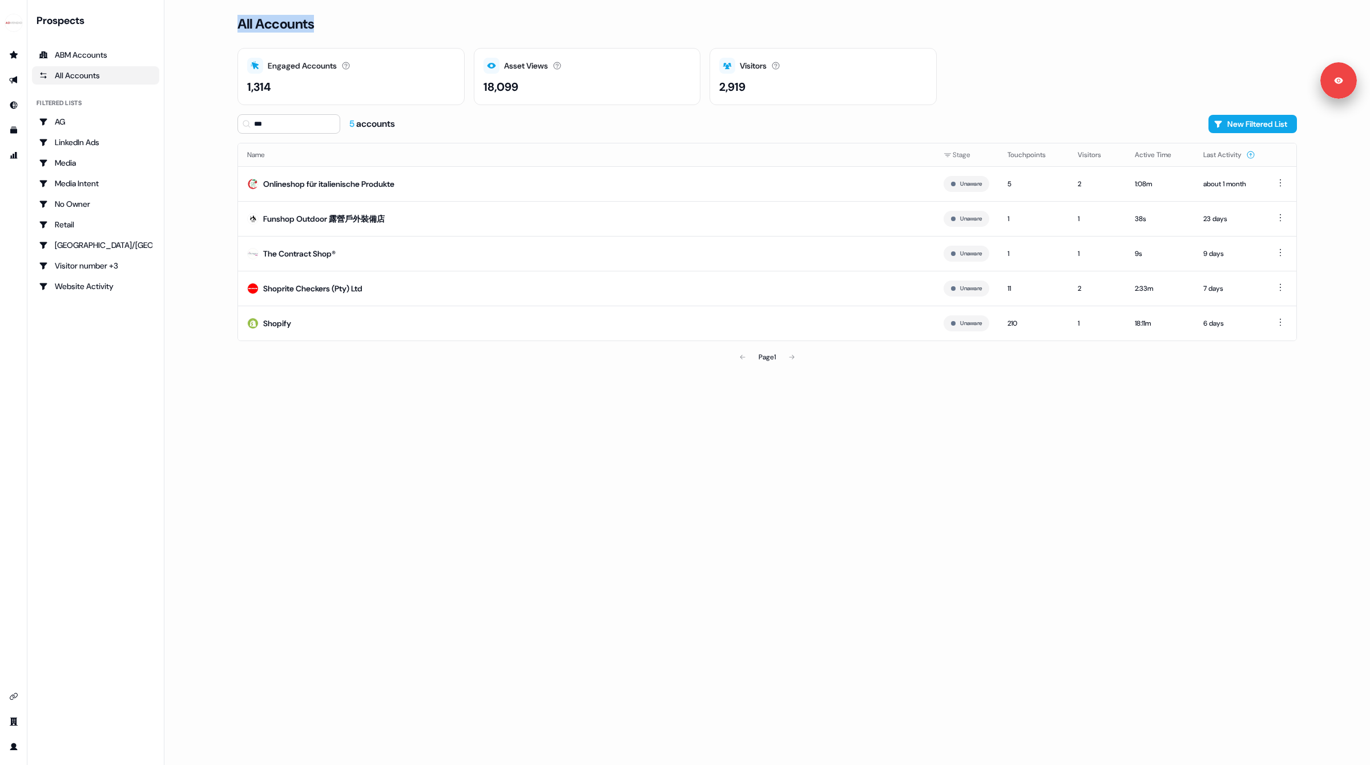
drag, startPoint x: 240, startPoint y: 31, endPoint x: 333, endPoint y: 31, distance: 93.6
click at [333, 31] on div "All Accounts" at bounding box center [768, 31] width 1060 height 34
click at [295, 28] on h3 "All Accounts" at bounding box center [276, 23] width 77 height 17
click at [91, 180] on div "Media Intent" at bounding box center [96, 183] width 114 height 11
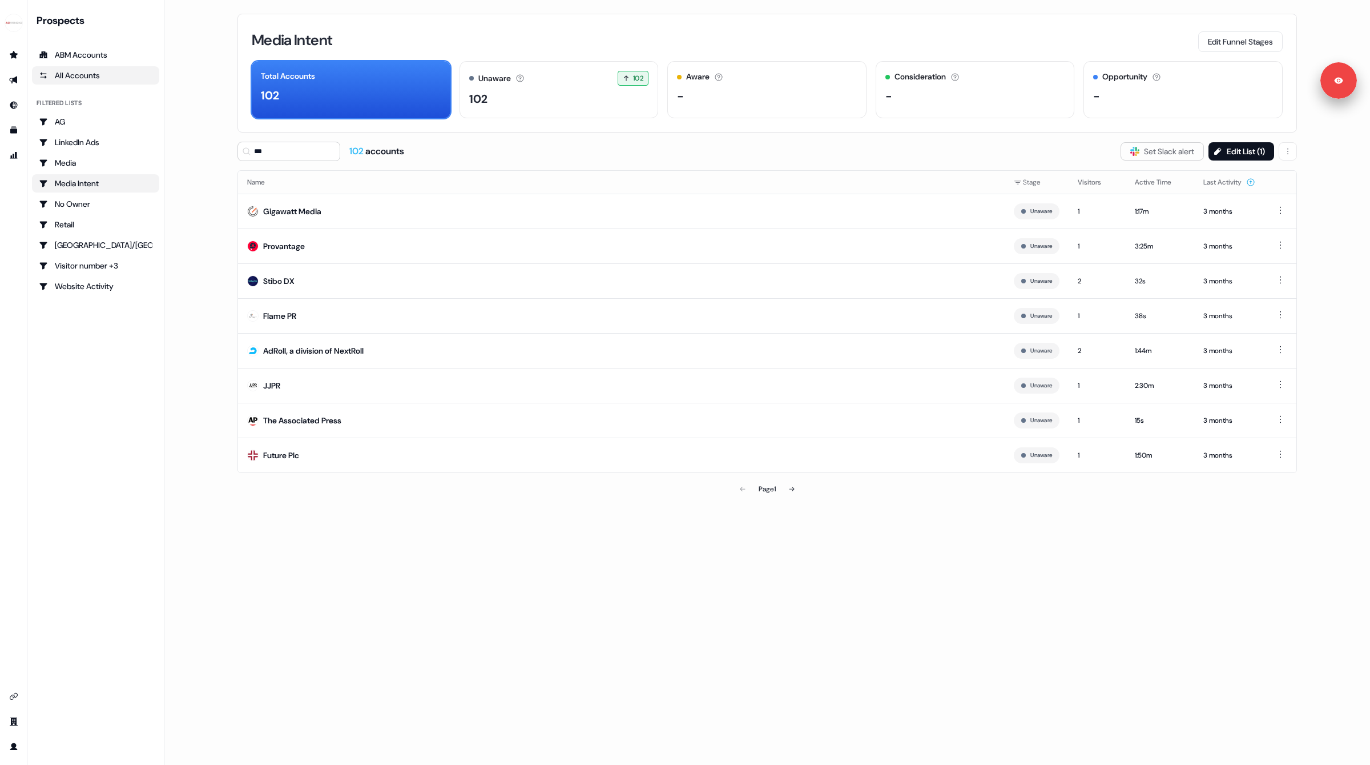
click at [97, 74] on div "All Accounts" at bounding box center [96, 75] width 114 height 11
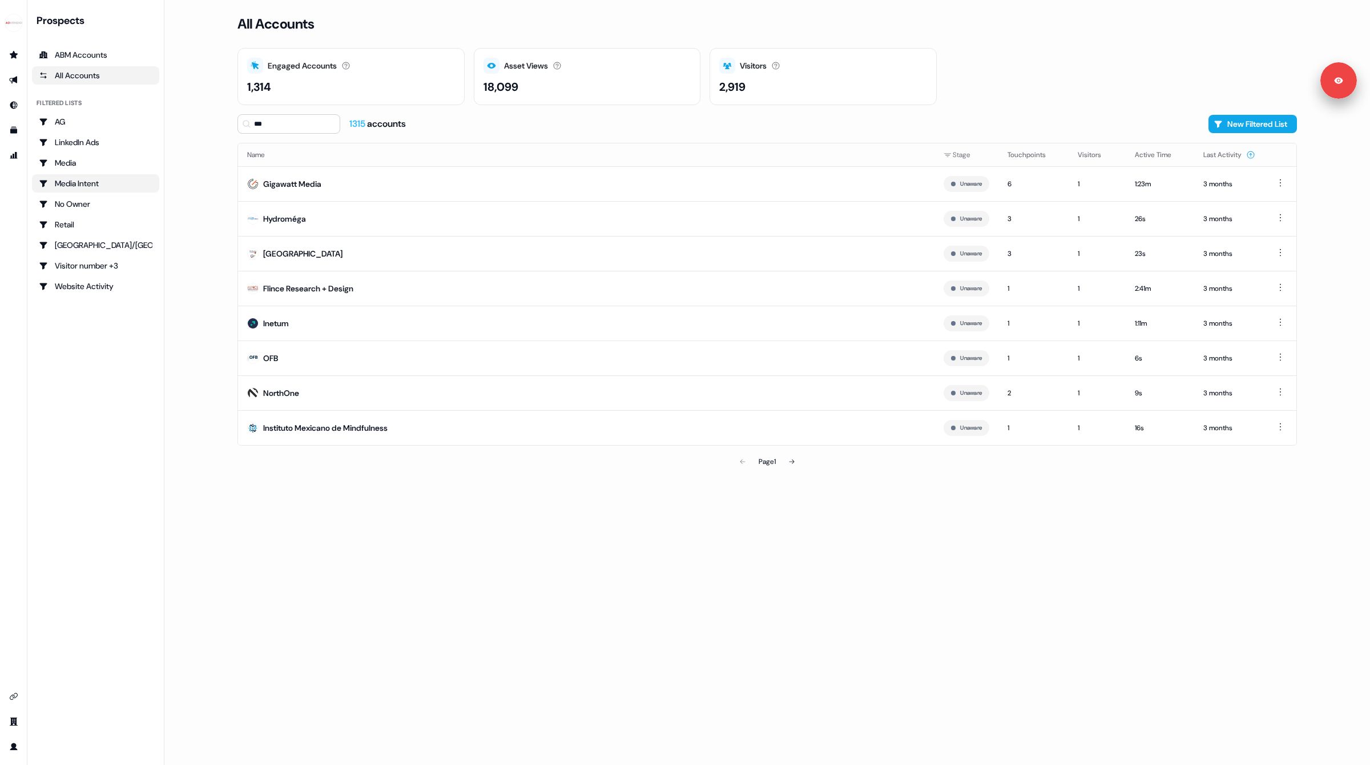
click at [74, 180] on div "Media Intent" at bounding box center [96, 183] width 114 height 11
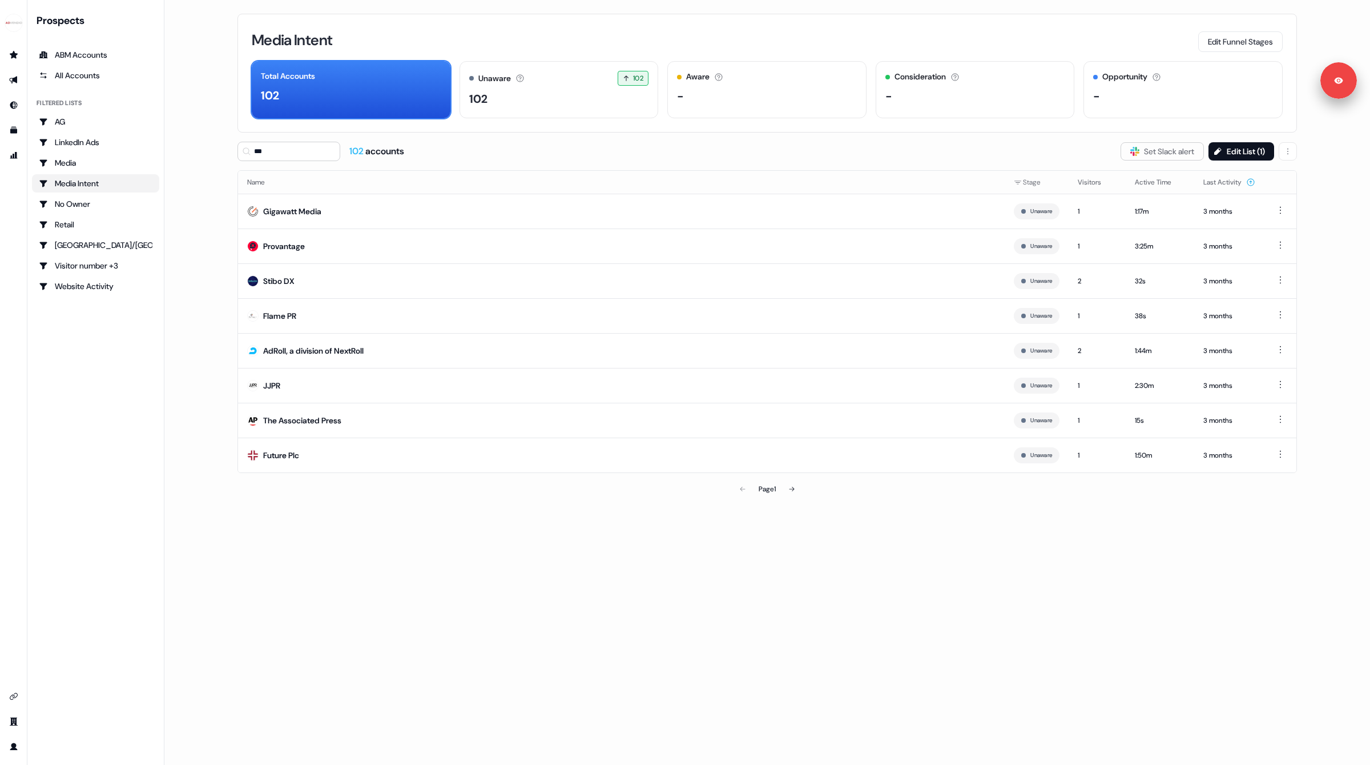
drag, startPoint x: 181, startPoint y: 352, endPoint x: 146, endPoint y: 20, distance: 334.2
click at [181, 352] on main "Loading... Media Intent Edit Funnel Stages Total Accounts 102 Unaware The defau…" at bounding box center [767, 382] width 1206 height 765
